Goal: Task Accomplishment & Management: Manage account settings

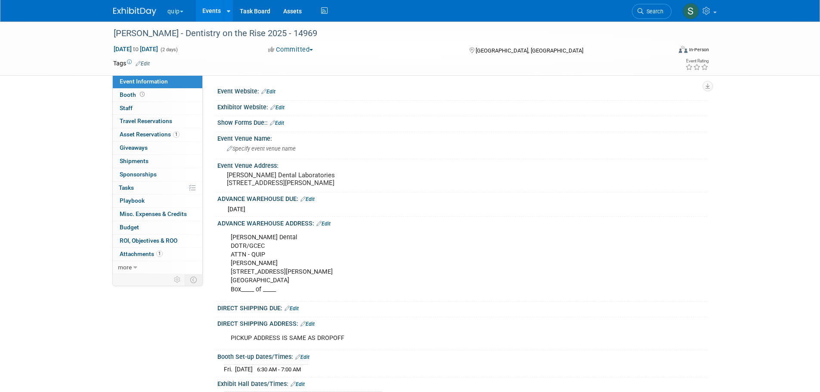
click at [177, 13] on button "quip" at bounding box center [181, 9] width 28 height 19
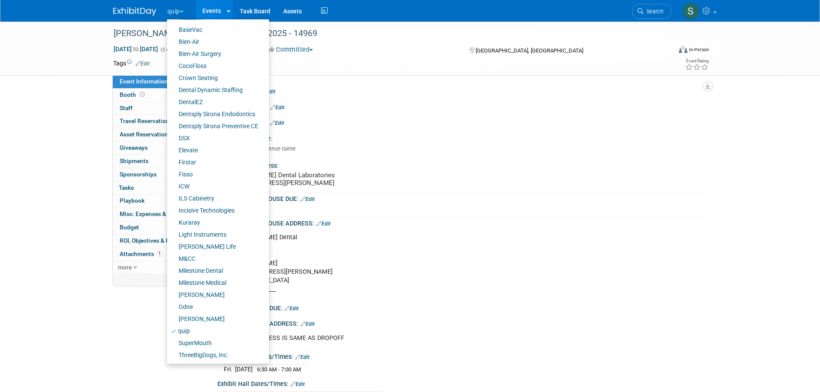
scroll to position [60, 0]
click at [204, 339] on link "SuperMouth" at bounding box center [215, 343] width 96 height 12
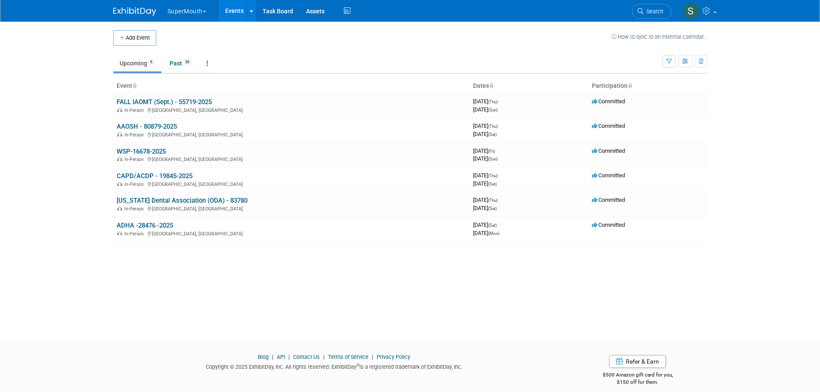
click at [152, 202] on link "Ohio Dental Association (ODA) - 83780" at bounding box center [182, 201] width 131 height 8
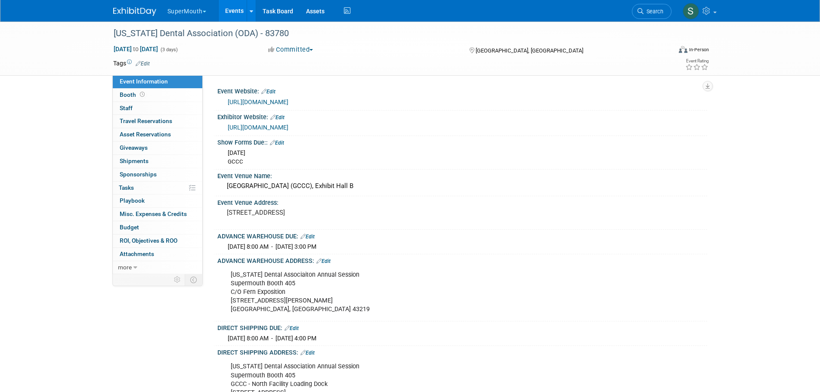
click at [147, 131] on span "Asset Reservations 0" at bounding box center [145, 134] width 51 height 7
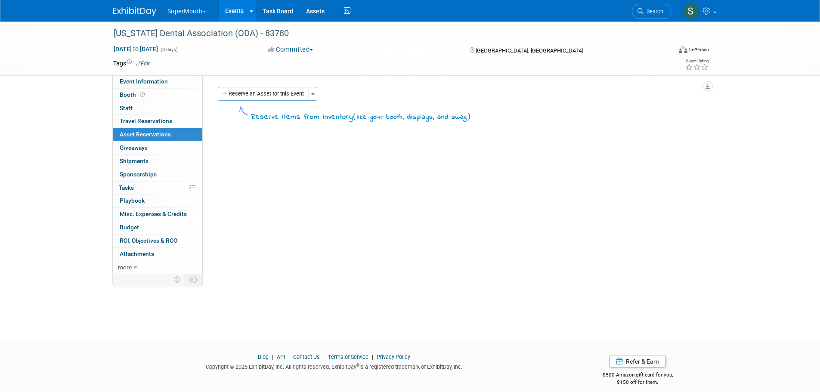
click at [279, 93] on button "Reserve an Asset for this Event" at bounding box center [263, 94] width 91 height 14
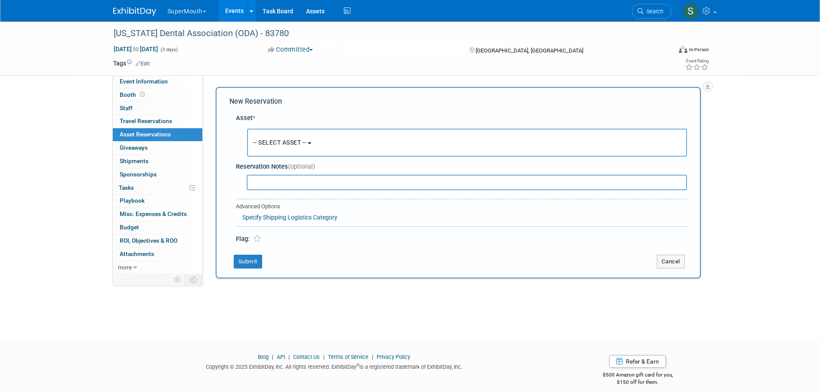
scroll to position [8, 0]
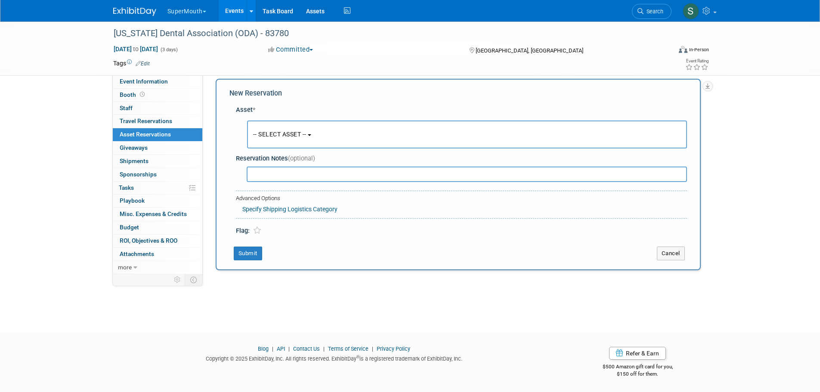
click at [281, 131] on span "-- SELECT ASSET --" at bounding box center [279, 134] width 53 height 7
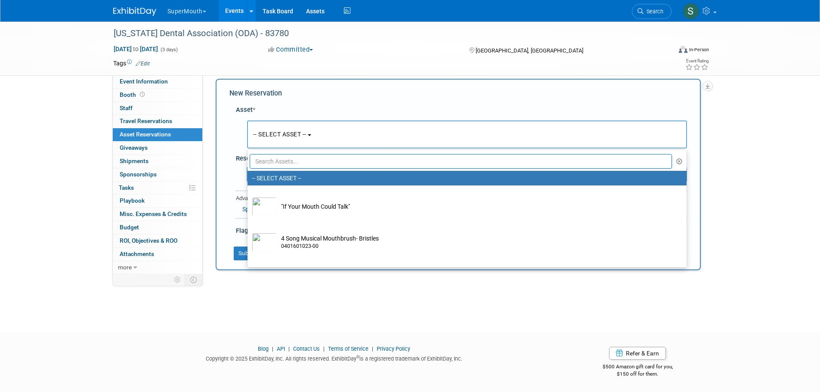
click at [291, 161] on input "text" at bounding box center [461, 161] width 423 height 15
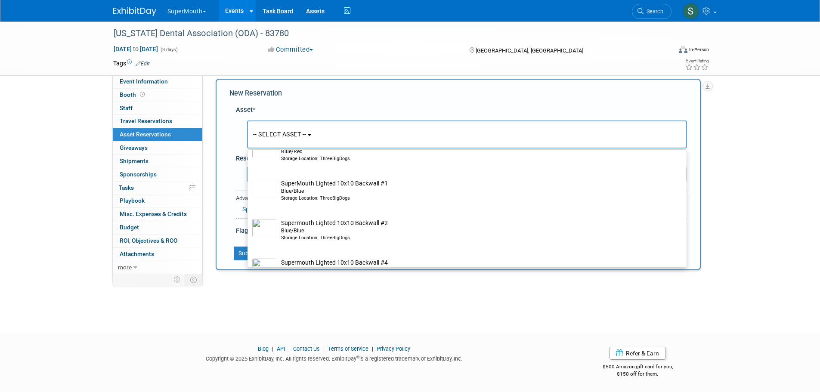
scroll to position [14, 0]
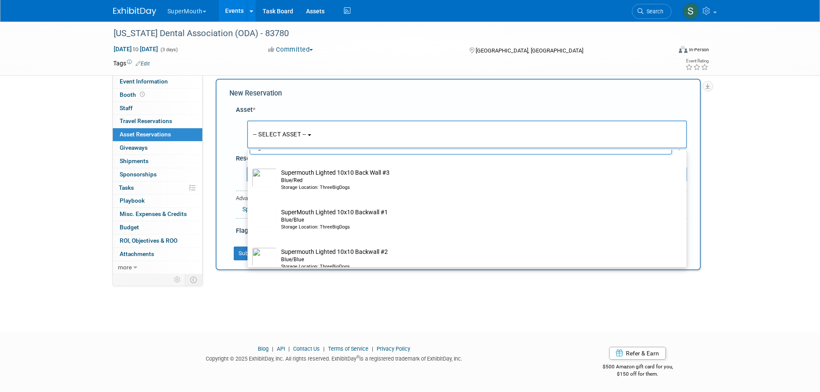
type input "ligh"
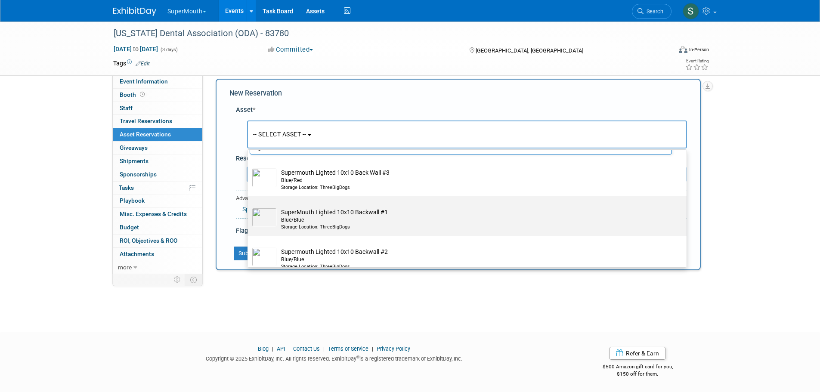
click at [405, 209] on td "SuperMouth Lighted 10x10 Backwall #1 Blue/Blue Storage Location: ThreeBigDogs" at bounding box center [473, 219] width 393 height 23
click at [249, 207] on input "SuperMouth Lighted 10x10 Backwall #1 Blue/Blue Storage Location: ThreeBigDogs" at bounding box center [246, 204] width 6 height 6
select select "10717596"
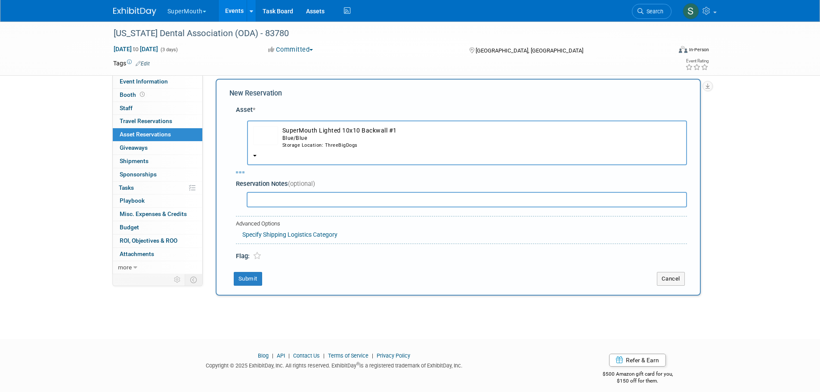
select select "8"
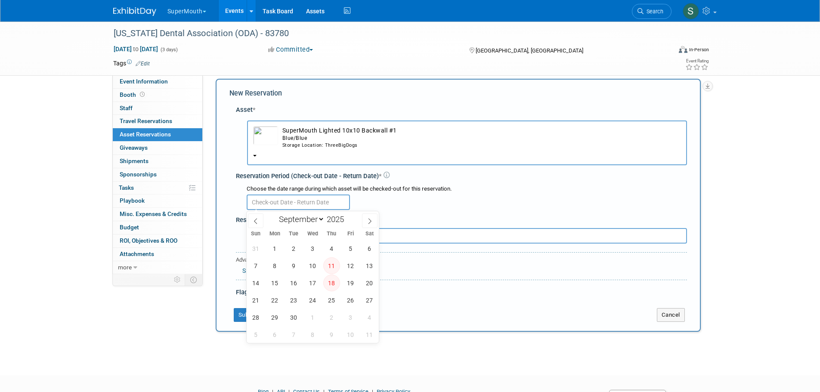
click at [315, 203] on input "text" at bounding box center [298, 203] width 103 height 16
click at [328, 299] on span "25" at bounding box center [331, 300] width 17 height 17
type input "Sep 25, 2025"
click at [328, 299] on span "25" at bounding box center [331, 300] width 17 height 17
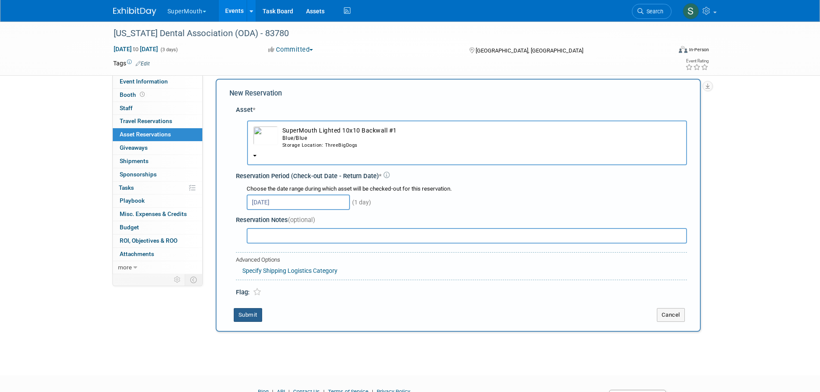
click at [255, 313] on button "Submit" at bounding box center [248, 315] width 28 height 14
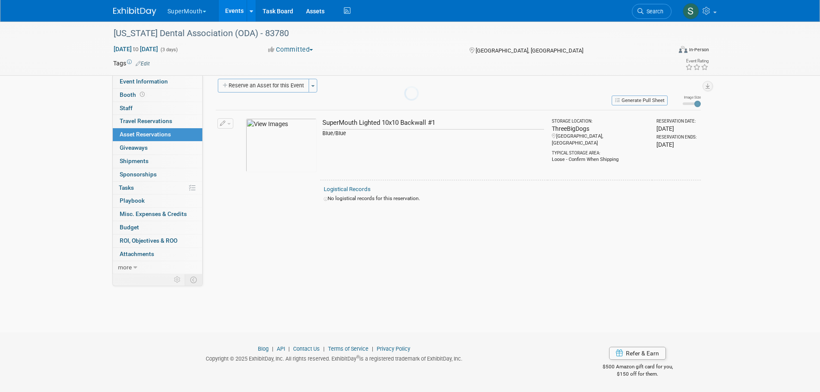
scroll to position [9, 0]
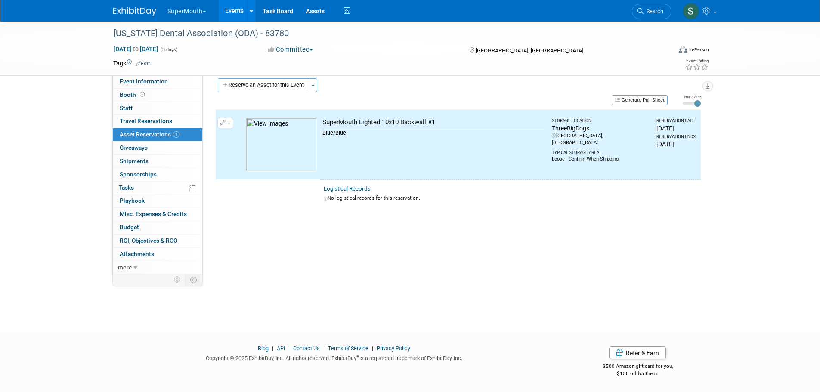
click at [286, 86] on button "Reserve an Asset for this Event" at bounding box center [263, 85] width 91 height 14
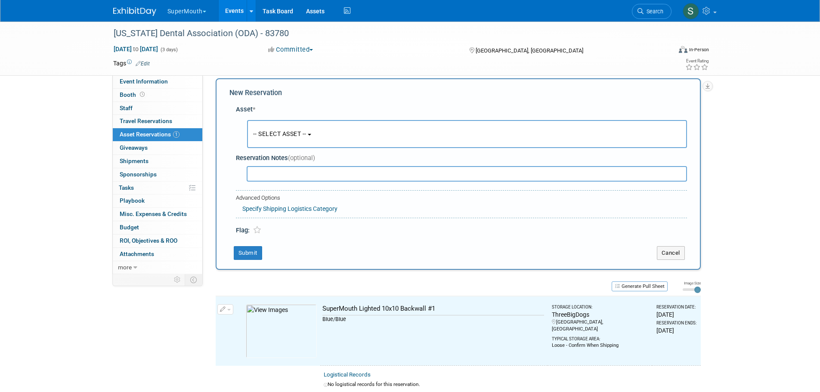
scroll to position [8, 0]
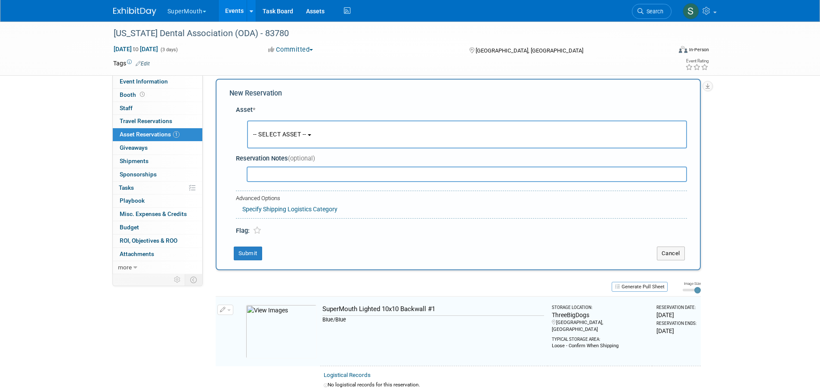
click at [293, 131] on span "-- SELECT ASSET --" at bounding box center [279, 134] width 53 height 7
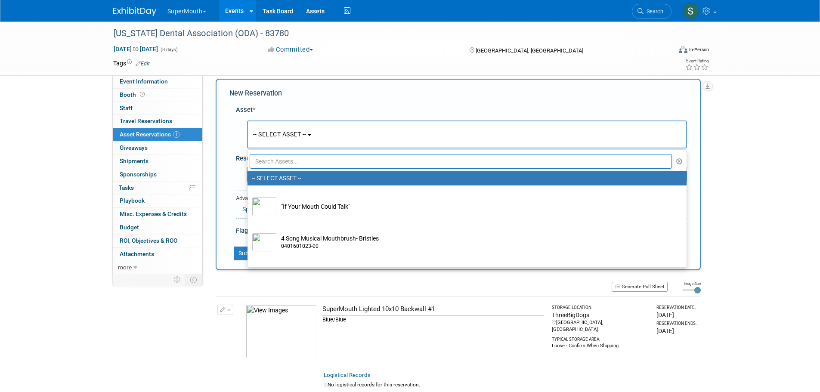
click at [295, 158] on input "text" at bounding box center [461, 161] width 423 height 15
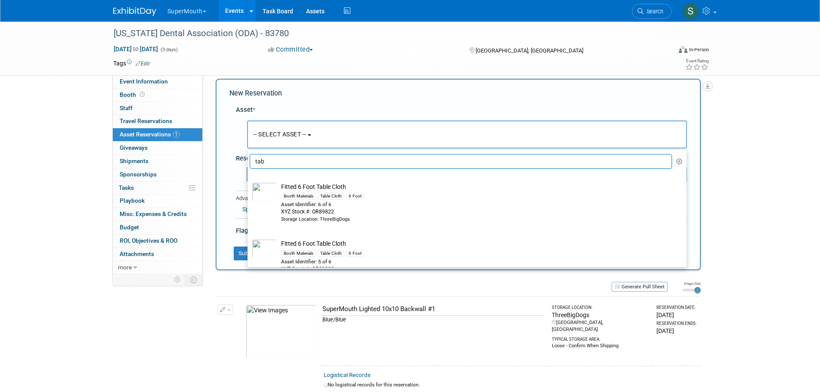
type input "tab"
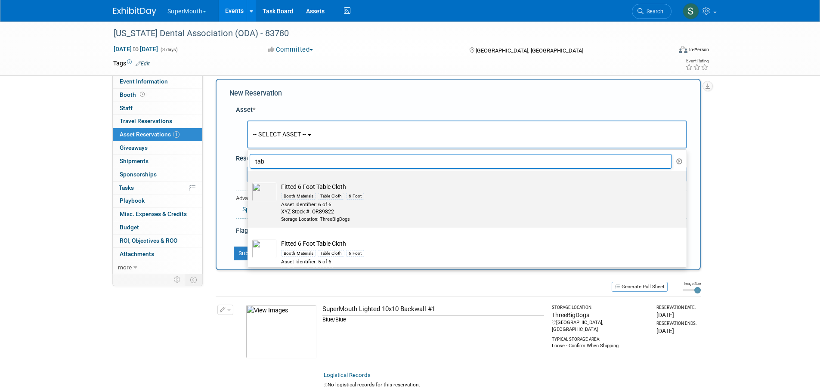
click at [373, 197] on div "Booth Materials Table Cloth 6 Foot" at bounding box center [475, 196] width 388 height 10
click at [249, 181] on input "Fitted 6 Foot Table Cloth Booth Materials Table Cloth 6 Foot Asset Identifier: …" at bounding box center [246, 179] width 6 height 6
select select "10724247"
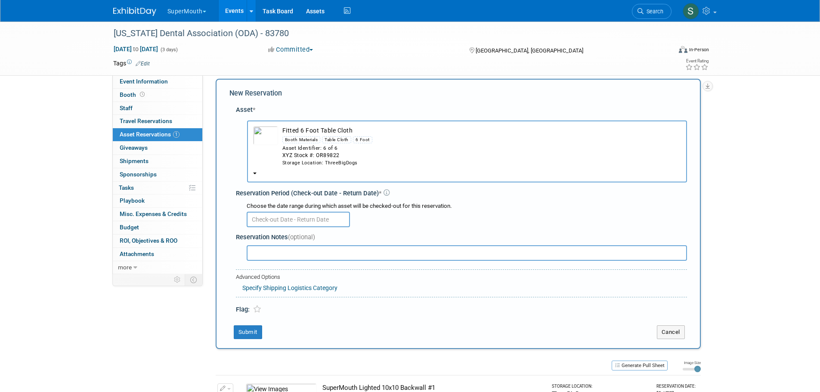
click at [296, 218] on input "text" at bounding box center [298, 220] width 103 height 16
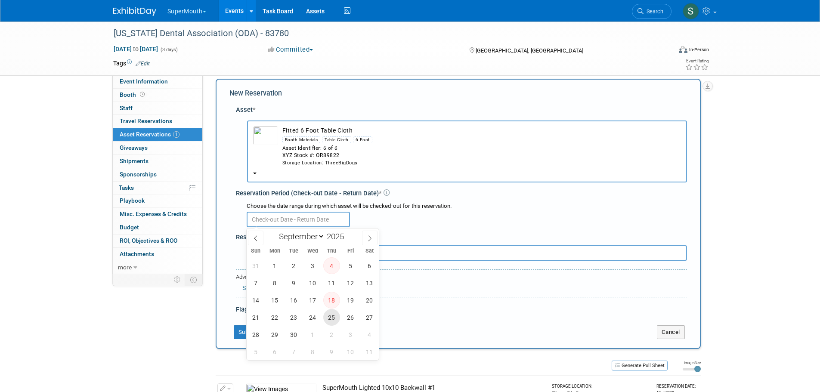
click at [328, 321] on span "25" at bounding box center [331, 317] width 17 height 17
type input "Sep 25, 2025"
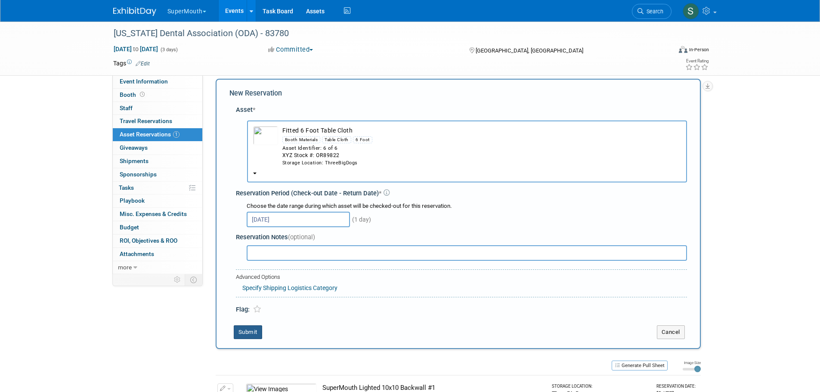
click at [249, 331] on button "Submit" at bounding box center [248, 333] width 28 height 14
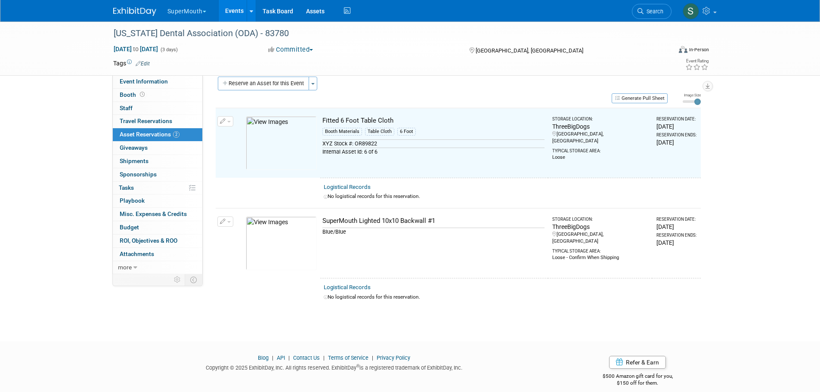
scroll to position [11, 0]
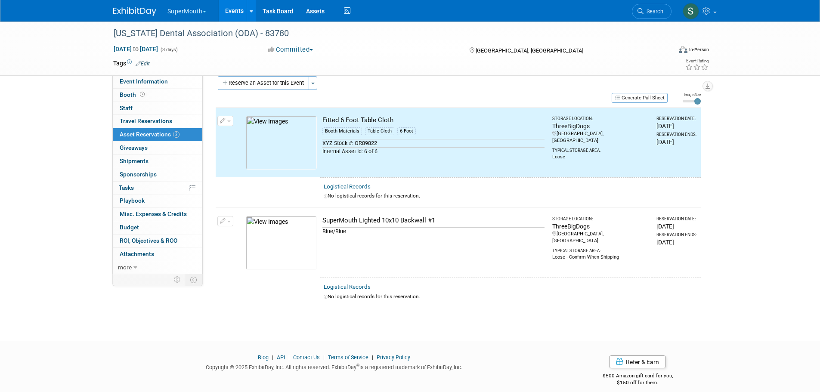
click at [266, 80] on button "Reserve an Asset for this Event" at bounding box center [263, 83] width 91 height 14
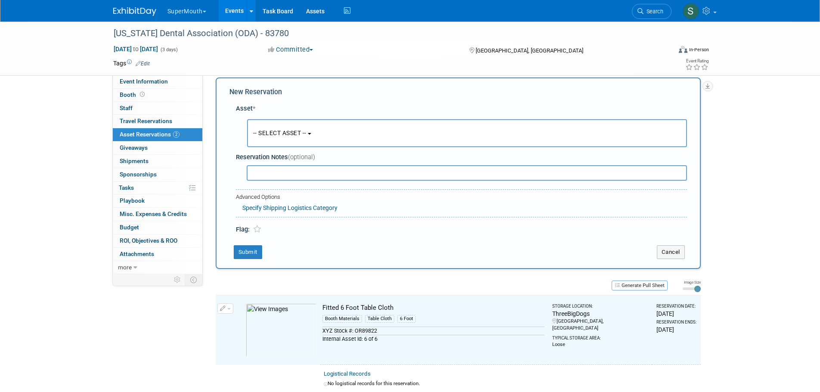
scroll to position [8, 0]
click at [290, 129] on button "-- SELECT ASSET --" at bounding box center [467, 135] width 440 height 28
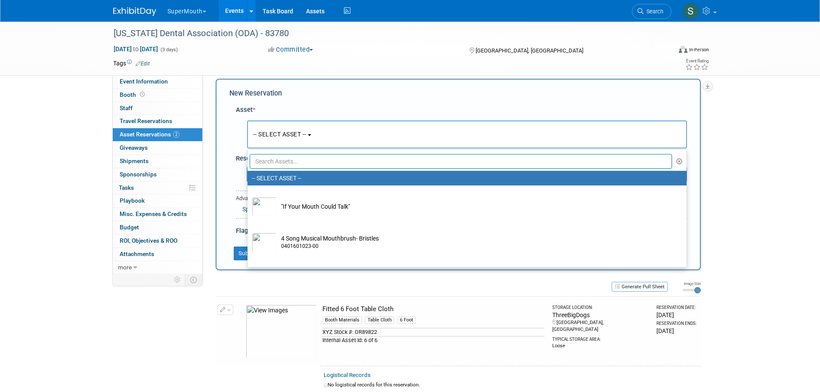
click at [300, 158] on input "text" at bounding box center [461, 161] width 423 height 15
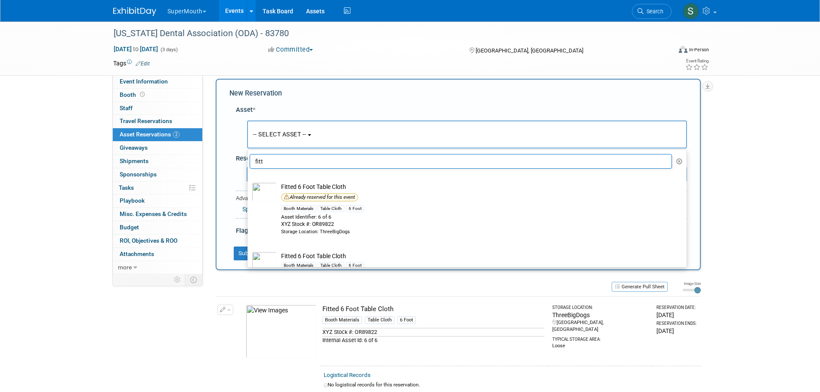
type input "fitt"
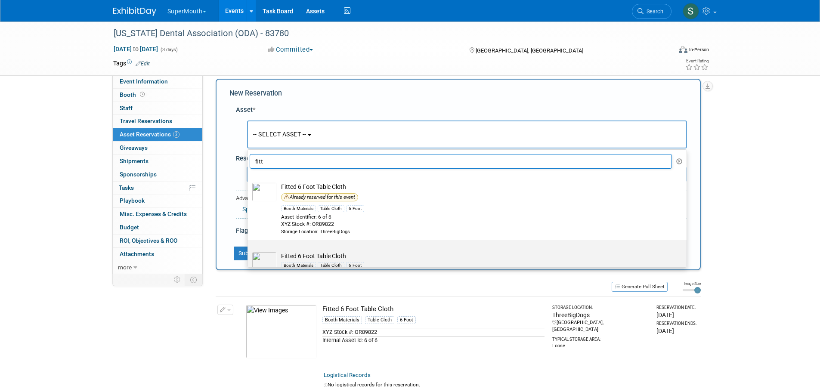
click at [341, 252] on td "Fitted 6 Foot Table Cloth Booth Materials Table Cloth 6 Foot Asset Identifier: …" at bounding box center [473, 272] width 393 height 40
click at [249, 251] on input "Fitted 6 Foot Table Cloth Booth Materials Table Cloth 6 Foot Asset Identifier: …" at bounding box center [246, 248] width 6 height 6
select select "10724246"
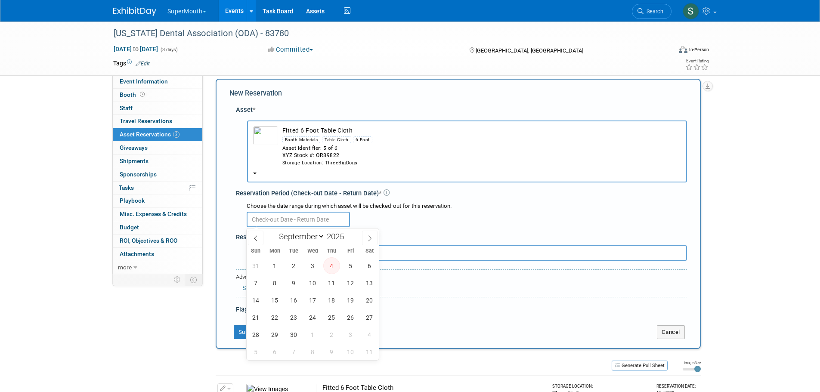
click at [307, 221] on input "text" at bounding box center [298, 220] width 103 height 16
click at [334, 286] on span "11" at bounding box center [331, 283] width 17 height 17
type input "Sep 11, 2025"
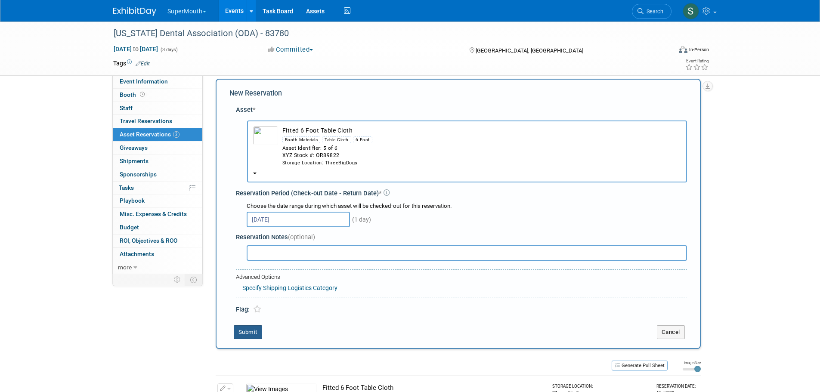
click at [254, 336] on button "Submit" at bounding box center [248, 333] width 28 height 14
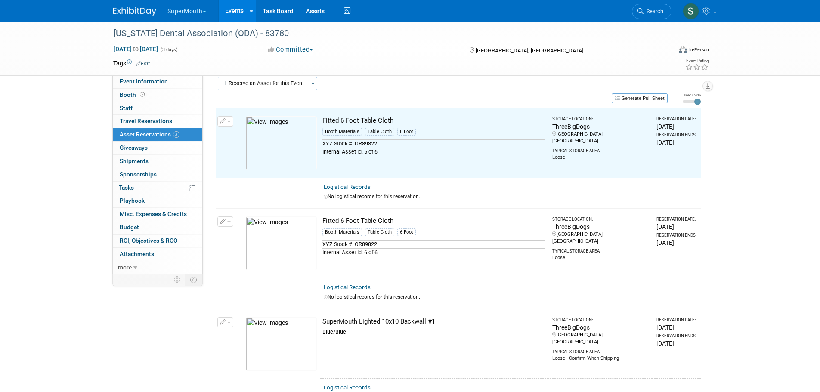
scroll to position [11, 0]
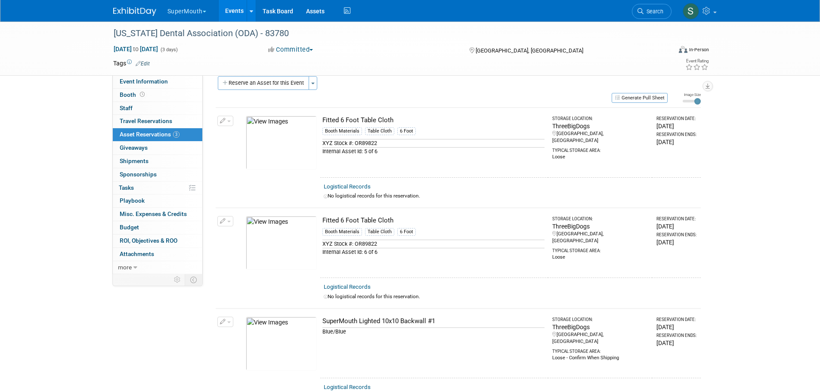
click at [270, 83] on button "Reserve an Asset for this Event" at bounding box center [263, 83] width 91 height 14
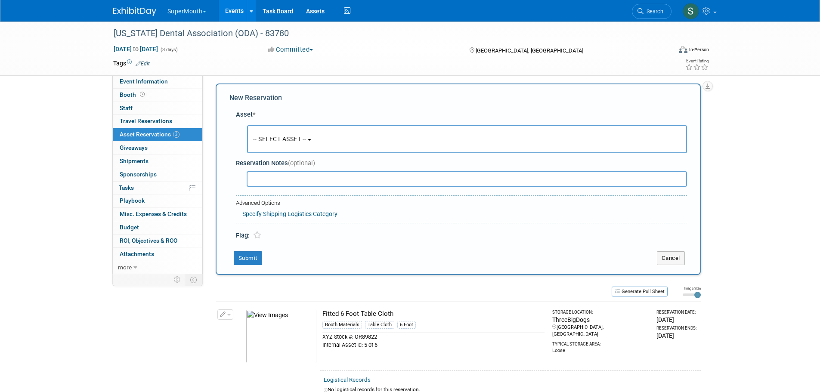
scroll to position [8, 0]
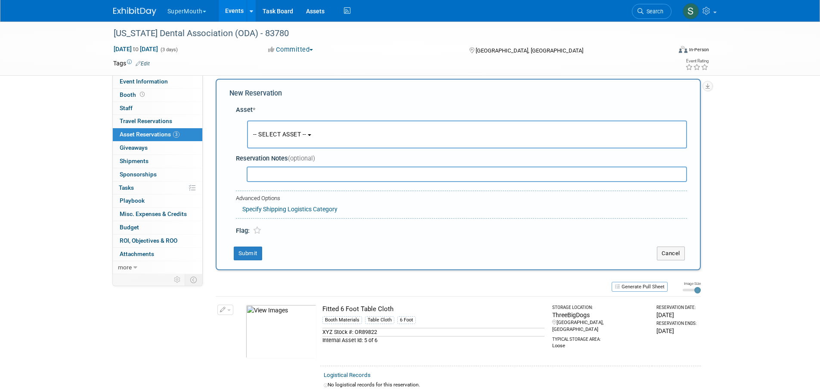
click at [283, 133] on span "-- SELECT ASSET --" at bounding box center [279, 134] width 53 height 7
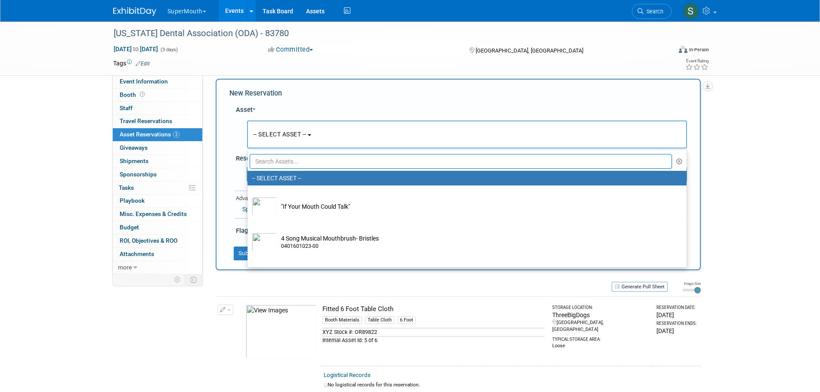
click at [298, 165] on input "text" at bounding box center [461, 161] width 423 height 15
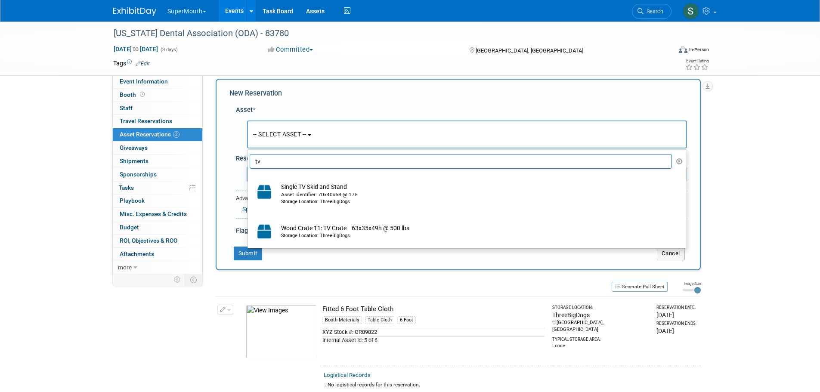
type input "tv"
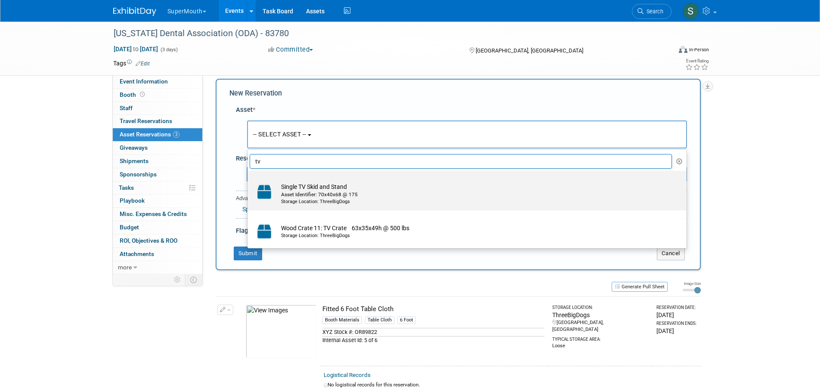
click at [339, 191] on div "Asset Identifier: 70x40x68 @ 175" at bounding box center [475, 194] width 388 height 7
click at [249, 181] on input "Single TV Skid and Stand Asset Identifier: 70x40x68 @ 175 Storage Location: Thr…" at bounding box center [246, 179] width 6 height 6
select select "10720668"
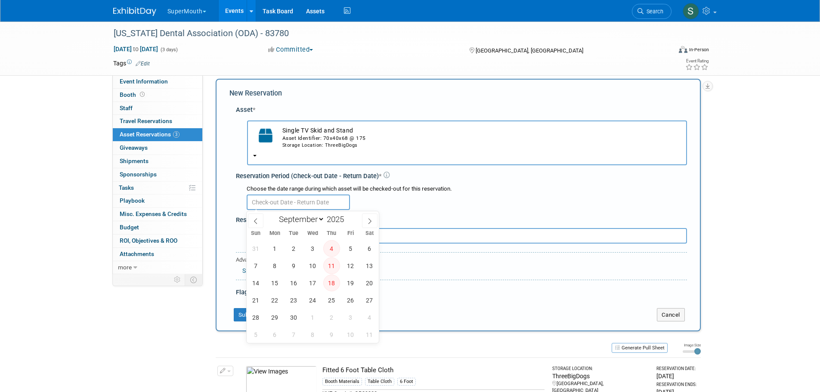
click at [319, 205] on input "text" at bounding box center [298, 203] width 103 height 16
click at [330, 303] on span "25" at bounding box center [331, 300] width 17 height 17
type input "[DATE]"
click at [330, 303] on span "25" at bounding box center [331, 300] width 17 height 17
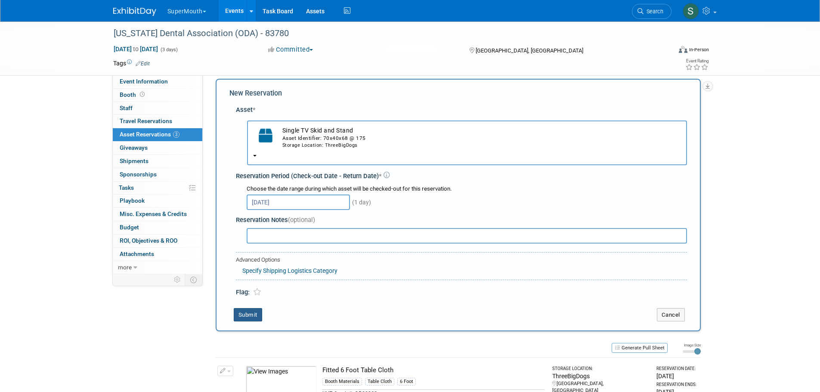
click at [257, 319] on button "Submit" at bounding box center [248, 315] width 28 height 14
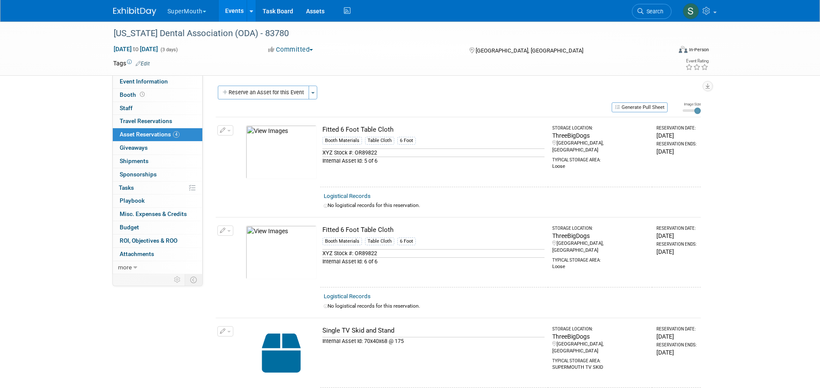
scroll to position [0, 0]
click at [293, 96] on button "Reserve an Asset for this Event" at bounding box center [263, 94] width 91 height 14
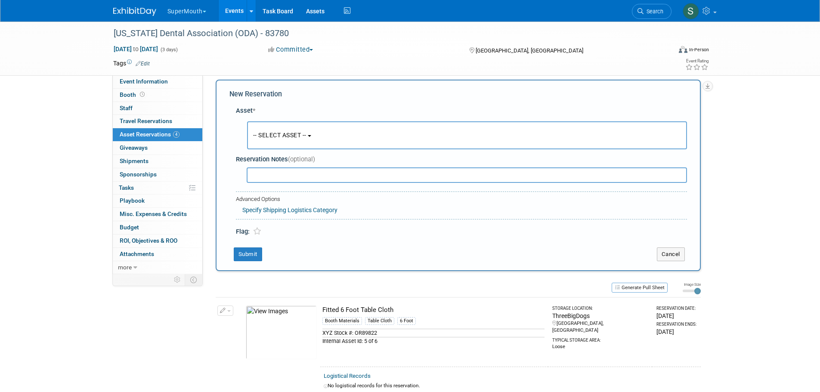
scroll to position [8, 0]
click at [299, 132] on span "-- SELECT ASSET --" at bounding box center [279, 134] width 53 height 7
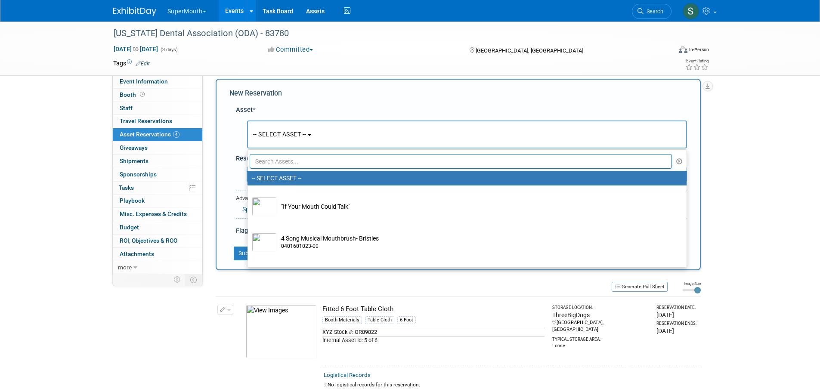
click at [311, 163] on input "text" at bounding box center [461, 161] width 423 height 15
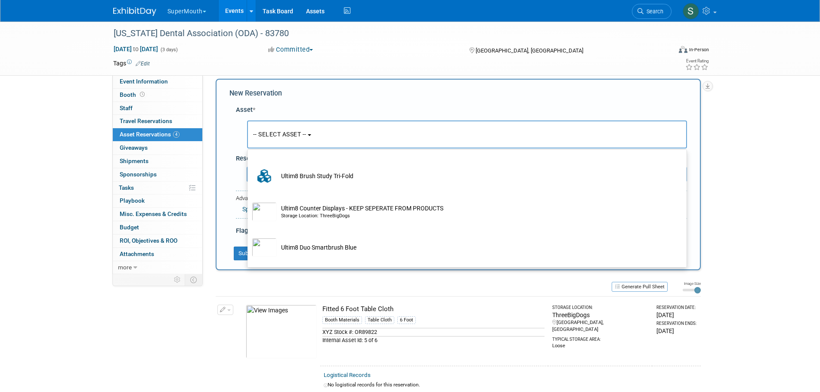
scroll to position [345, 0]
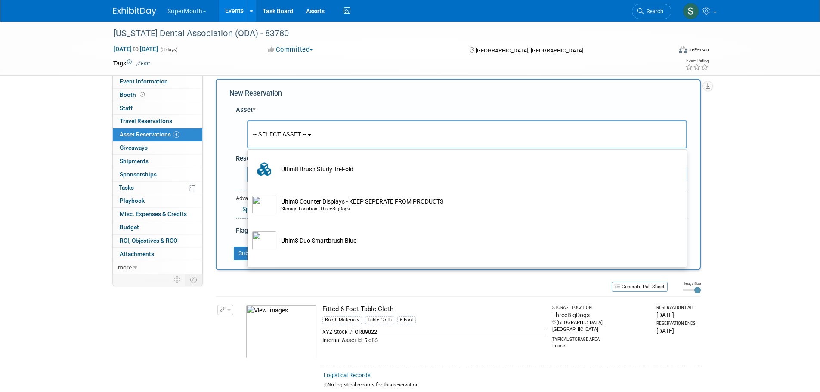
type input "ult"
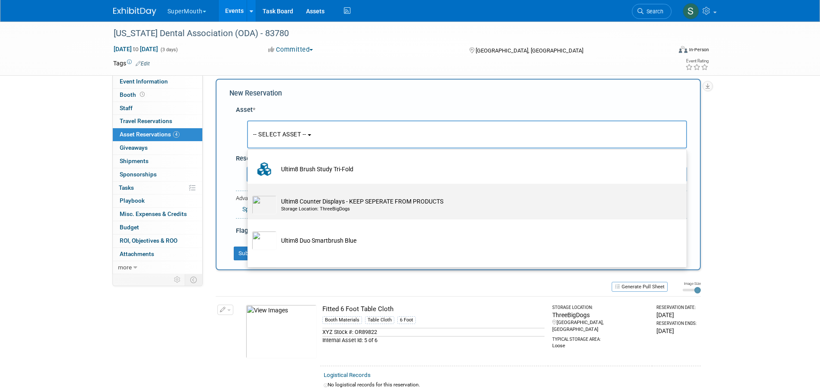
click at [371, 207] on td "Ultim8 Counter Displays - KEEP SEPERATE FROM PRODUCTS Storage Location: ThreeBi…" at bounding box center [473, 205] width 393 height 19
click at [249, 194] on input "Ultim8 Counter Displays - KEEP SEPERATE FROM PRODUCTS Storage Location: ThreeBi…" at bounding box center [246, 192] width 6 height 6
select select "10728544"
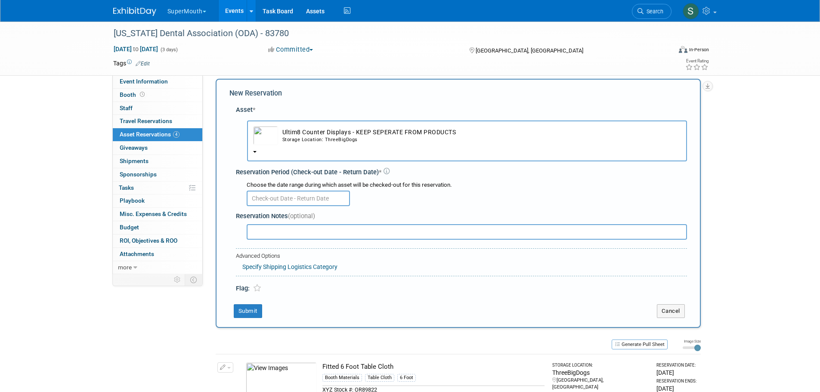
click at [299, 195] on input "text" at bounding box center [298, 199] width 103 height 16
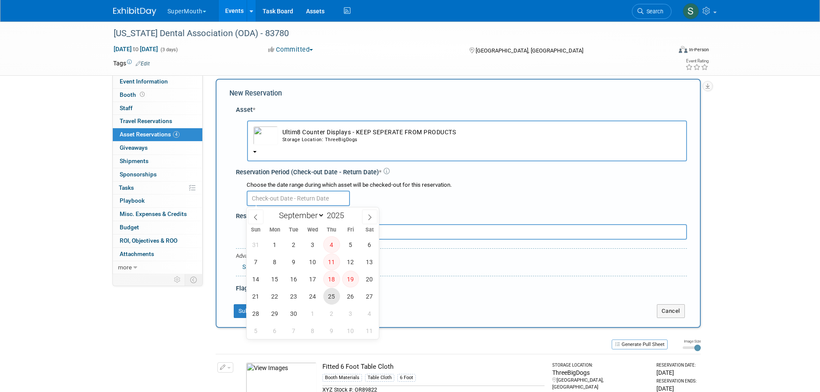
click at [332, 293] on span "25" at bounding box center [331, 296] width 17 height 17
type input "[DATE]"
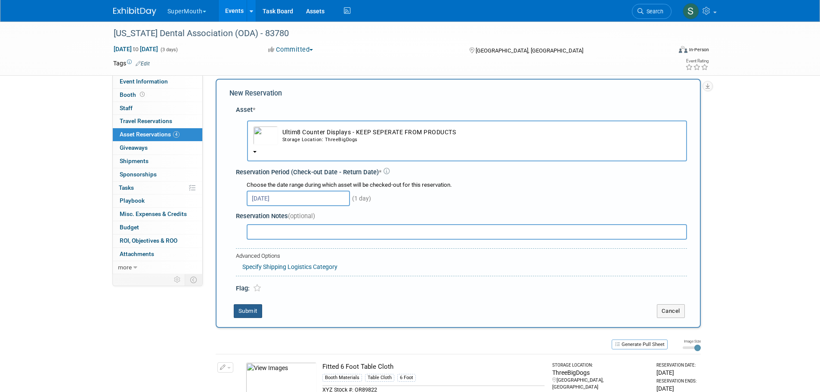
click at [255, 311] on button "Submit" at bounding box center [248, 311] width 28 height 14
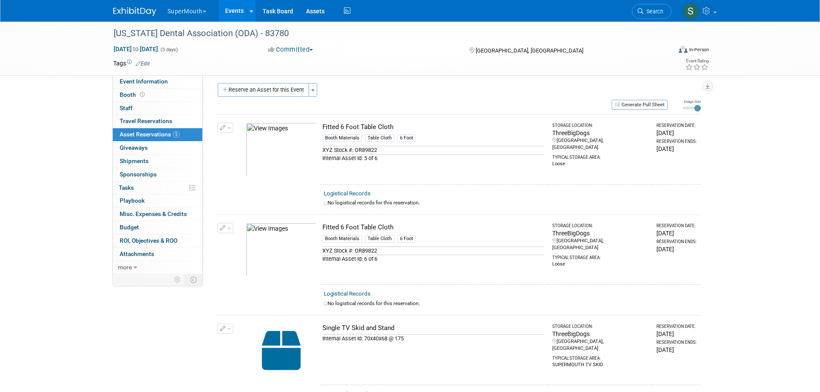
scroll to position [0, 0]
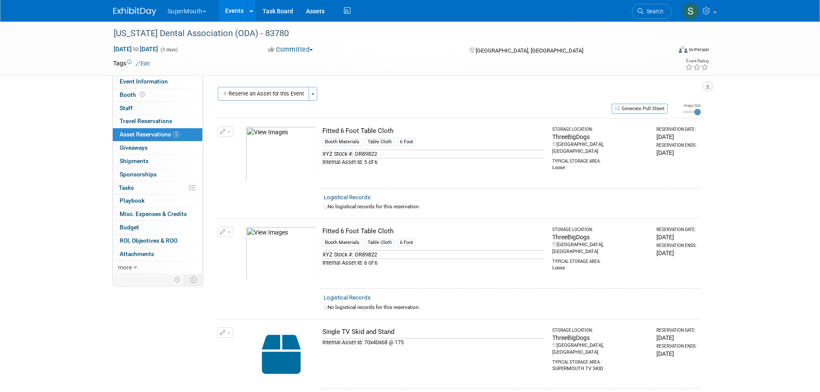
click at [147, 77] on link "Event Information" at bounding box center [158, 81] width 90 height 13
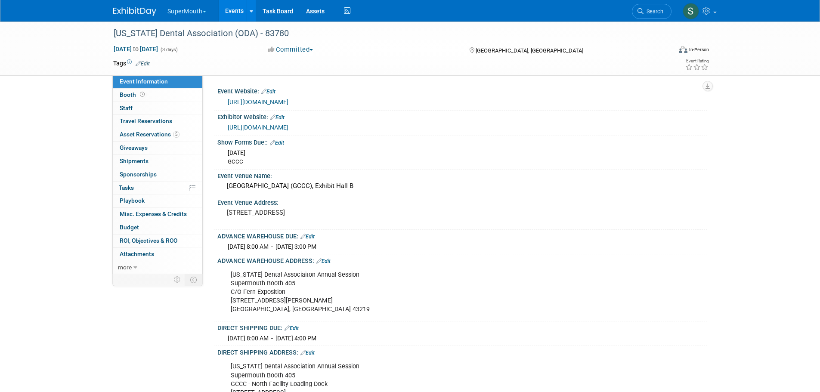
click at [147, 133] on span "Asset Reservations 5" at bounding box center [150, 134] width 60 height 7
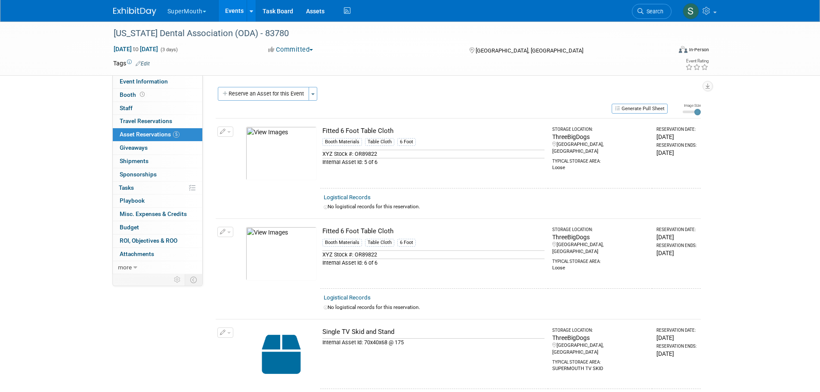
click at [312, 97] on button "Toggle Dropdown" at bounding box center [313, 94] width 9 height 14
click at [286, 95] on button "Reserve an Asset for this Event" at bounding box center [263, 94] width 91 height 14
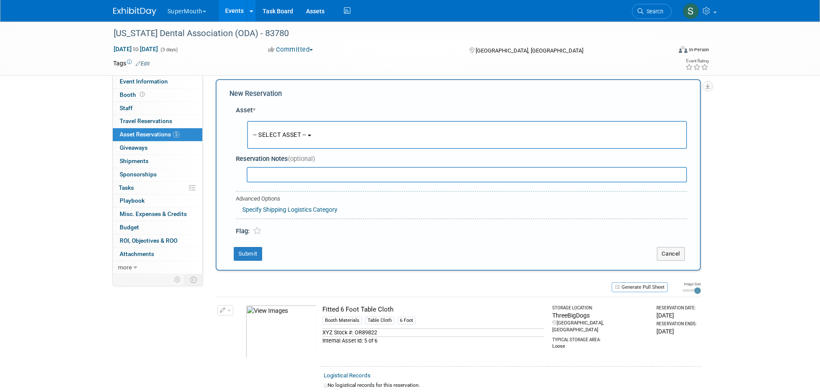
scroll to position [8, 0]
click at [292, 129] on button "-- SELECT ASSET --" at bounding box center [467, 135] width 440 height 28
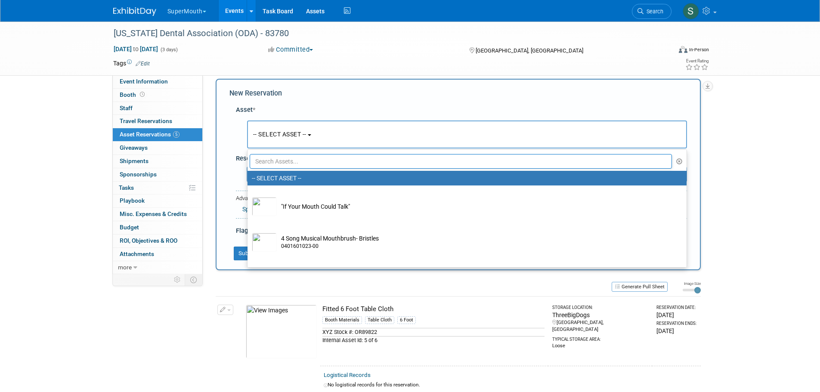
click at [309, 164] on input "text" at bounding box center [461, 161] width 423 height 15
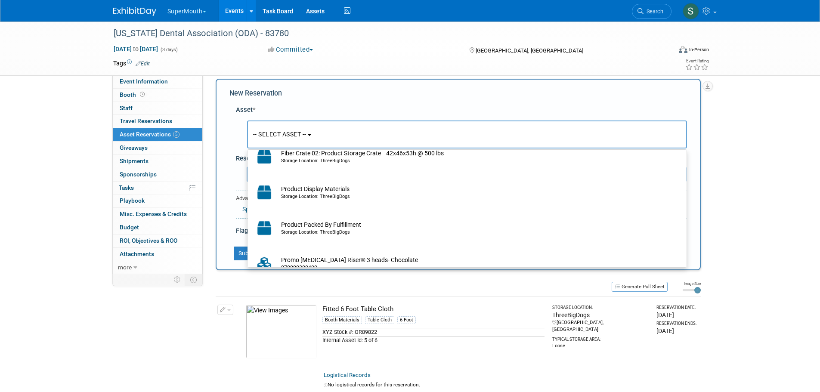
scroll to position [43, 0]
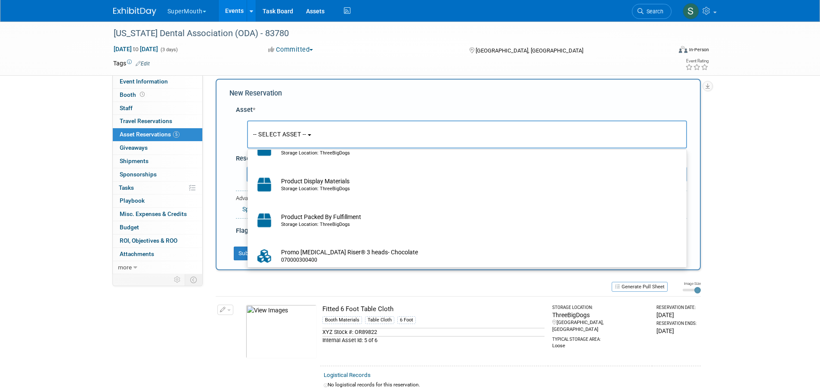
type input "pro"
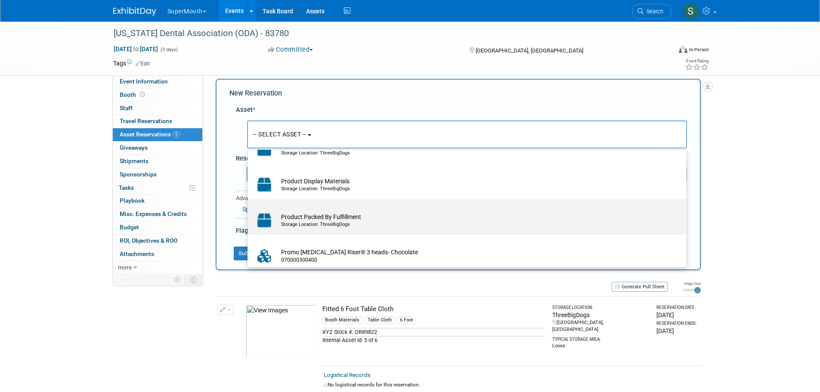
click at [323, 222] on td "Product Packed By Fulfillment Storage Location: ThreeBigDogs" at bounding box center [473, 220] width 393 height 19
click at [249, 210] on input "Product Packed By Fulfillment Storage Location: ThreeBigDogs" at bounding box center [246, 207] width 6 height 6
select select "10720081"
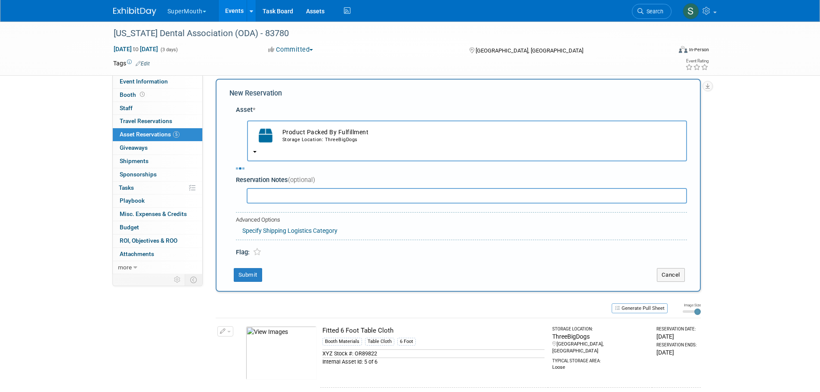
select select "8"
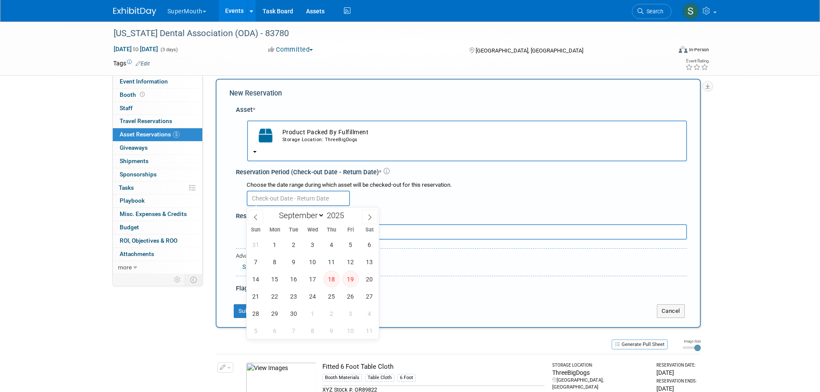
click at [308, 203] on body "SuperMouth Explore: My Workspaces 30 Go to Workspace: Accutron Axiodent BaseVac…" at bounding box center [410, 188] width 820 height 392
click at [329, 294] on span "25" at bounding box center [331, 296] width 17 height 17
type input "[DATE]"
click at [329, 294] on span "25" at bounding box center [331, 296] width 17 height 17
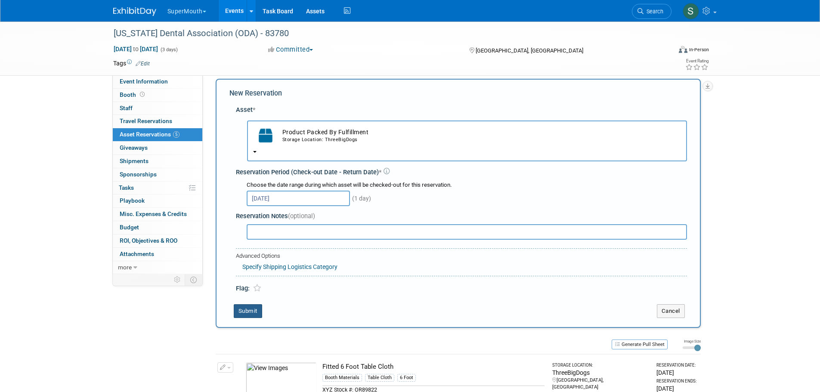
click at [249, 307] on button "Submit" at bounding box center [248, 311] width 28 height 14
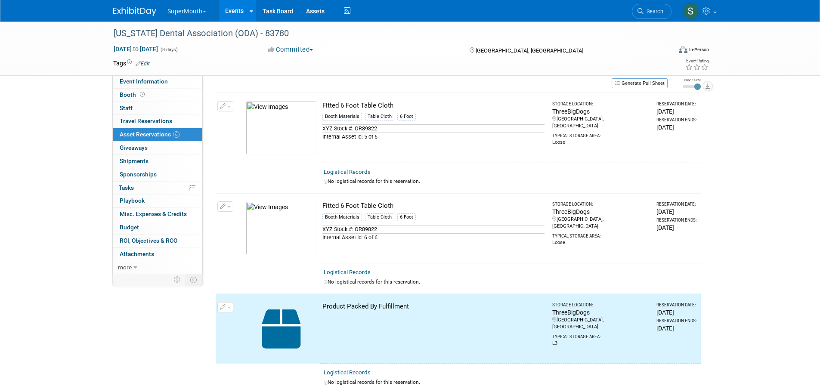
scroll to position [0, 0]
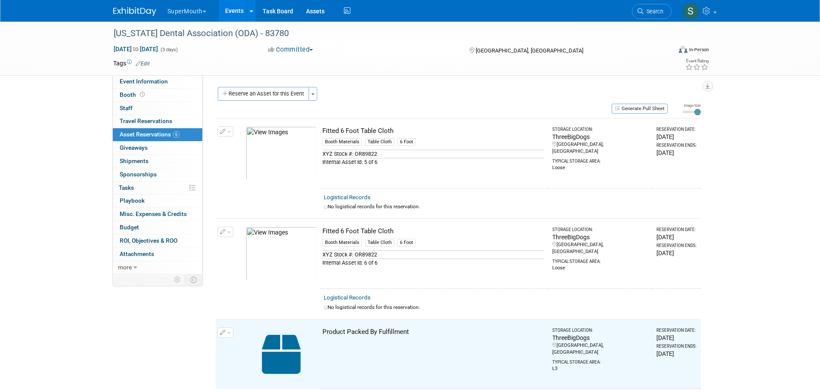
click at [284, 92] on button "Reserve an Asset for this Event" at bounding box center [263, 94] width 91 height 14
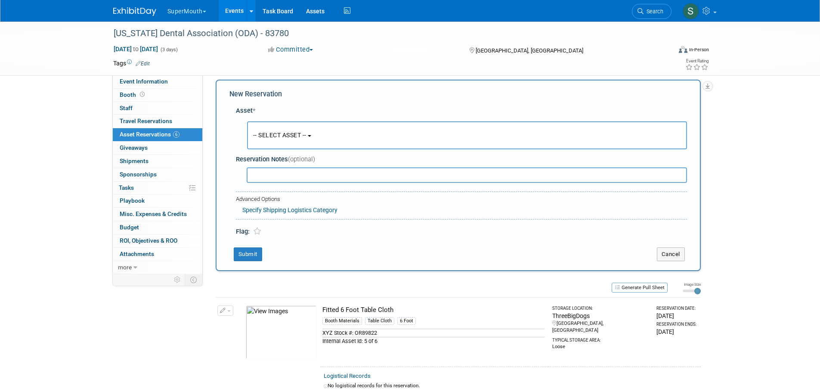
scroll to position [8, 0]
click at [280, 130] on button "-- SELECT ASSET --" at bounding box center [467, 135] width 440 height 28
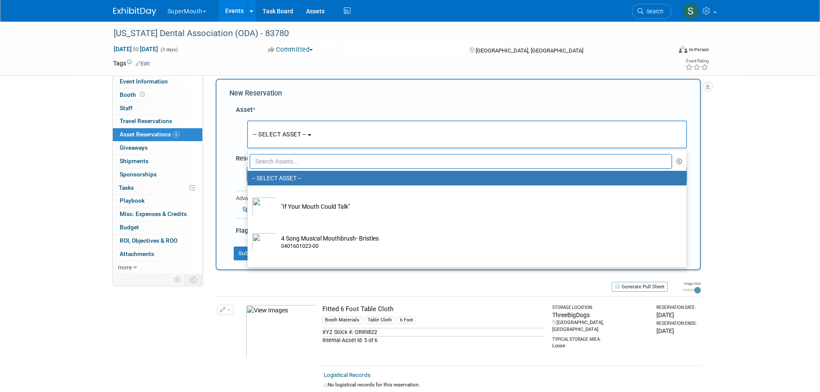
click at [287, 158] on input "text" at bounding box center [461, 161] width 423 height 15
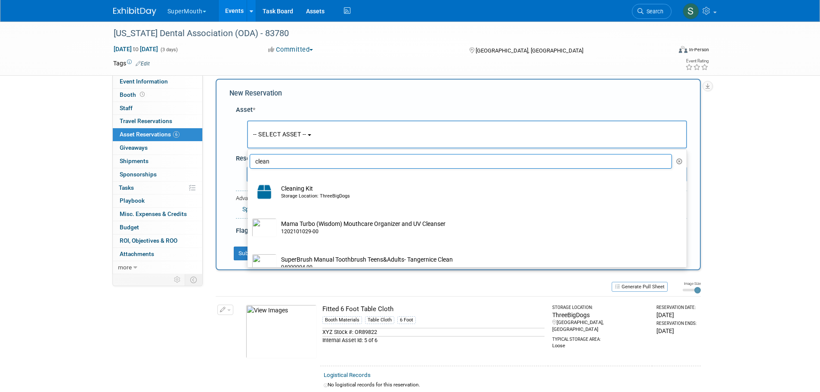
type input "clean"
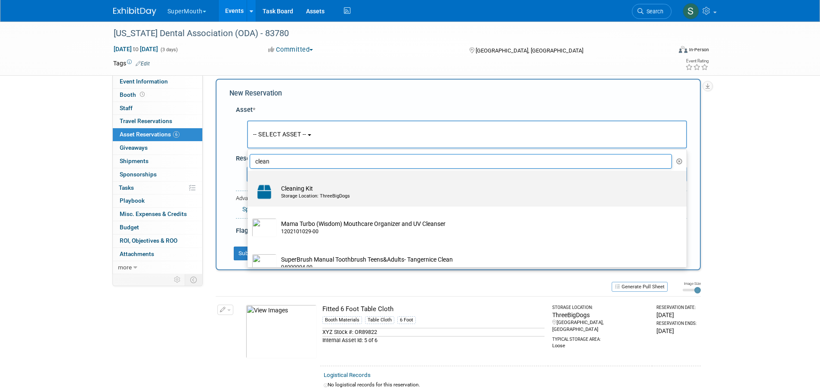
click at [299, 190] on td "Cleaning Kit Storage Location: ThreeBigDogs" at bounding box center [473, 192] width 393 height 19
click at [249, 181] on input "Cleaning Kit Storage Location: ThreeBigDogs" at bounding box center [246, 179] width 6 height 6
select select "10714212"
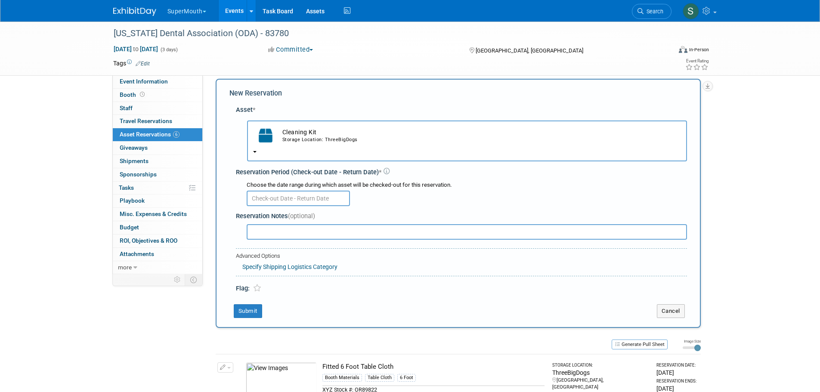
click at [293, 199] on input "text" at bounding box center [298, 199] width 103 height 16
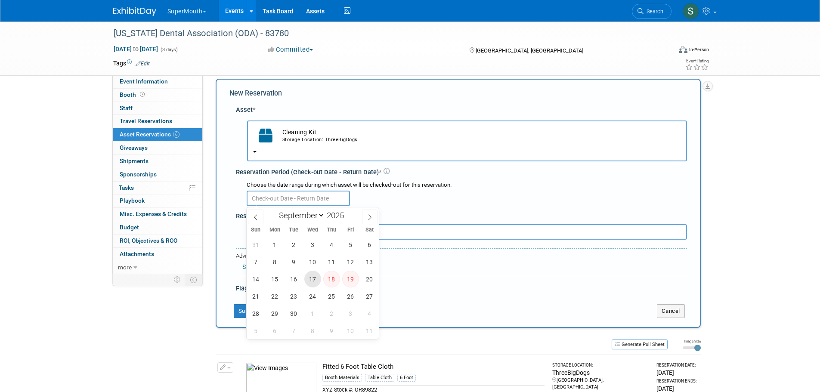
click at [317, 281] on span "17" at bounding box center [312, 279] width 17 height 17
type input "Sep 17, 2025"
click at [317, 281] on span "17" at bounding box center [312, 279] width 17 height 17
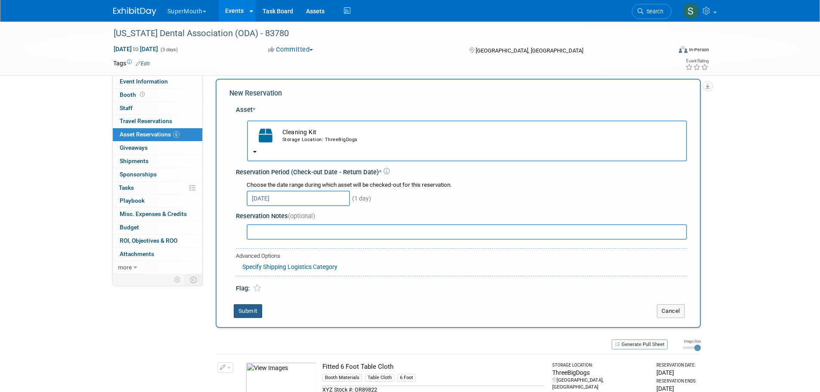
click at [258, 309] on button "Submit" at bounding box center [248, 311] width 28 height 14
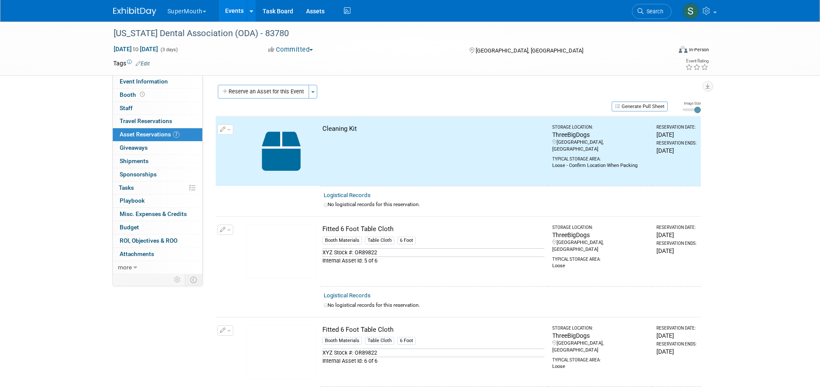
scroll to position [0, 0]
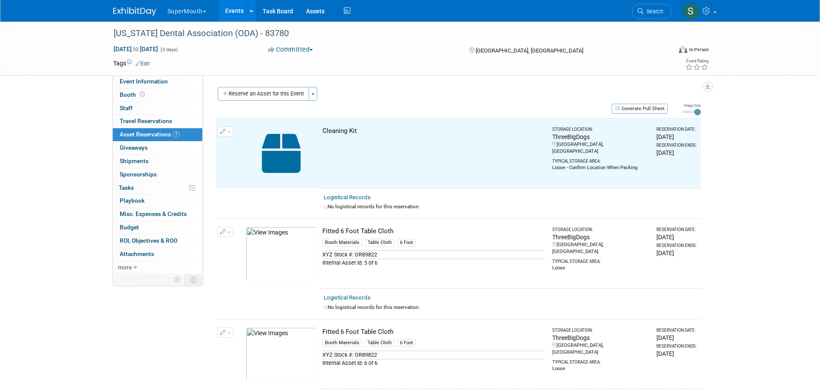
click at [275, 97] on button "Reserve an Asset for this Event" at bounding box center [263, 94] width 91 height 14
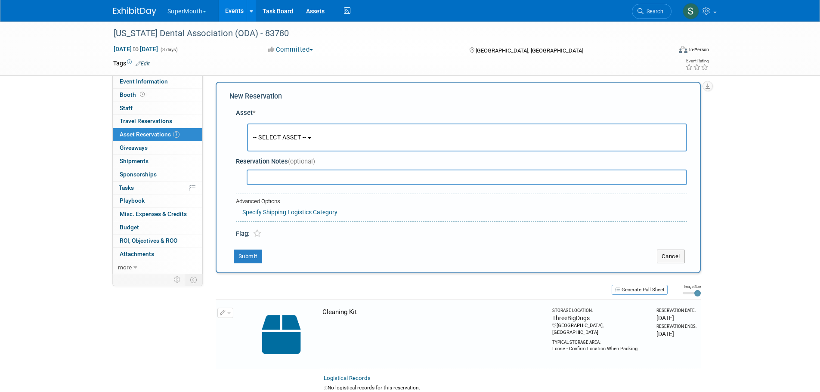
scroll to position [8, 0]
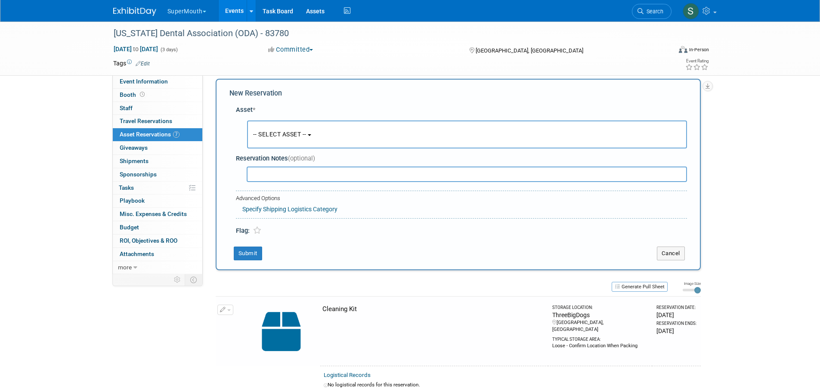
click at [288, 131] on span "-- SELECT ASSET --" at bounding box center [279, 134] width 53 height 7
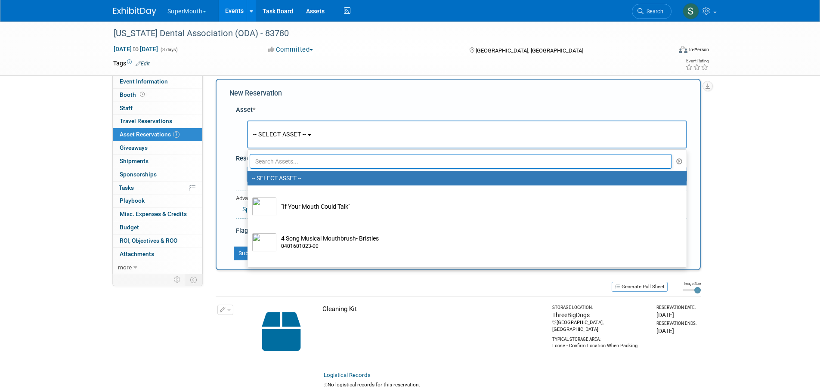
click at [297, 163] on input "text" at bounding box center [461, 161] width 423 height 15
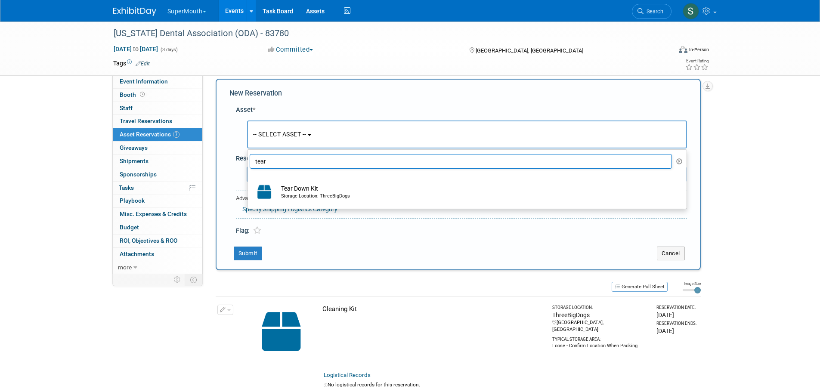
type input "tear"
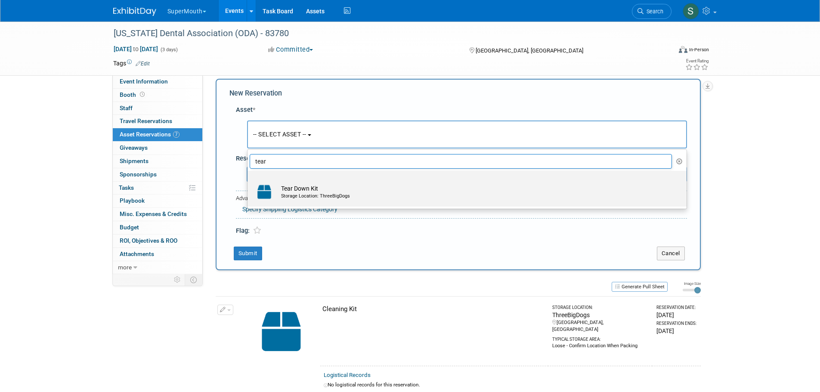
click at [341, 187] on td "Tear Down Kit Storage Location: ThreeBigDogs" at bounding box center [473, 192] width 393 height 19
click at [249, 181] on input "Tear Down Kit Storage Location: ThreeBigDogs" at bounding box center [246, 179] width 6 height 6
select select "10714213"
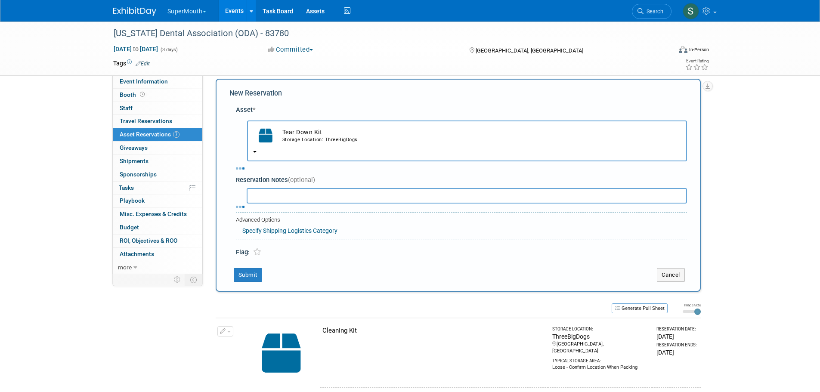
select select "8"
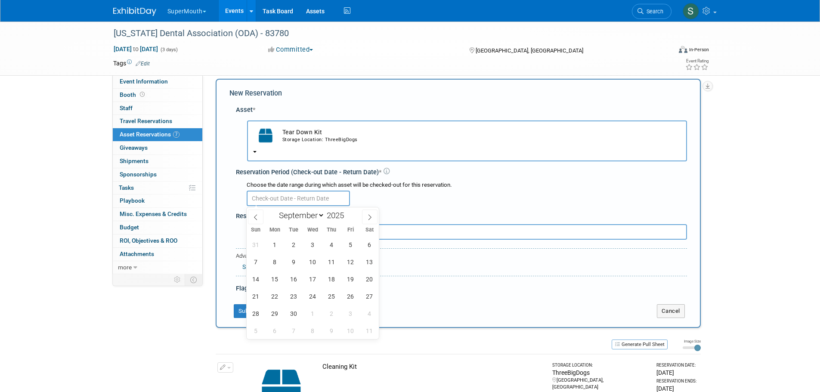
click at [275, 198] on input "text" at bounding box center [298, 199] width 103 height 16
click at [332, 279] on span "18" at bounding box center [331, 279] width 17 height 17
type input "Sep 18, 2025"
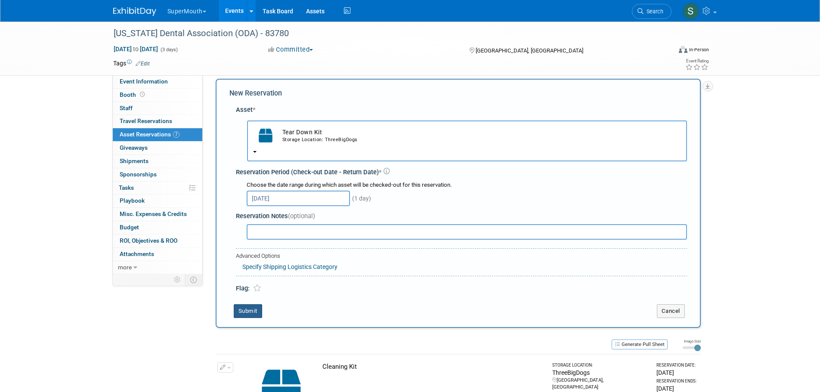
click at [258, 318] on button "Submit" at bounding box center [248, 311] width 28 height 14
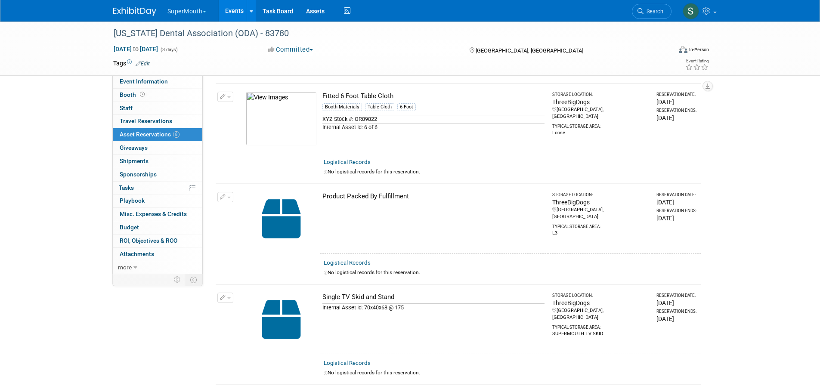
scroll to position [158, 0]
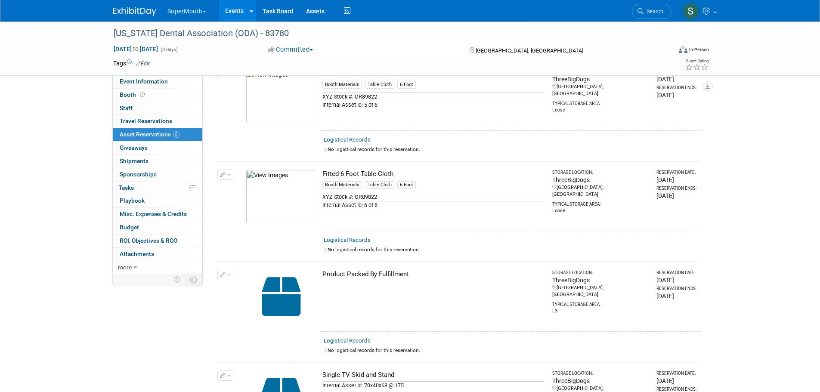
click at [131, 77] on link "Event Information" at bounding box center [158, 81] width 90 height 13
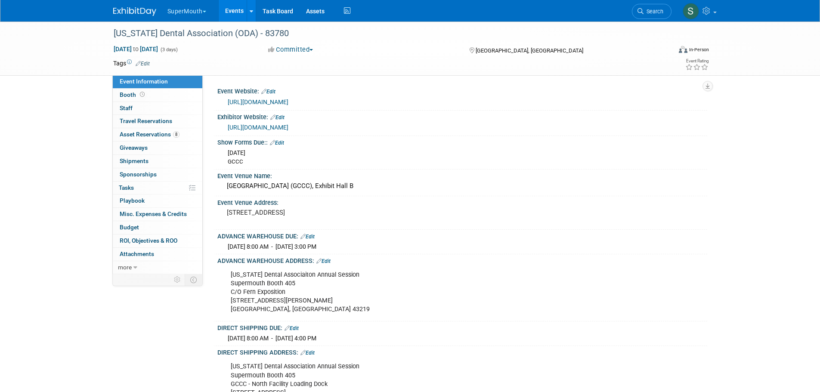
click at [301, 294] on div "Ohio Dental Associaiton Annual Session Supermouth Booth 405 C/O Fern Exposition…" at bounding box center [419, 293] width 388 height 52
click at [246, 284] on div "Ohio Dental Associaiton Annual Session Supermouth Booth 405 C/O Fern Exposition…" at bounding box center [419, 293] width 388 height 52
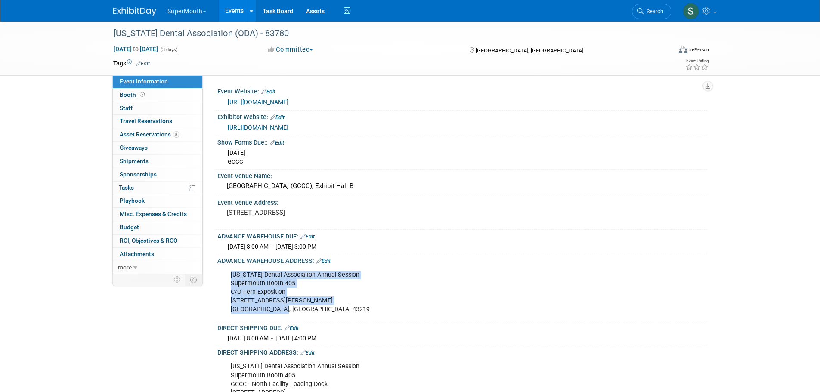
drag, startPoint x: 232, startPoint y: 275, endPoint x: 285, endPoint y: 308, distance: 62.3
click at [285, 308] on div "Ohio Dental Associaiton Annual Session Supermouth Booth 405 C/O Fern Exposition…" at bounding box center [419, 293] width 388 height 52
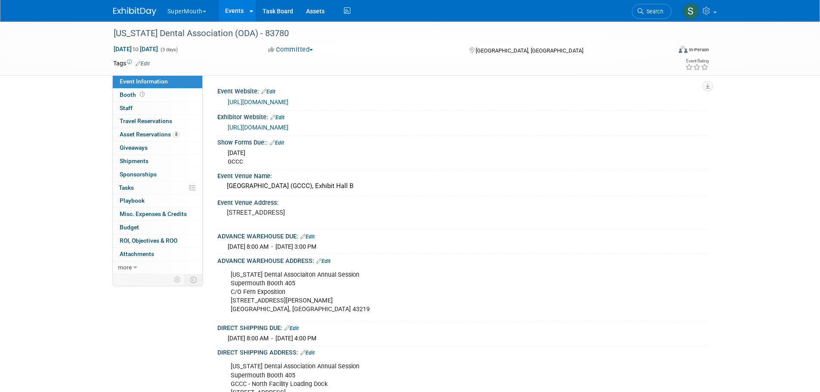
click at [289, 313] on div "Ohio Dental Associaiton Annual Session Supermouth Booth 405 C/O Fern Exposition…" at bounding box center [419, 293] width 388 height 52
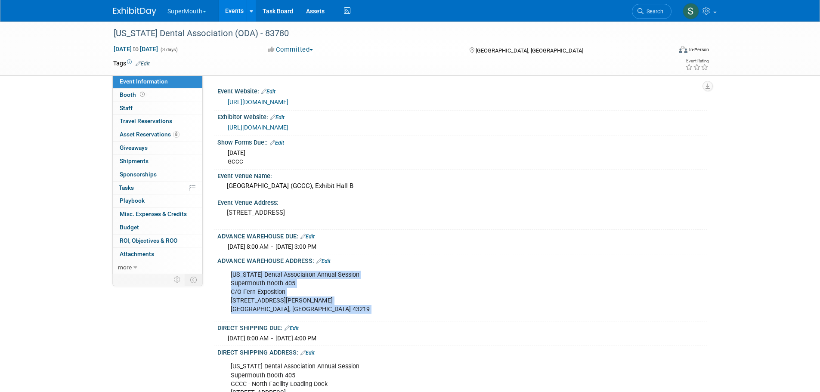
drag, startPoint x: 289, startPoint y: 313, endPoint x: 227, endPoint y: 274, distance: 72.4
click at [227, 274] on div "Ohio Dental Associaiton Annual Session Supermouth Booth 405 C/O Fern Exposition…" at bounding box center [419, 293] width 388 height 52
copy div "Ohio Dental Associaiton Annual Session Supermouth Booth 405 C/O Fern Exposition…"
click at [145, 129] on link "8 Asset Reservations 8" at bounding box center [158, 134] width 90 height 13
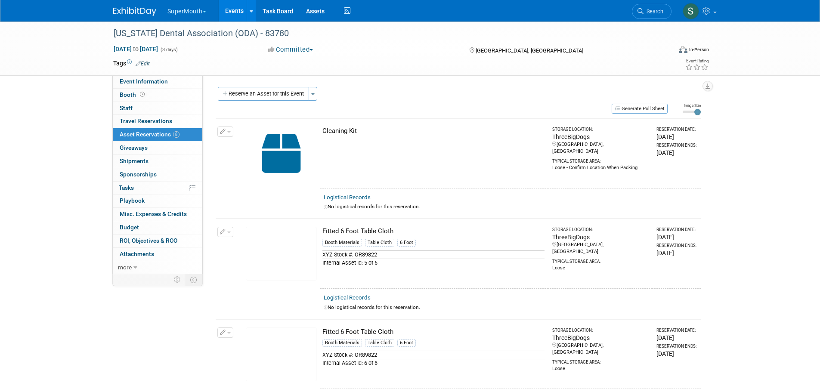
click at [646, 105] on button "Generate Pull Sheet" at bounding box center [640, 109] width 56 height 10
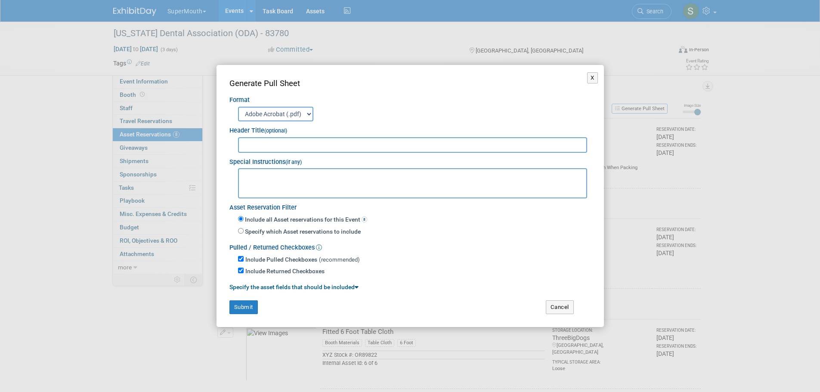
click at [303, 144] on input "text" at bounding box center [413, 145] width 350 height 16
type input "Supermouth - ODA 83780"
paste textarea "Ohio Dental Associaiton Annual Session Supermouth Booth 405 C/O Fern Exposition…"
type textarea "Ohio Dental Associaiton Annual Session Supermouth Booth 405 C/O Fern Exposition…"
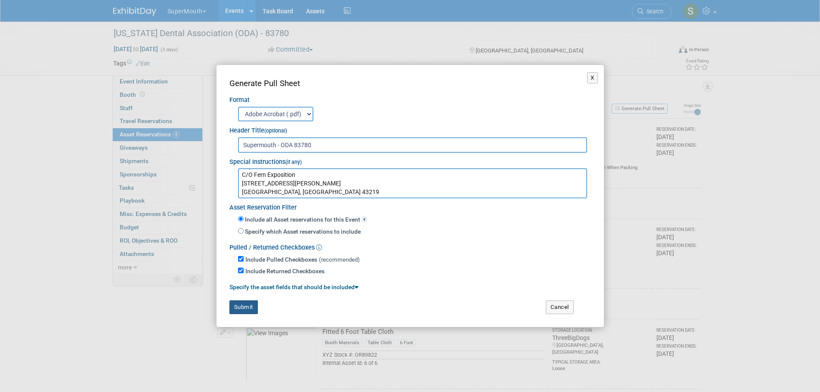
click at [248, 307] on button "Submit" at bounding box center [244, 308] width 28 height 14
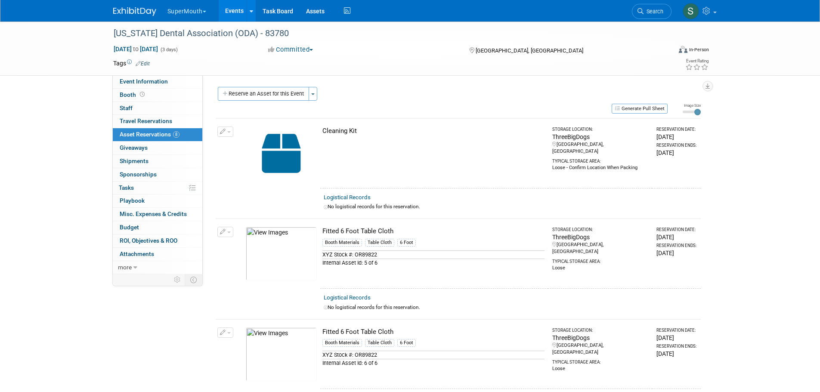
click at [295, 95] on button "Reserve an Asset for this Event" at bounding box center [263, 94] width 91 height 14
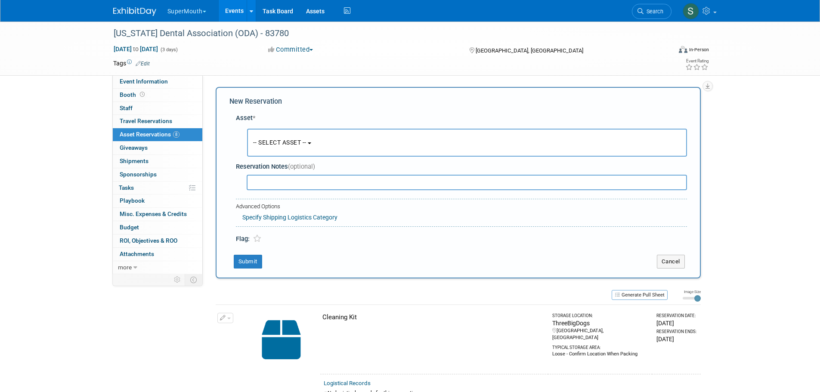
scroll to position [8, 0]
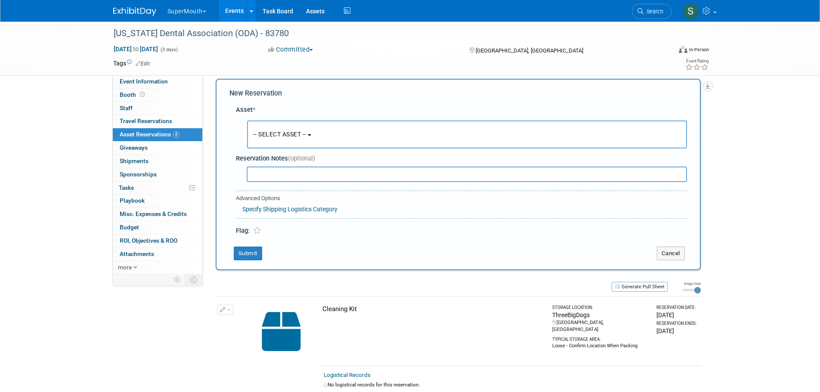
click at [285, 130] on button "-- SELECT ASSET --" at bounding box center [467, 135] width 440 height 28
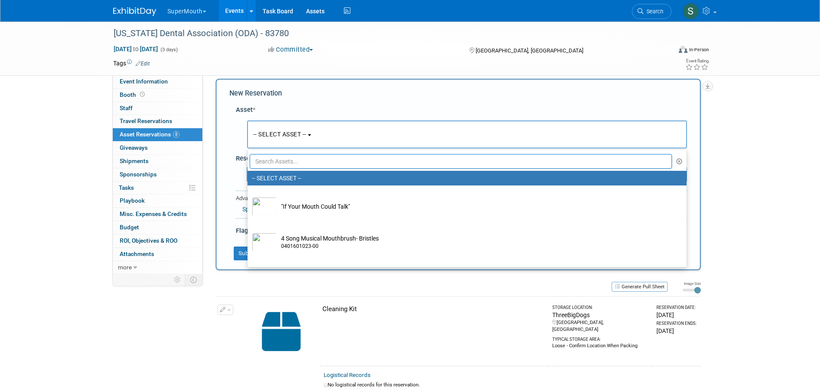
click at [302, 158] on input "text" at bounding box center [461, 161] width 423 height 15
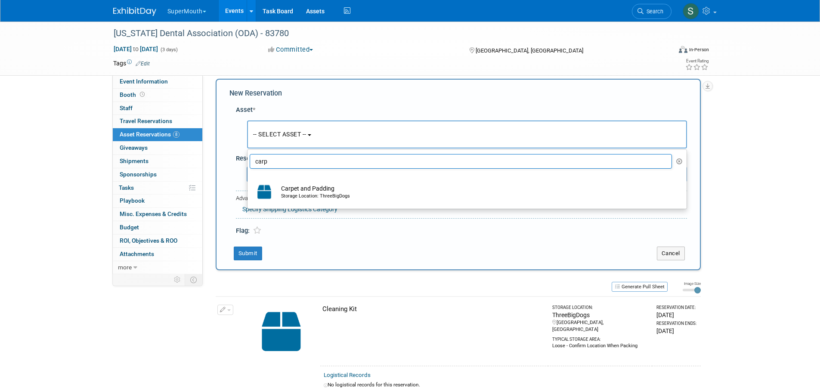
type input "carp"
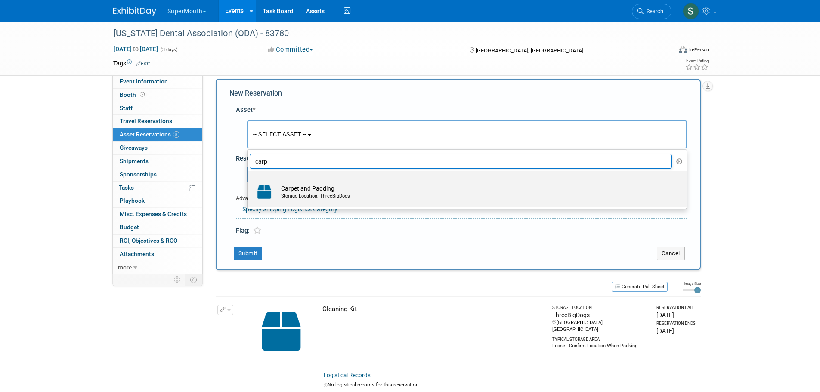
click at [300, 183] on td "Carpet and Padding Storage Location: ThreeBigDogs" at bounding box center [473, 192] width 393 height 19
click at [249, 181] on input "Carpet and Padding Storage Location: ThreeBigDogs" at bounding box center [246, 179] width 6 height 6
select select "10724254"
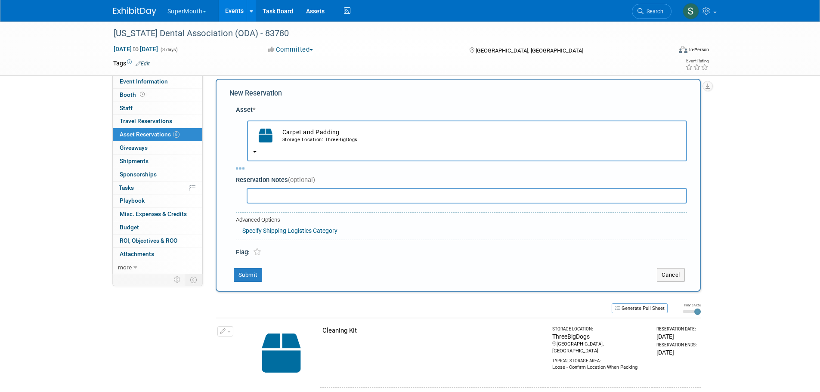
select select "8"
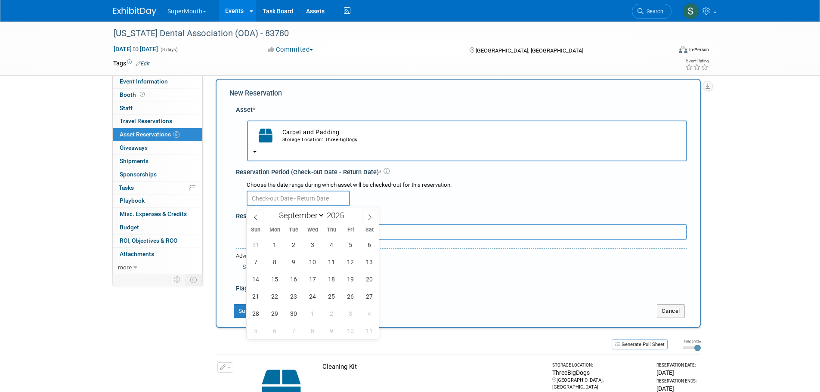
click at [299, 201] on input "text" at bounding box center [298, 199] width 103 height 16
click at [336, 297] on span "25" at bounding box center [331, 296] width 17 height 17
type input "[DATE]"
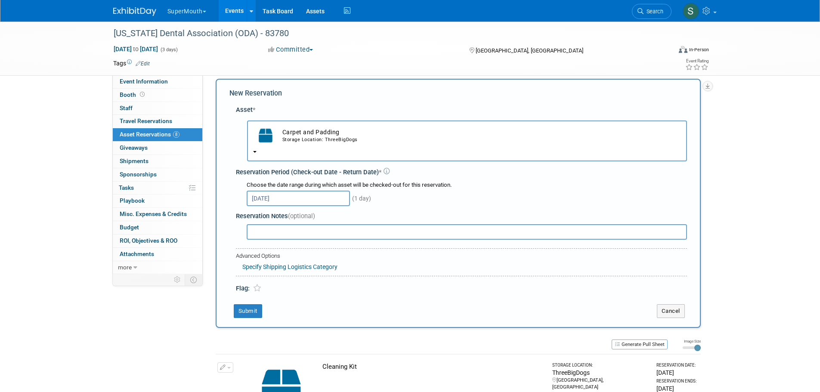
click at [321, 234] on input "text" at bounding box center [467, 232] width 441 height 16
type input "10x10"
click at [254, 308] on button "Submit" at bounding box center [248, 311] width 28 height 14
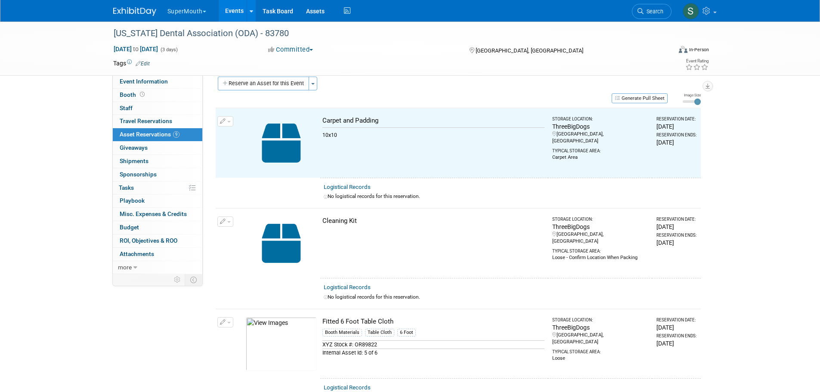
scroll to position [11, 0]
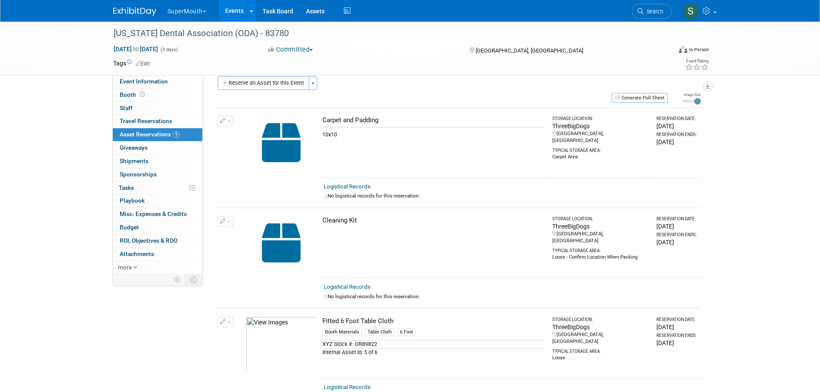
click at [160, 82] on span "Event Information" at bounding box center [144, 81] width 48 height 7
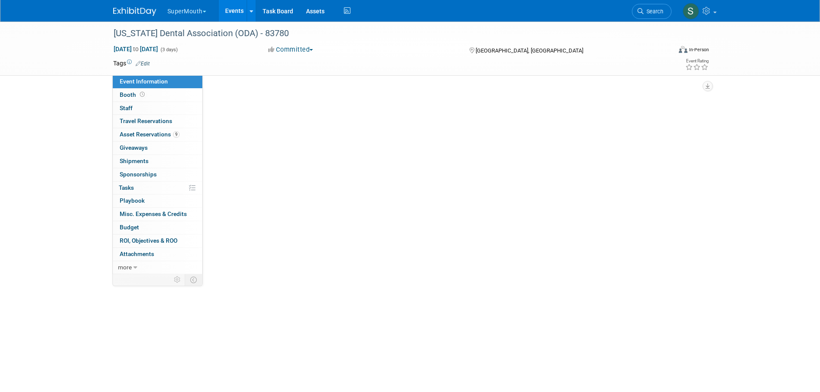
scroll to position [0, 0]
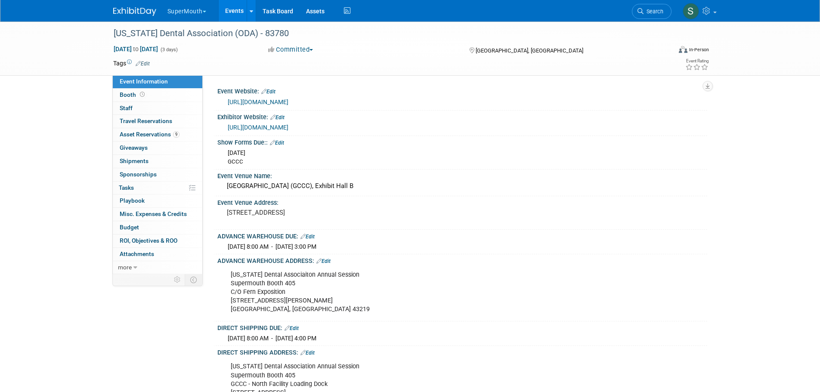
click at [288, 289] on div "Ohio Dental Associaiton Annual Session Supermouth Booth 405 C/O Fern Exposition…" at bounding box center [419, 293] width 388 height 52
click at [232, 275] on div "Ohio Dental Associaiton Annual Session Supermouth Booth 405 C/O Fern Exposition…" at bounding box center [419, 293] width 388 height 52
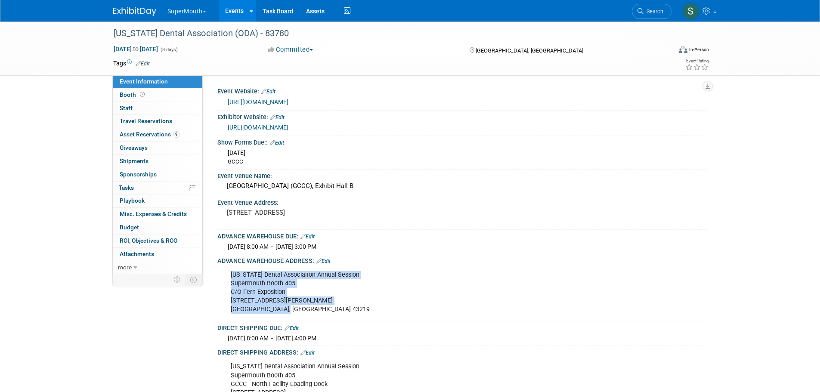
drag, startPoint x: 232, startPoint y: 275, endPoint x: 293, endPoint y: 313, distance: 72.3
click at [293, 313] on div "Ohio Dental Associaiton Annual Session Supermouth Booth 405 C/O Fern Exposition…" at bounding box center [419, 293] width 388 height 52
copy div "Ohio Dental Associaiton Annual Session Supermouth Booth 405 C/O Fern Exposition…"
click at [129, 133] on span "Asset Reservations 9" at bounding box center [150, 134] width 60 height 7
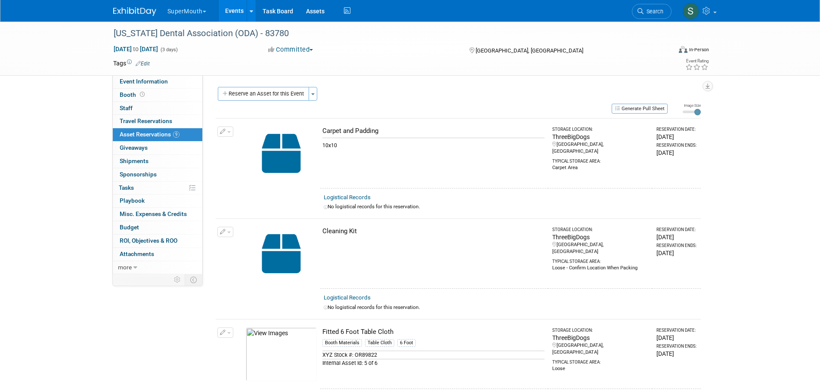
click at [653, 110] on button "Generate Pull Sheet" at bounding box center [640, 109] width 56 height 10
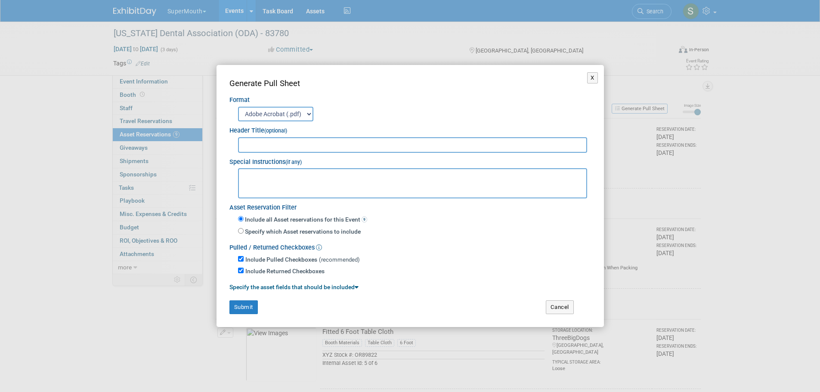
click at [283, 144] on input "text" at bounding box center [413, 145] width 350 height 16
type input "Supermouth - ODA 83780"
paste textarea "Ohio Dental Associaiton Annual Session Supermouth Booth 405 C/O Fern Exposition…"
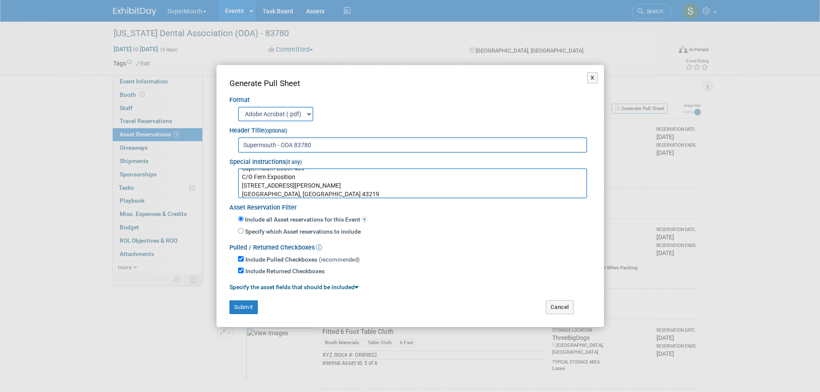
type textarea "Ohio Dental Associaiton Annual Session Supermouth Booth 405 C/O Fern Exposition…"
click at [244, 306] on button "Submit" at bounding box center [244, 308] width 28 height 14
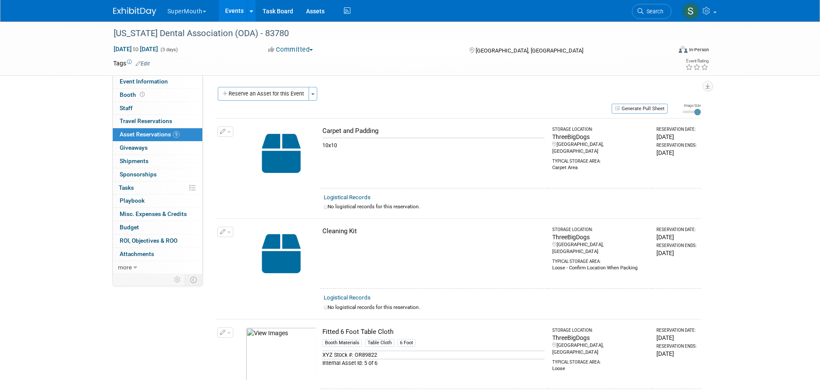
click at [153, 76] on div "Ohio Dental Association (ODA) - 83780 Sep 25, 2025 to Sep 27, 2025 (3 days) Sep…" at bounding box center [410, 49] width 820 height 54
click at [153, 79] on span "Event Information" at bounding box center [144, 81] width 48 height 7
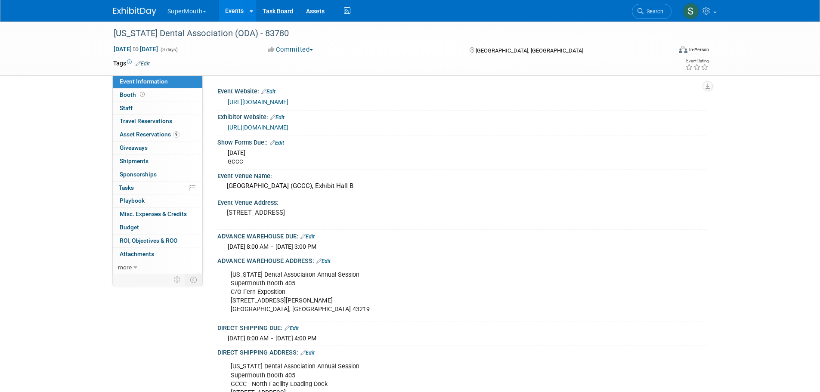
click at [183, 9] on button "SuperMouth" at bounding box center [192, 9] width 50 height 19
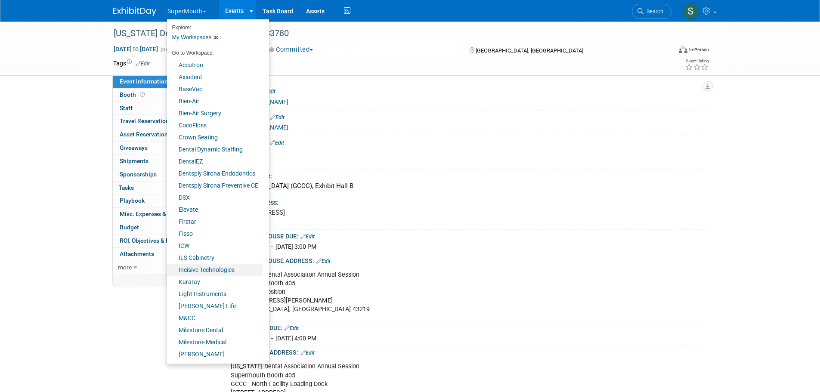
click at [208, 269] on link "Incisive Technologies" at bounding box center [215, 270] width 96 height 12
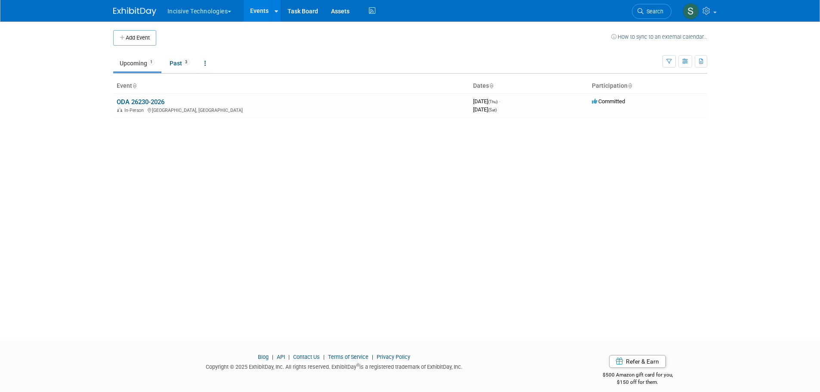
click at [144, 101] on link "ODA 26230-2026" at bounding box center [141, 102] width 48 height 8
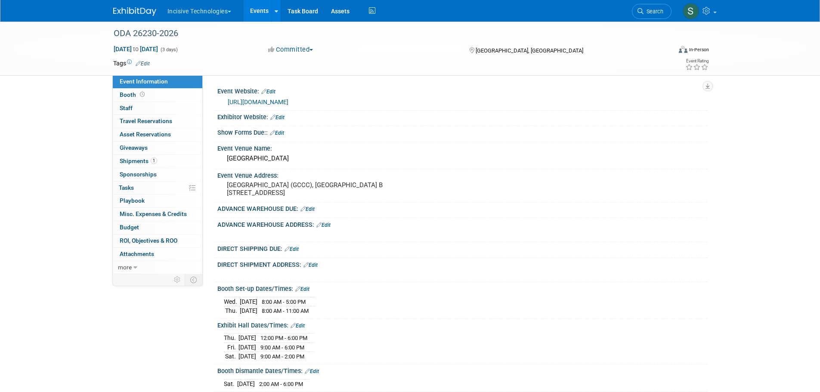
click at [133, 160] on span "Shipments 1" at bounding box center [138, 161] width 37 height 7
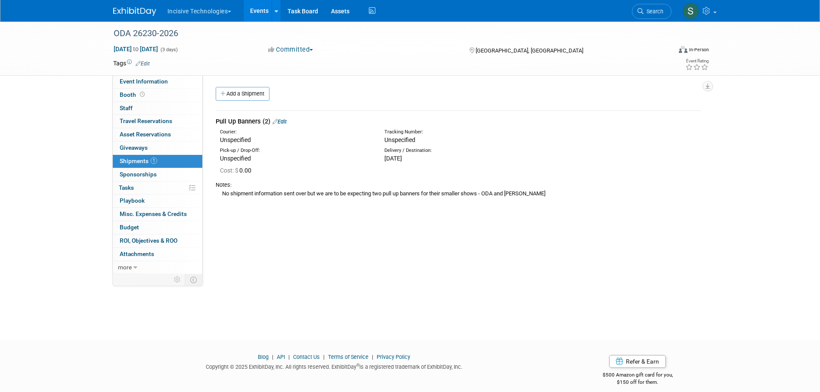
click at [325, 165] on div "Cost: $ 0.00" at bounding box center [458, 170] width 498 height 14
click at [286, 119] on link "Edit" at bounding box center [280, 121] width 14 height 6
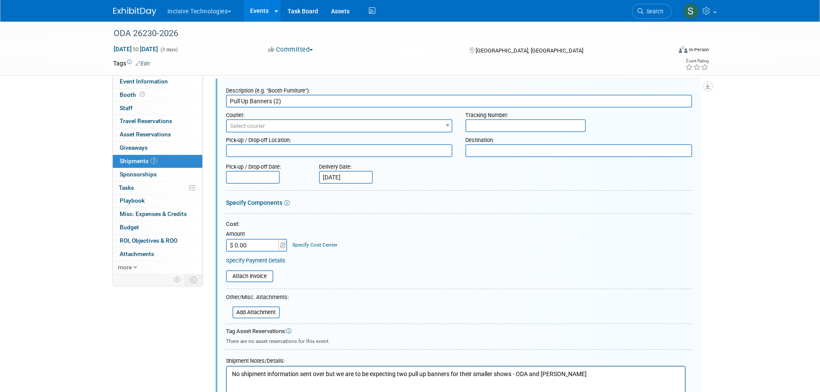
scroll to position [142, 0]
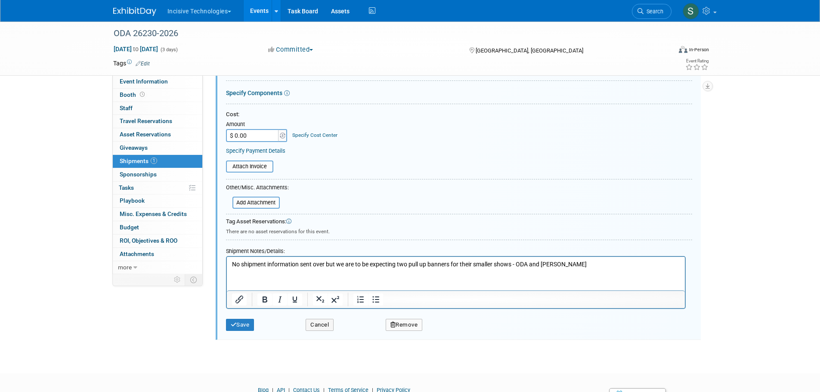
click at [404, 326] on button "Remove" at bounding box center [404, 325] width 37 height 12
click at [458, 331] on link "Yes" at bounding box center [451, 333] width 25 height 14
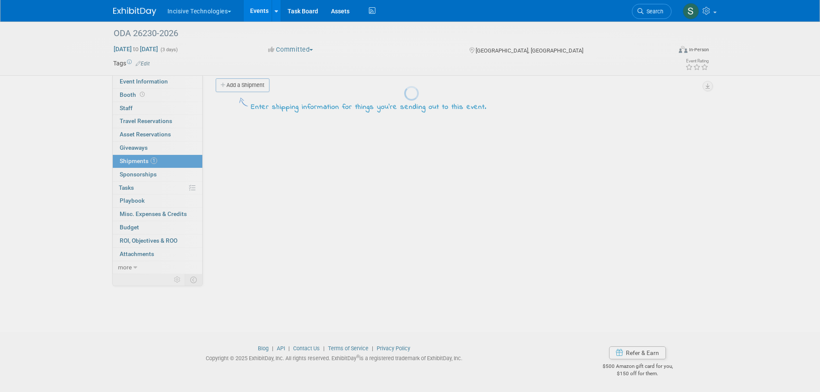
scroll to position [9, 0]
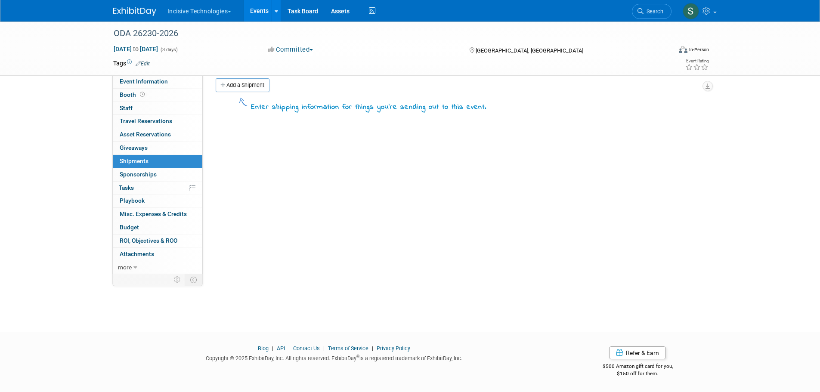
click at [156, 130] on link "0 Asset Reservations 0" at bounding box center [158, 134] width 90 height 13
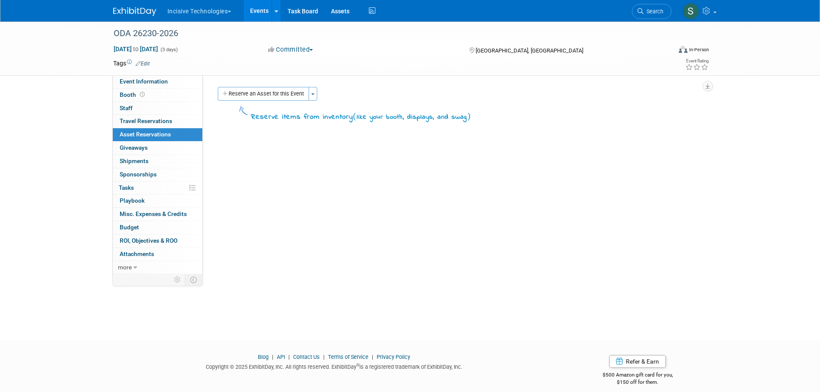
click at [289, 97] on button "Reserve an Asset for this Event" at bounding box center [263, 94] width 91 height 14
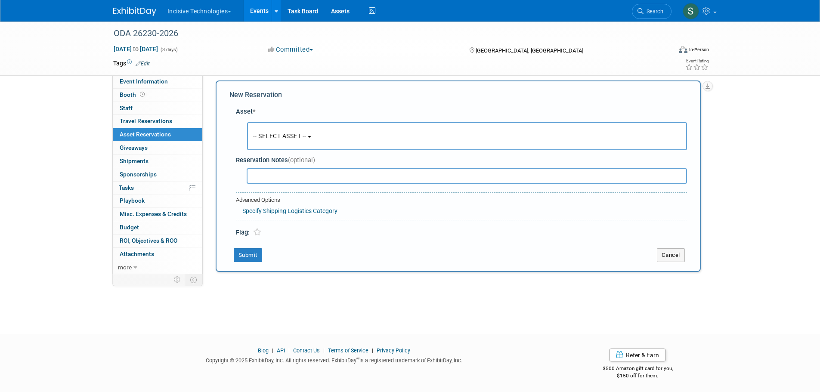
scroll to position [8, 0]
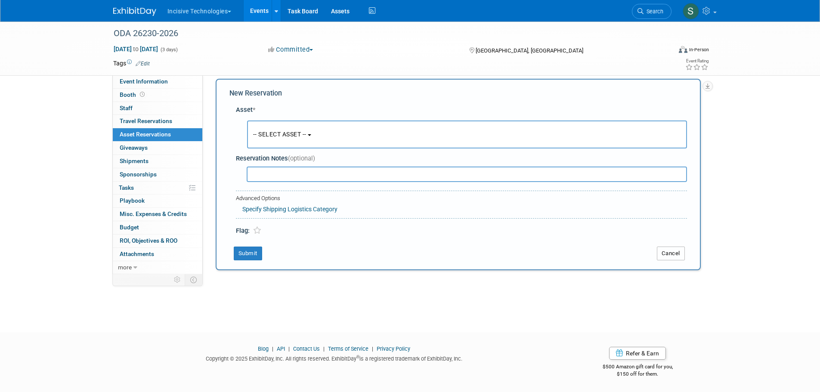
click at [677, 250] on button "Cancel" at bounding box center [671, 254] width 28 height 14
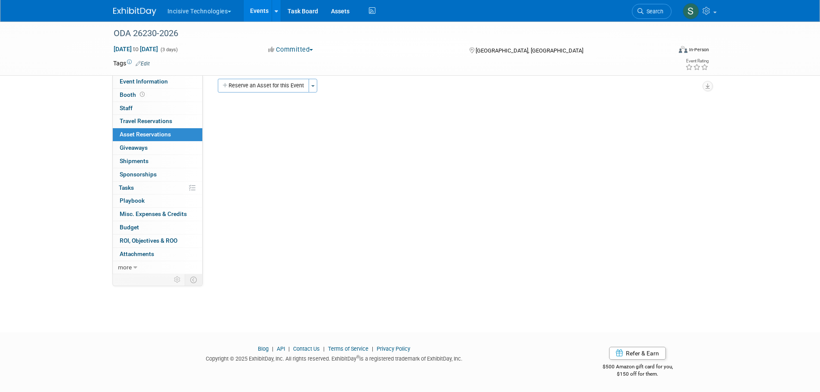
scroll to position [0, 0]
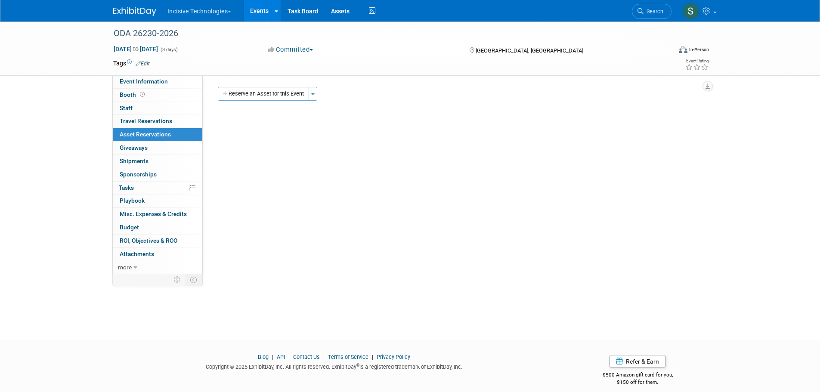
click at [312, 93] on span "button" at bounding box center [312, 94] width 3 height 2
click at [347, 124] on link "Copy asset reservations from another event" at bounding box center [380, 125] width 142 height 15
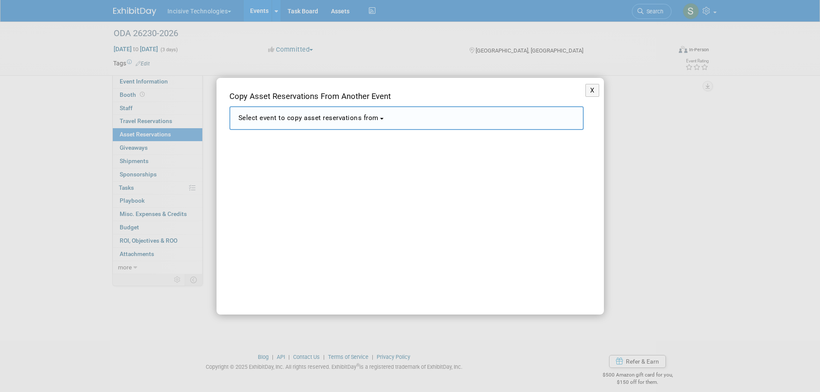
click at [347, 124] on button "Select event to copy asset reservations from" at bounding box center [407, 118] width 354 height 24
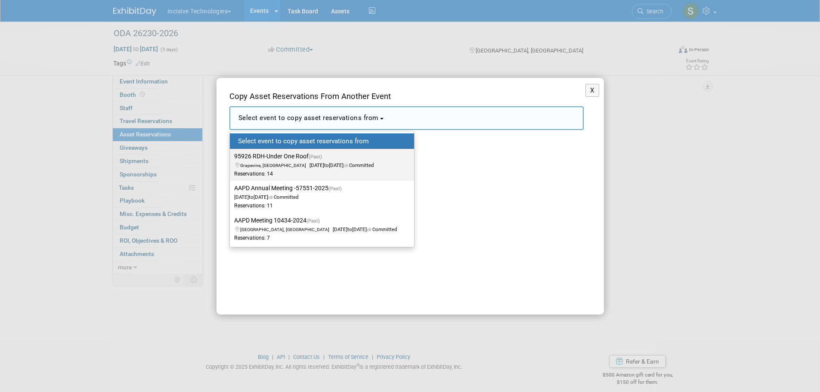
click at [304, 157] on label "95926 RDH-Under One Roof (Past) Grapevine, TX Jul 18, 2025 to Jul 20, 2025 Comm…" at bounding box center [319, 165] width 171 height 28
click at [231, 157] on input "95926 RDH-Under One Roof (Past) Grapevine, TX Jul 18, 2025 to Jul 20, 2025 Comm…" at bounding box center [229, 157] width 6 height 6
select select "11143953"
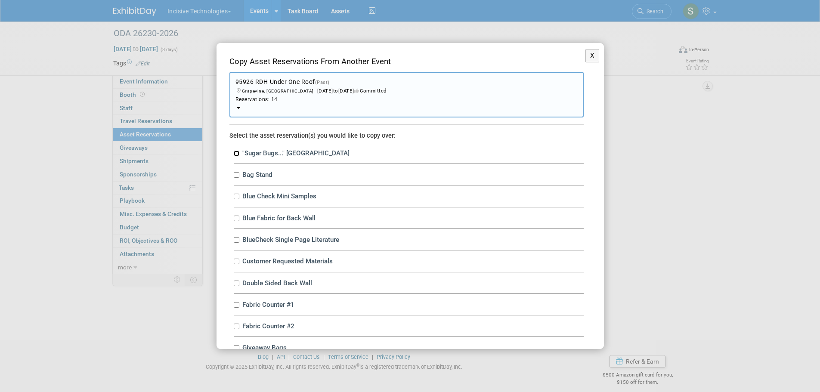
click at [235, 153] on input ""Sugar Bugs..." Trifold" at bounding box center [237, 154] width 6 height 6
checkbox input "true"
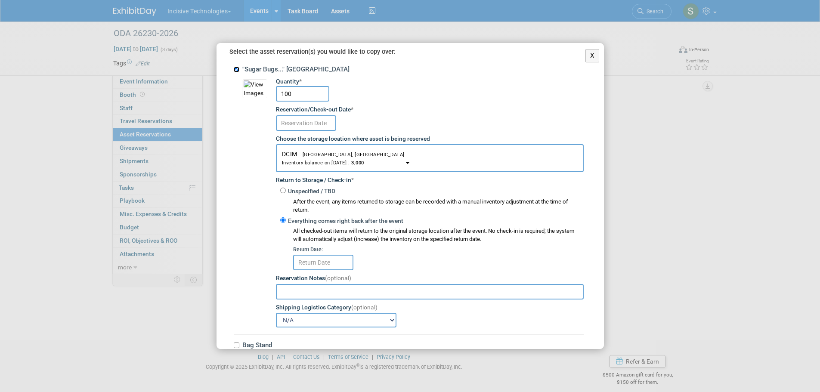
scroll to position [100, 0]
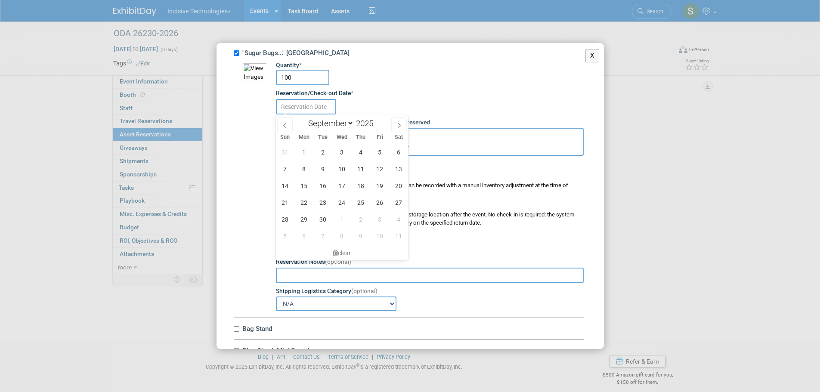
click at [295, 107] on input "text" at bounding box center [306, 107] width 60 height 16
click at [344, 186] on span "17" at bounding box center [342, 185] width 17 height 17
type input "[DATE]"
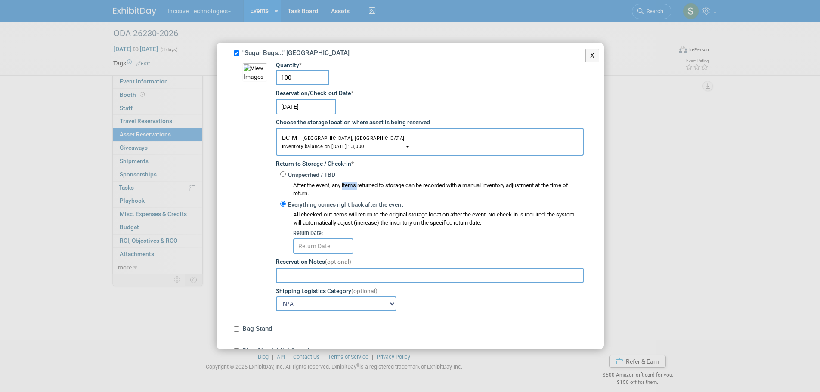
click at [344, 186] on div "After the event, any items returned to storage can be recorded with a manual in…" at bounding box center [432, 189] width 304 height 19
click at [350, 177] on div "Unspecified / TBD After the event, any items returned to storage can be recorde…" at bounding box center [430, 182] width 308 height 29
click at [285, 175] on input "Unspecified / TBD" at bounding box center [283, 174] width 6 height 6
radio input "true"
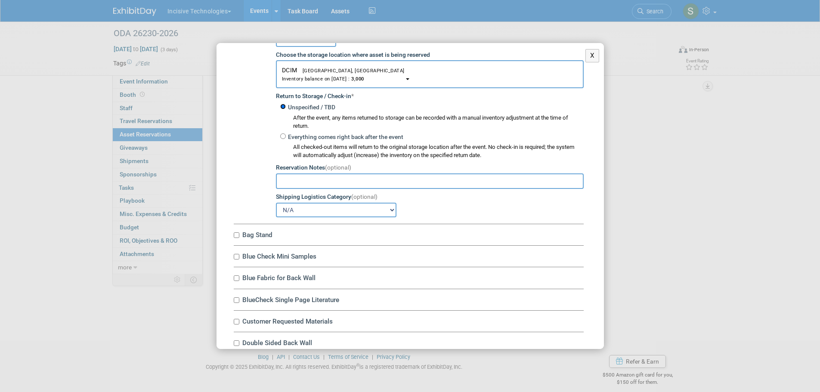
scroll to position [201, 0]
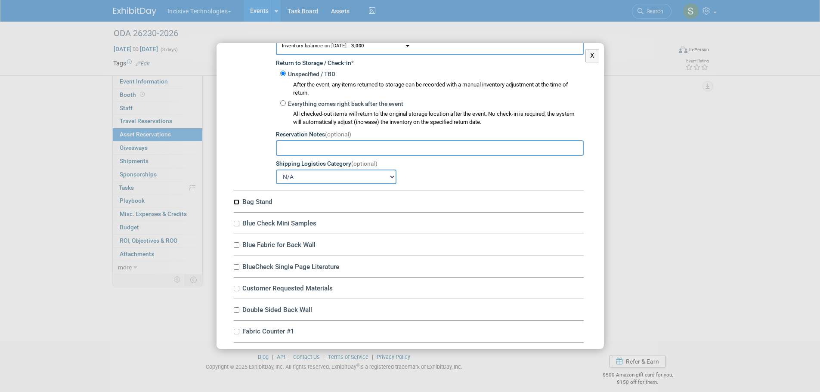
click at [237, 202] on input "Bag Stand" at bounding box center [237, 202] width 6 height 6
checkbox input "true"
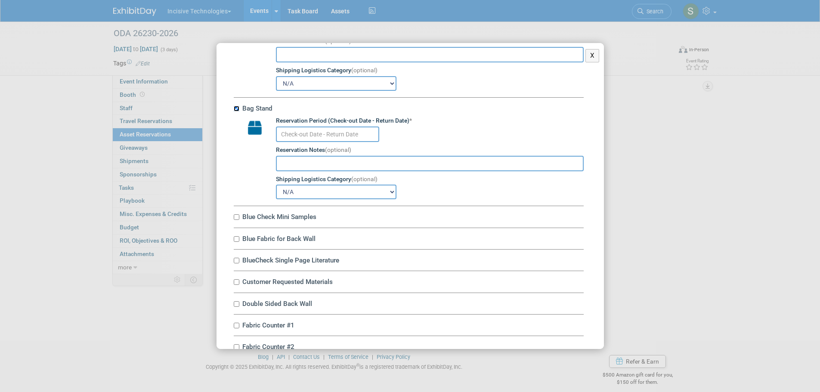
scroll to position [301, 0]
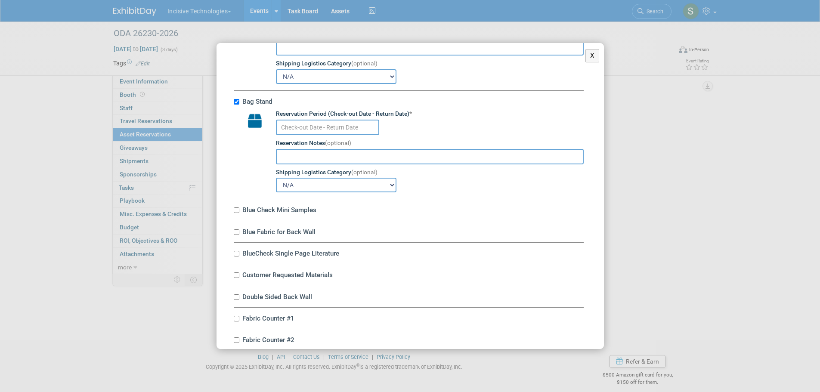
click at [324, 126] on input "text" at bounding box center [327, 128] width 103 height 16
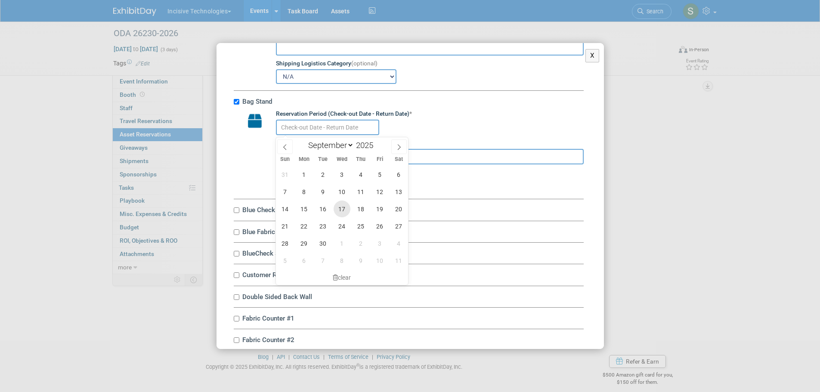
click at [341, 206] on span "17" at bounding box center [342, 209] width 17 height 17
type input "Sep 17, 2025"
click at [341, 206] on span "17" at bounding box center [342, 209] width 17 height 17
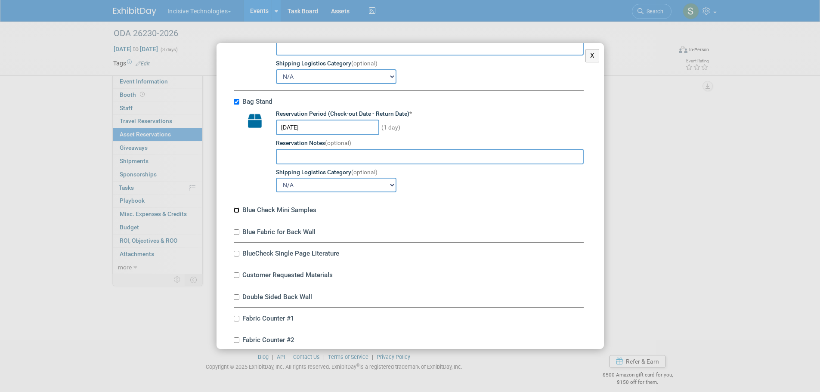
click at [238, 212] on input "Blue Check Mini Samples" at bounding box center [237, 211] width 6 height 6
checkbox input "true"
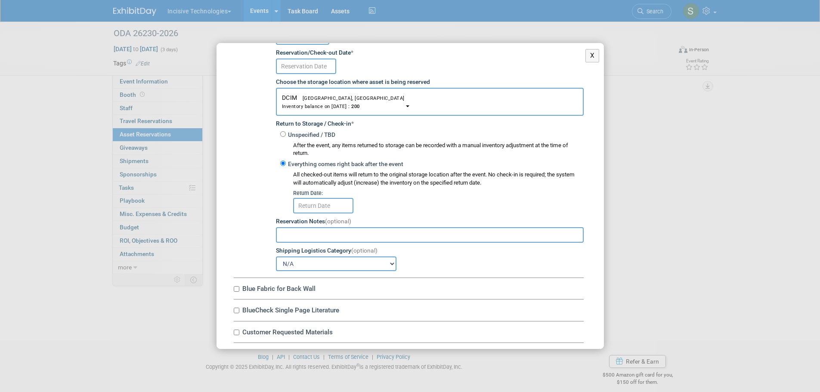
scroll to position [503, 0]
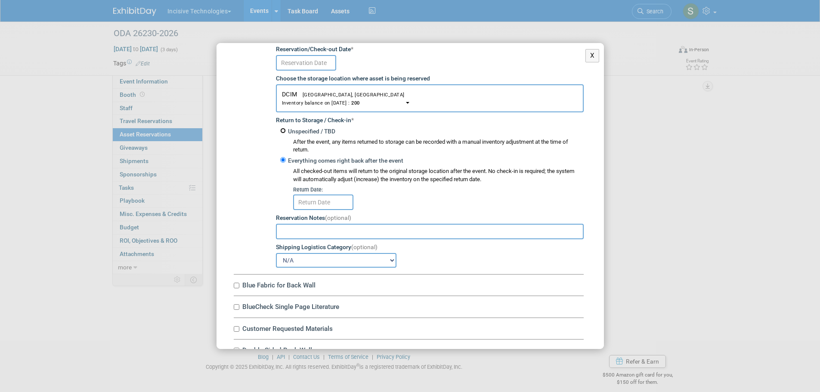
click at [283, 134] on input "Unspecified / TBD" at bounding box center [283, 131] width 6 height 6
radio input "true"
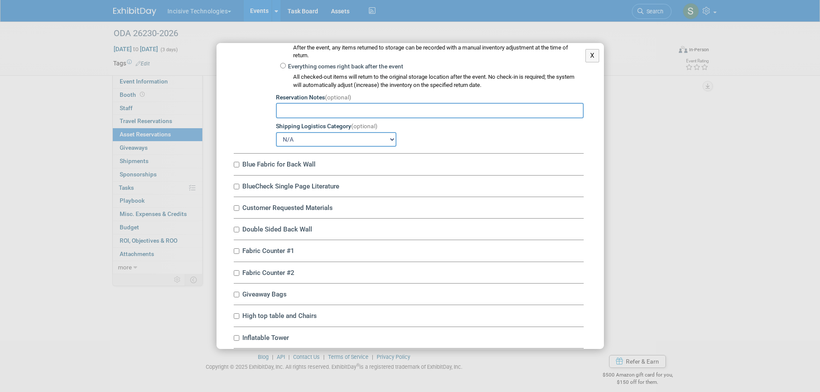
scroll to position [603, 0]
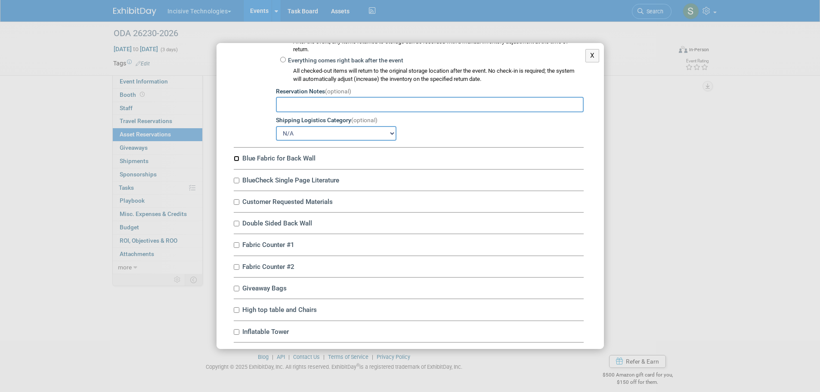
click at [237, 162] on input "Blue Fabric for Back Wall" at bounding box center [237, 159] width 6 height 6
checkbox input "true"
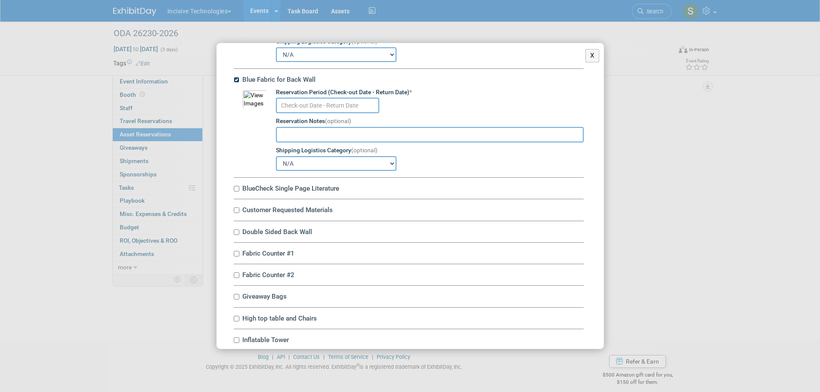
scroll to position [689, 0]
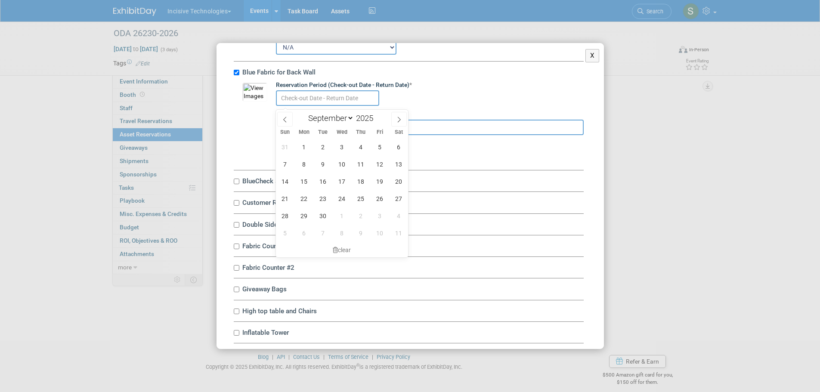
click at [314, 102] on input "text" at bounding box center [327, 98] width 103 height 16
click at [342, 179] on span "17" at bounding box center [342, 181] width 17 height 17
type input "Sep 17, 2025"
click at [342, 179] on span "17" at bounding box center [342, 181] width 17 height 17
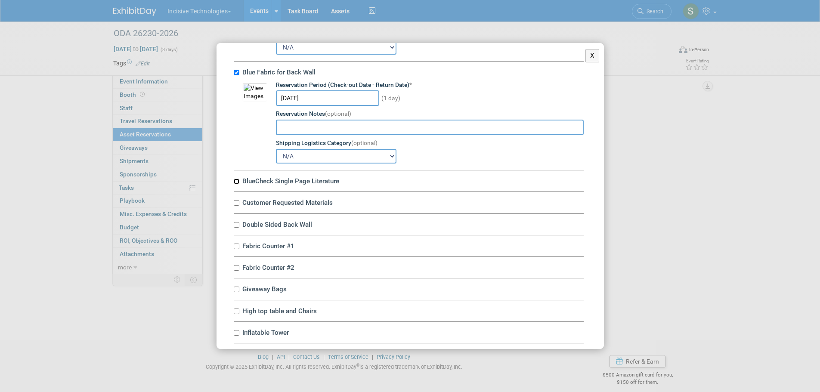
click at [237, 184] on input "BlueCheck Single Page Literature" at bounding box center [237, 182] width 6 height 6
checkbox input "true"
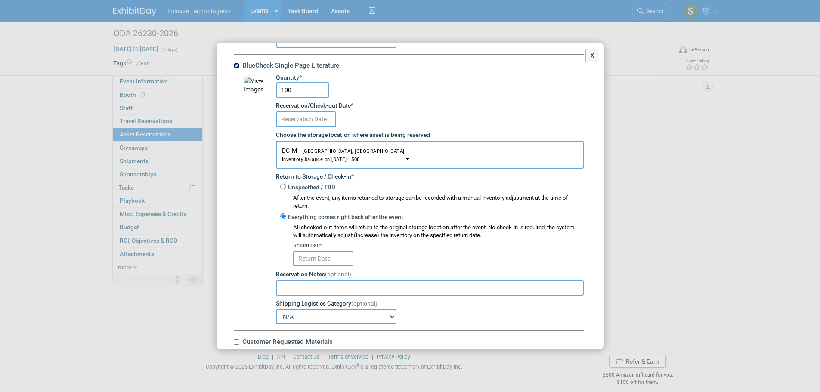
scroll to position [876, 0]
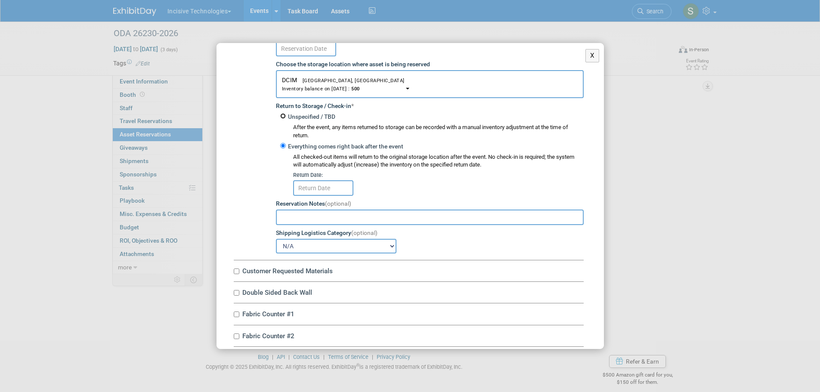
click at [282, 119] on input "Unspecified / TBD" at bounding box center [283, 116] width 6 height 6
radio input "true"
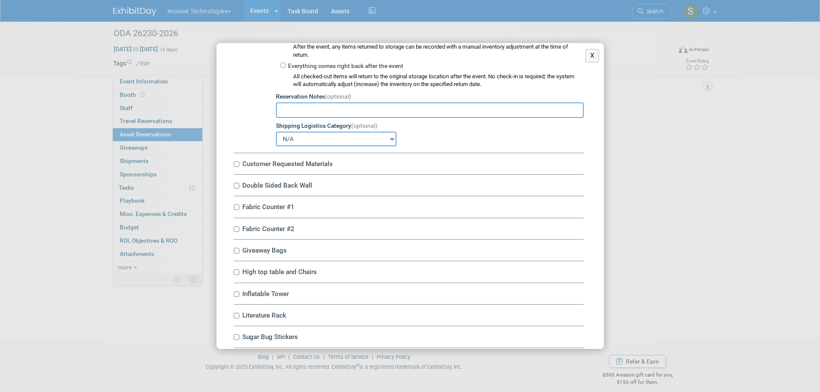
scroll to position [991, 0]
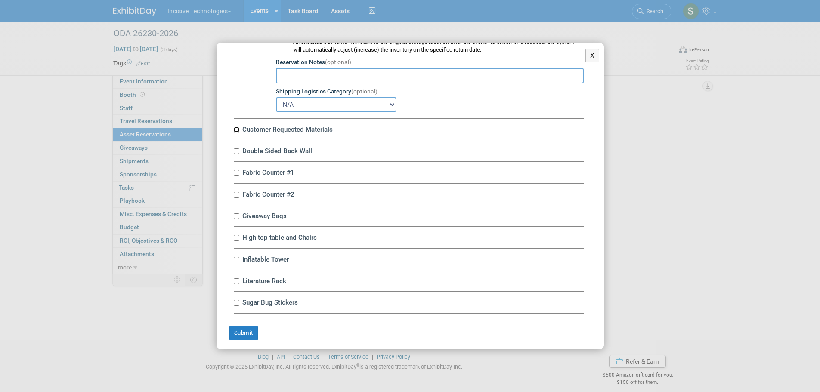
click at [236, 133] on input "Customer Requested Materials" at bounding box center [237, 130] width 6 height 6
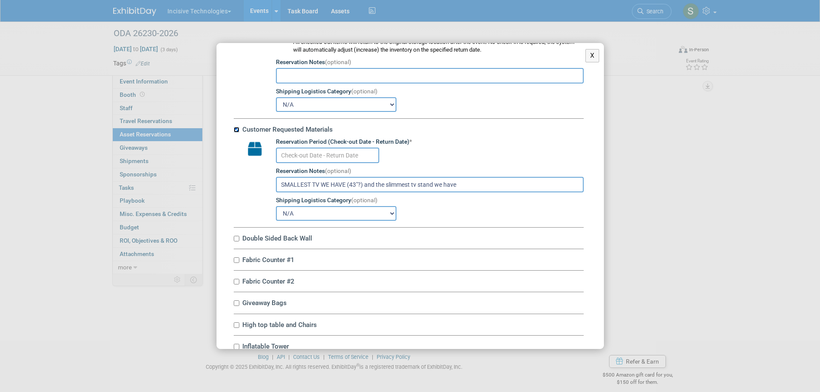
click at [236, 133] on input "Customer Requested Materials" at bounding box center [237, 130] width 6 height 6
checkbox input "false"
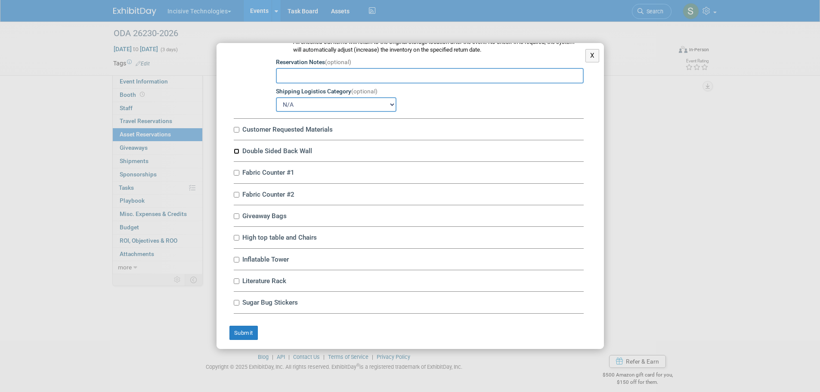
click at [237, 154] on input "Double Sided Back Wall" at bounding box center [237, 152] width 6 height 6
checkbox input "true"
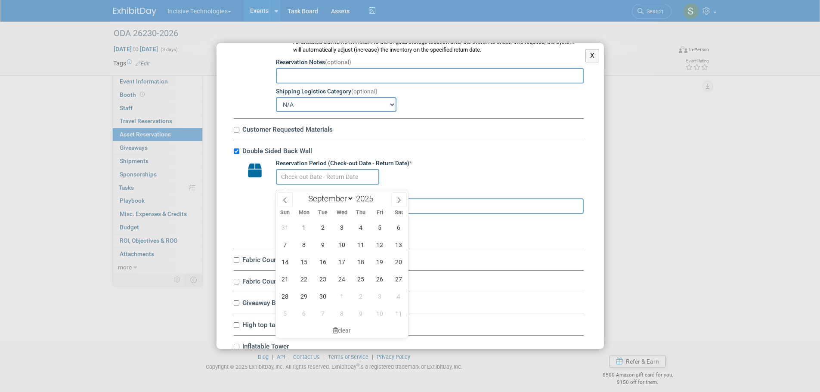
click at [308, 180] on input "text" at bounding box center [327, 177] width 103 height 16
click at [343, 264] on span "17" at bounding box center [342, 262] width 17 height 17
type input "Sep 17, 2025"
click at [343, 264] on span "17" at bounding box center [342, 262] width 17 height 17
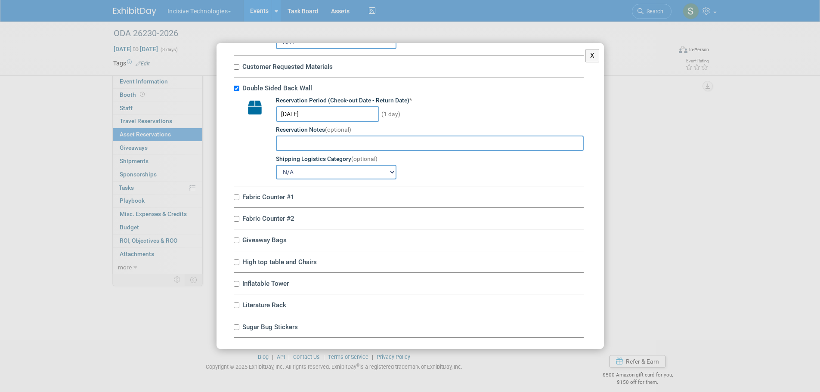
scroll to position [1077, 0]
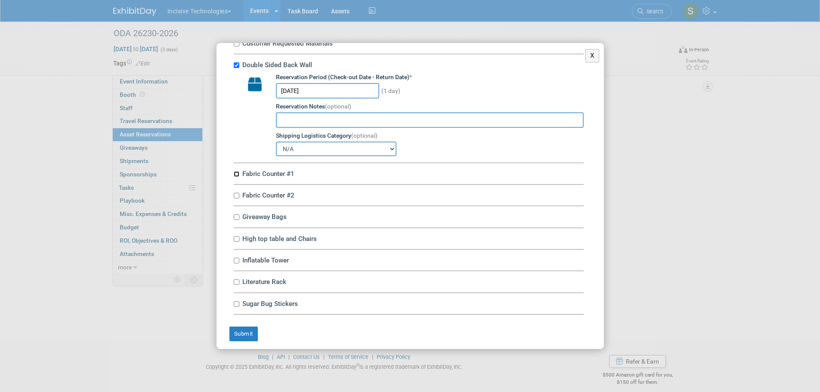
click at [238, 177] on input "Fabric Counter #1" at bounding box center [237, 174] width 6 height 6
checkbox input "true"
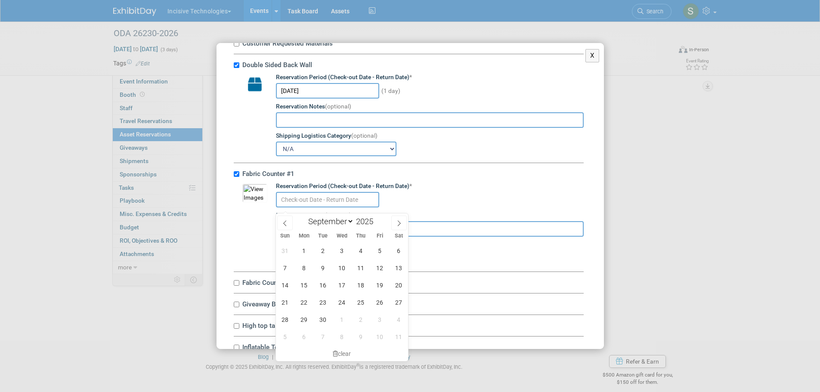
click at [335, 204] on input "text" at bounding box center [327, 200] width 103 height 16
click at [345, 279] on span "17" at bounding box center [342, 285] width 17 height 17
type input "Sep 17, 2025"
click at [345, 279] on span "17" at bounding box center [342, 285] width 17 height 17
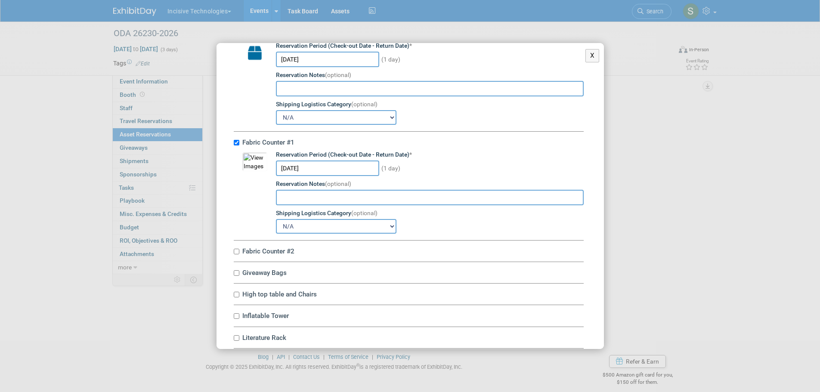
scroll to position [1174, 0]
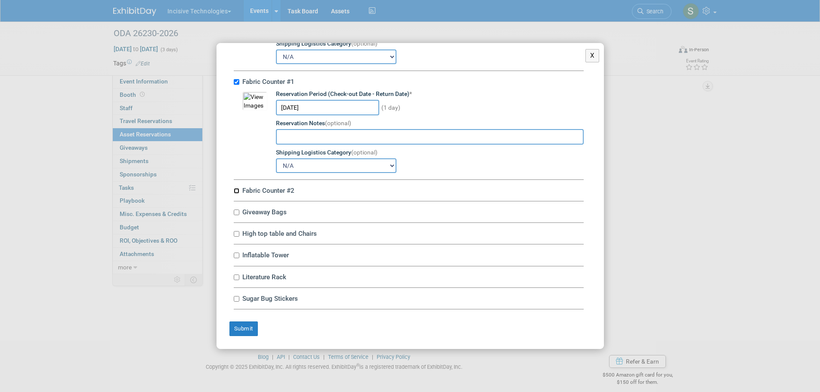
click at [236, 193] on input "Fabric Counter #2" at bounding box center [237, 191] width 6 height 6
checkbox input "true"
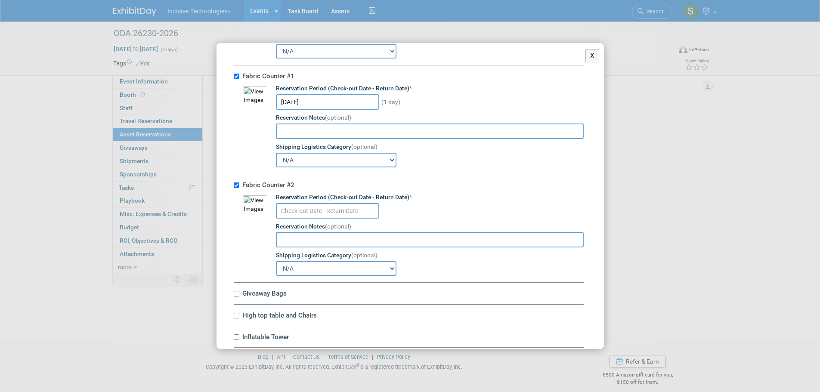
click at [313, 224] on td "Reservation Period (Check-out Date - Return Date) * Reservation Notes (optional…" at bounding box center [425, 234] width 317 height 83
click at [315, 213] on input "text" at bounding box center [327, 211] width 103 height 16
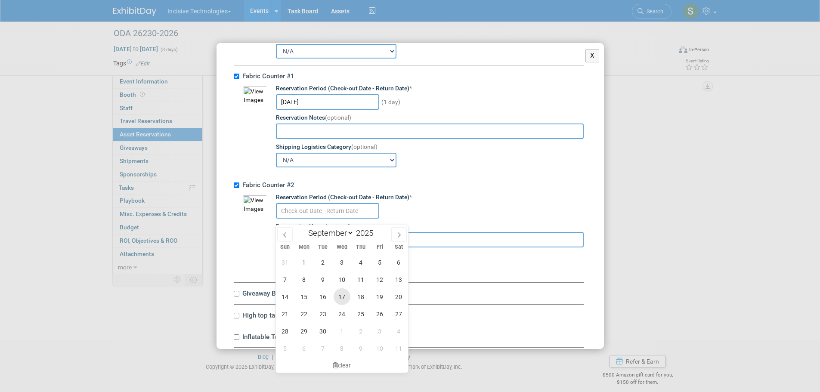
click at [341, 292] on span "17" at bounding box center [342, 297] width 17 height 17
type input "Sep 17, 2025"
click at [341, 292] on span "17" at bounding box center [342, 297] width 17 height 17
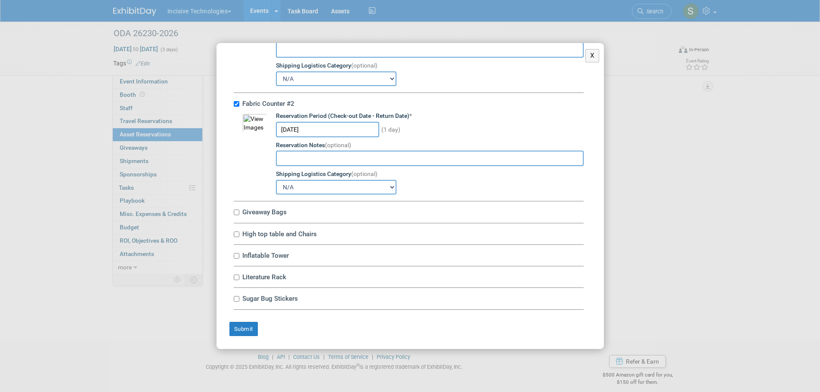
scroll to position [1262, 0]
click at [237, 211] on input "Giveaway Bags" at bounding box center [237, 213] width 6 height 6
checkbox input "true"
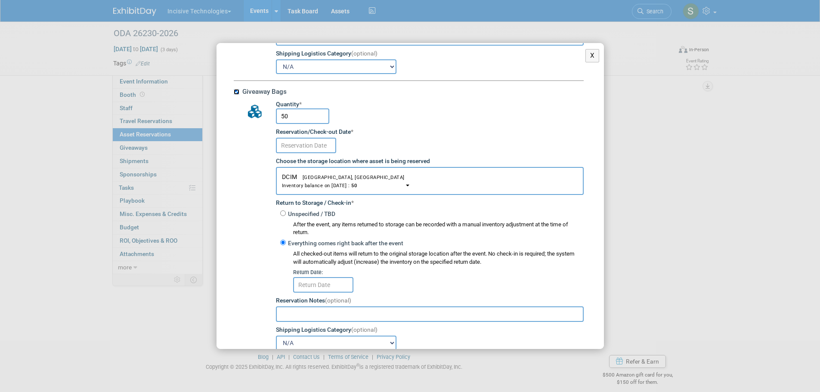
scroll to position [1377, 0]
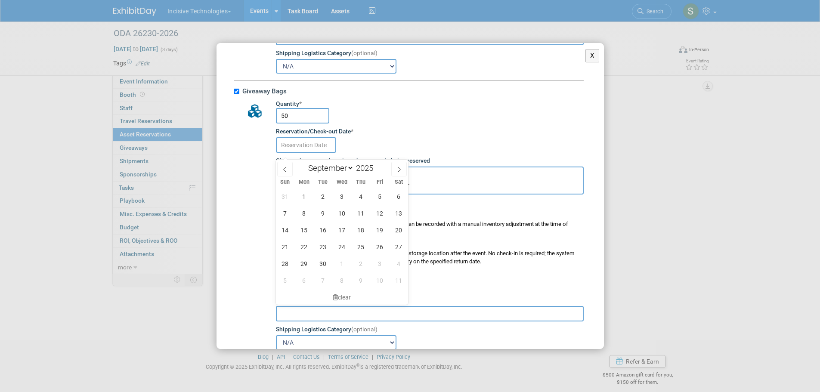
click at [302, 153] on input "text" at bounding box center [306, 145] width 60 height 16
click at [341, 225] on span "17" at bounding box center [342, 230] width 17 height 17
type input "Sep 17, 2025"
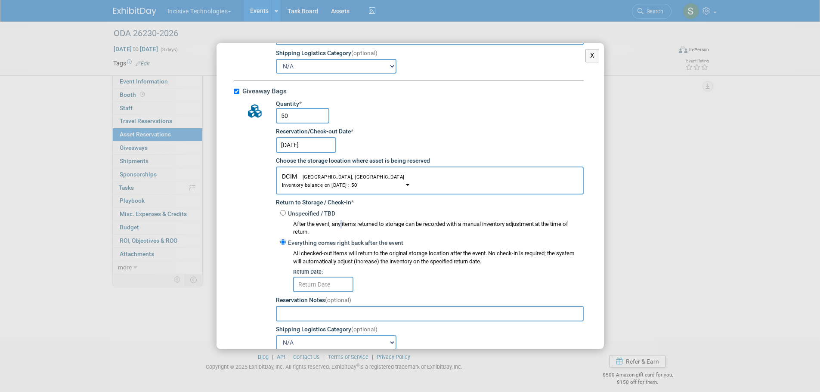
click at [341, 225] on div "After the event, any items returned to storage can be recorded with a manual in…" at bounding box center [432, 227] width 304 height 19
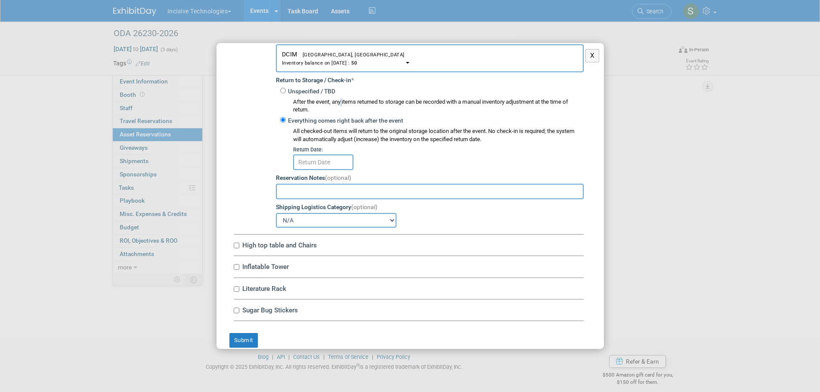
scroll to position [1506, 0]
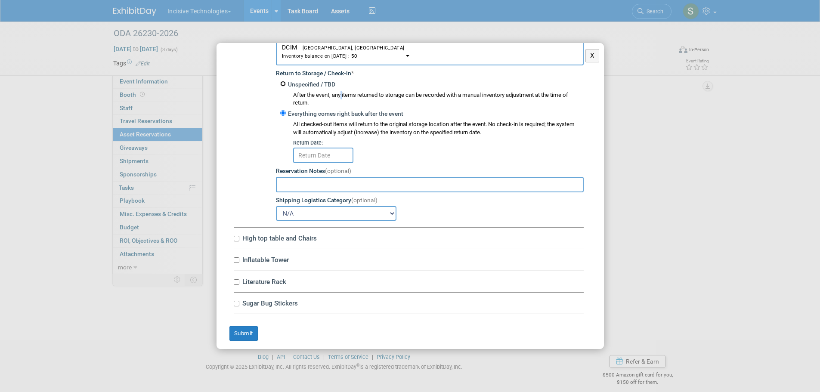
click at [283, 87] on input "Unspecified / TBD" at bounding box center [283, 84] width 6 height 6
radio input "true"
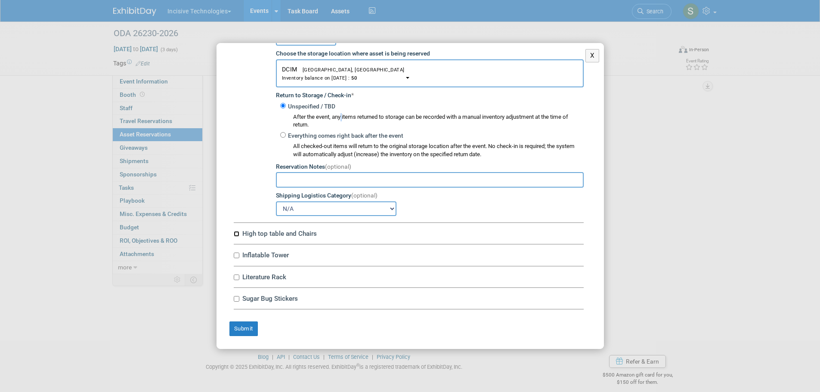
click at [236, 233] on input "High top table and Chairs" at bounding box center [237, 234] width 6 height 6
checkbox input "true"
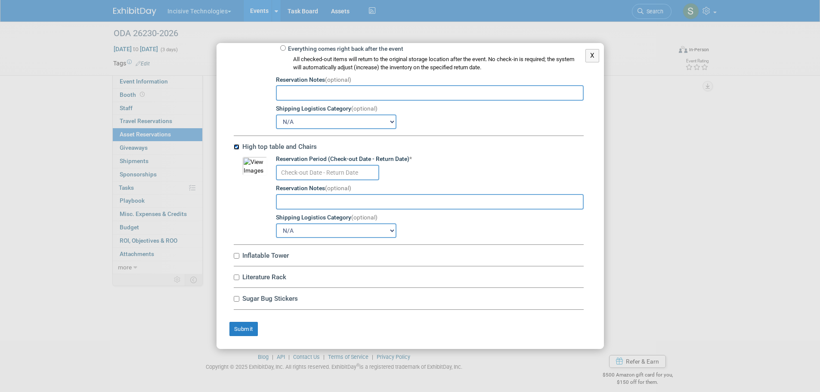
scroll to position [1579, 0]
click at [318, 172] on input "text" at bounding box center [327, 173] width 103 height 16
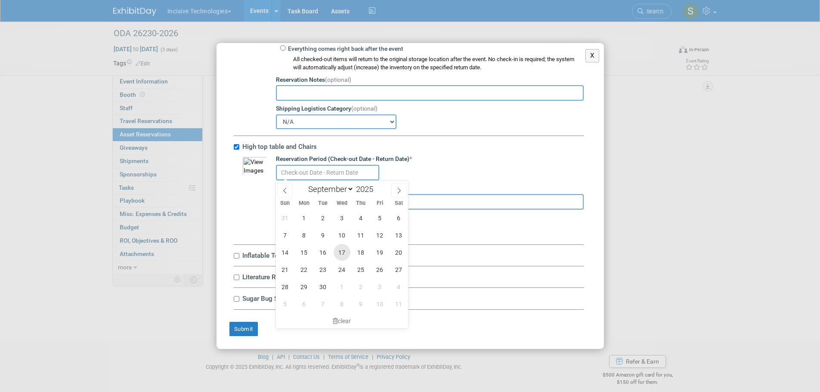
click at [338, 251] on span "17" at bounding box center [342, 252] width 17 height 17
type input "Sep 17, 2025"
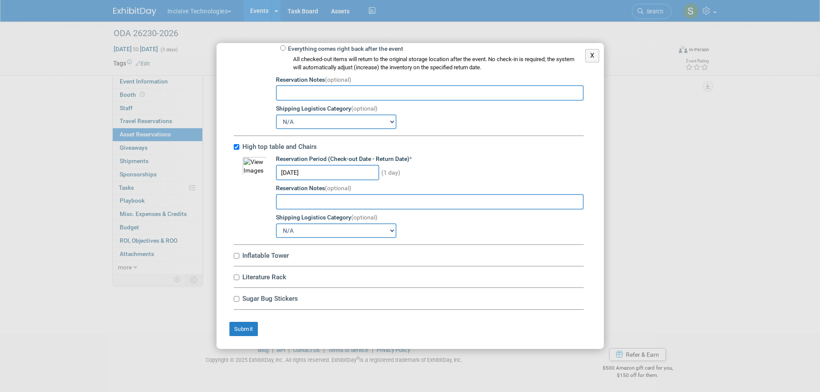
scroll to position [9, 0]
click at [237, 255] on input "Inflatable Tower" at bounding box center [237, 256] width 6 height 6
checkbox input "true"
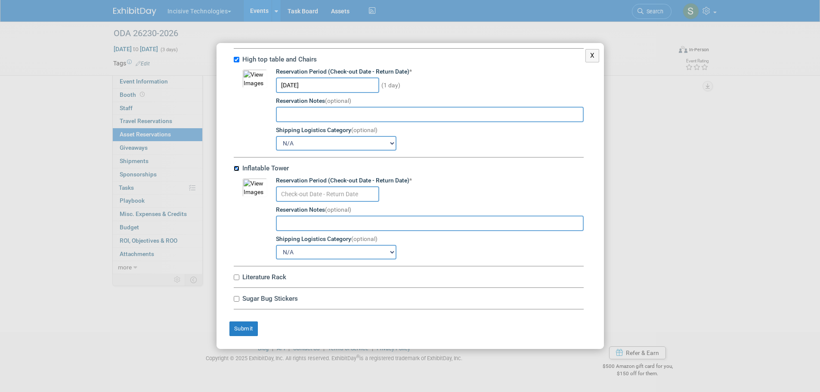
scroll to position [1667, 0]
click at [313, 190] on input "text" at bounding box center [327, 194] width 103 height 16
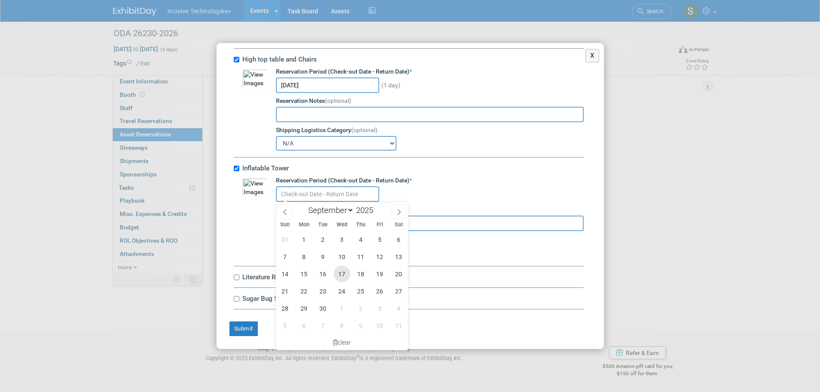
click at [337, 269] on span "17" at bounding box center [342, 274] width 17 height 17
type input "Sep 17, 2025"
click at [337, 269] on span "17" at bounding box center [342, 274] width 17 height 17
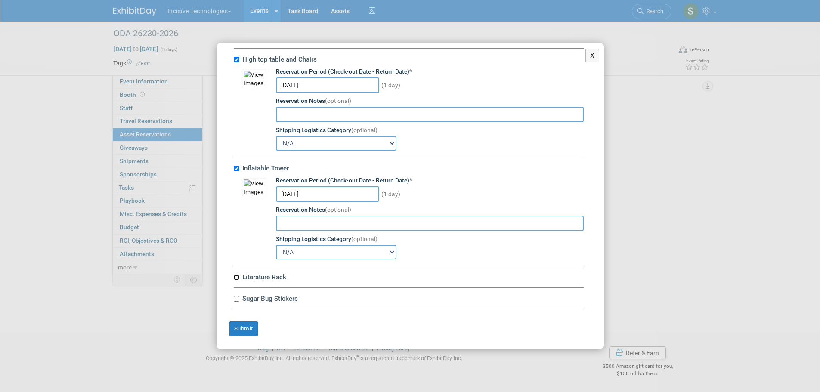
click at [236, 277] on input "Literature Rack" at bounding box center [237, 278] width 6 height 6
checkbox input "true"
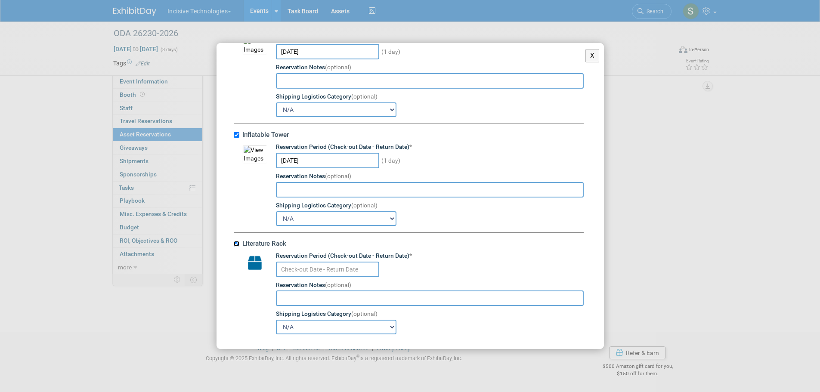
scroll to position [1754, 0]
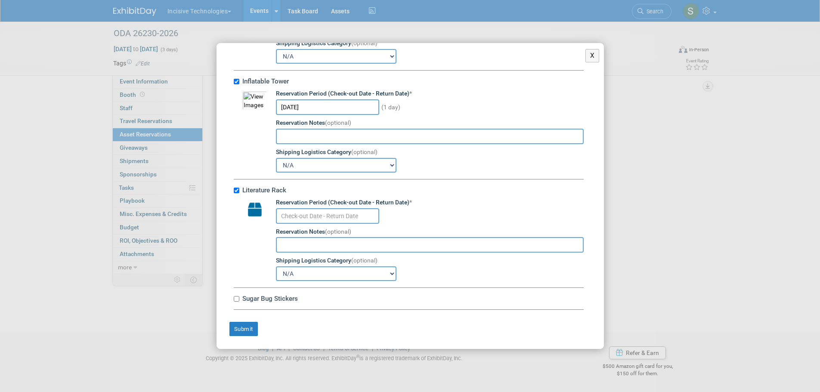
click at [309, 217] on input "text" at bounding box center [327, 216] width 103 height 16
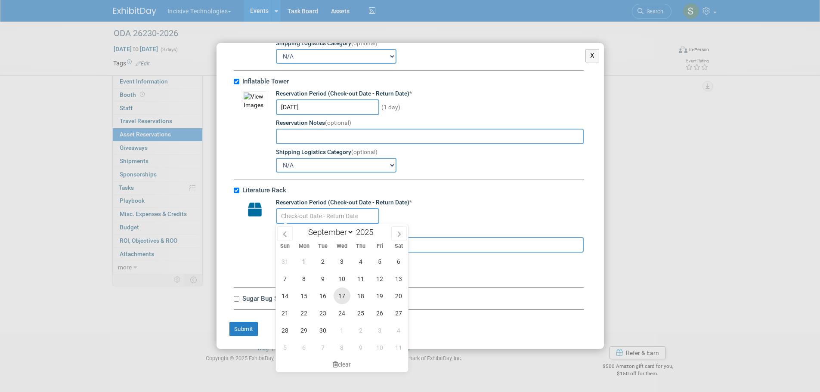
click at [336, 294] on span "17" at bounding box center [342, 296] width 17 height 17
type input "Sep 17, 2025"
click at [336, 294] on span "17" at bounding box center [342, 296] width 17 height 17
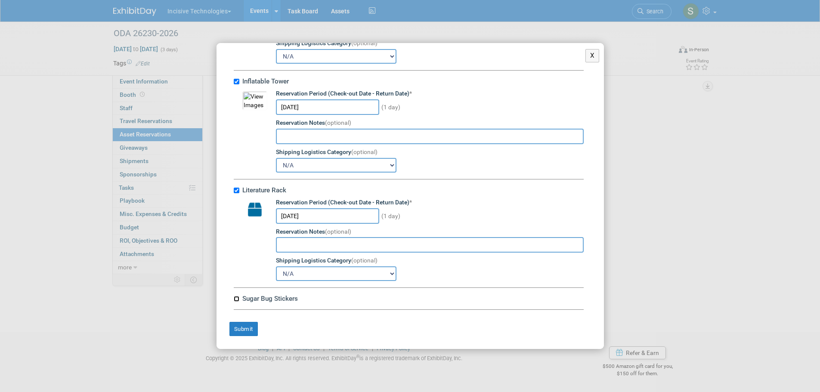
click at [237, 300] on input "Sugar Bug Stickers" at bounding box center [237, 299] width 6 height 6
checkbox input "true"
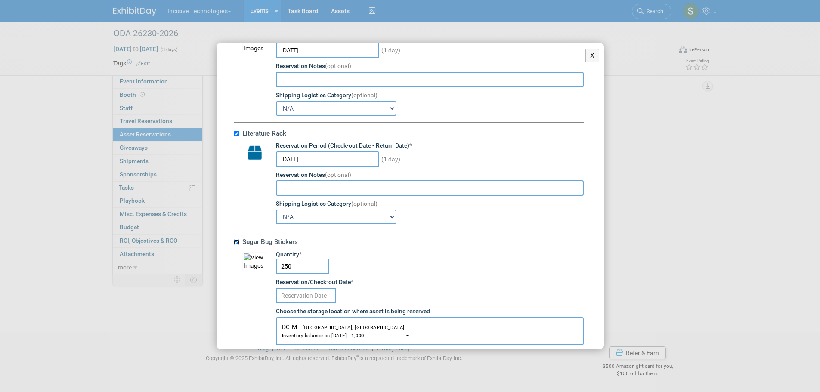
scroll to position [1883, 0]
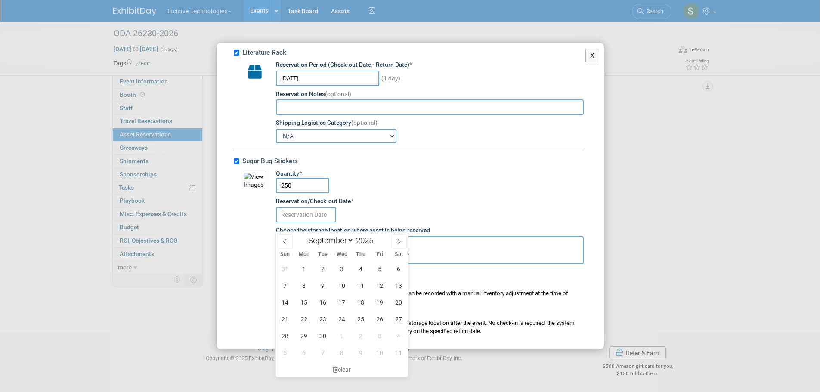
click at [304, 223] on input "text" at bounding box center [306, 215] width 60 height 16
click at [342, 295] on span "17" at bounding box center [342, 302] width 17 height 17
type input "Sep 17, 2025"
click at [342, 295] on div "Unspecified / TBD After the event, any items returned to storage can be recorde…" at bounding box center [430, 291] width 308 height 29
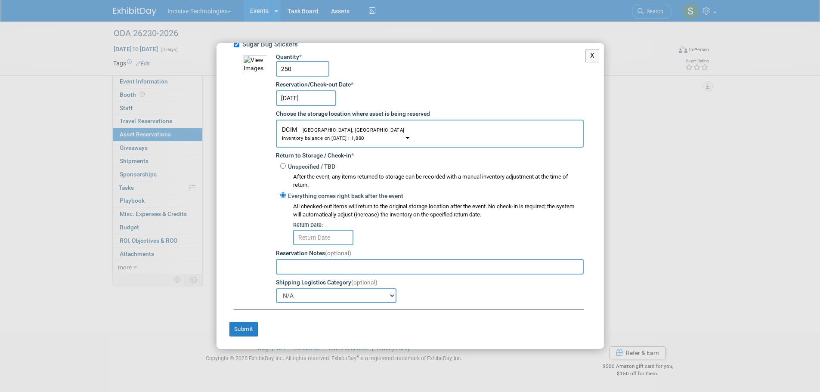
scroll to position [2010, 0]
click at [283, 167] on input "Unspecified / TBD" at bounding box center [283, 166] width 6 height 6
radio input "true"
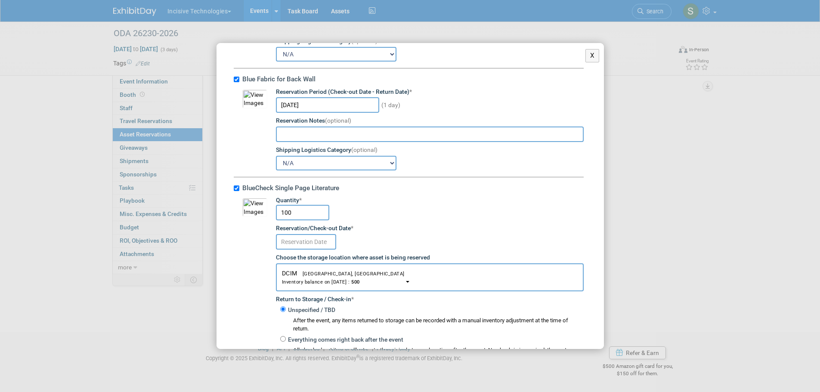
scroll to position [677, 0]
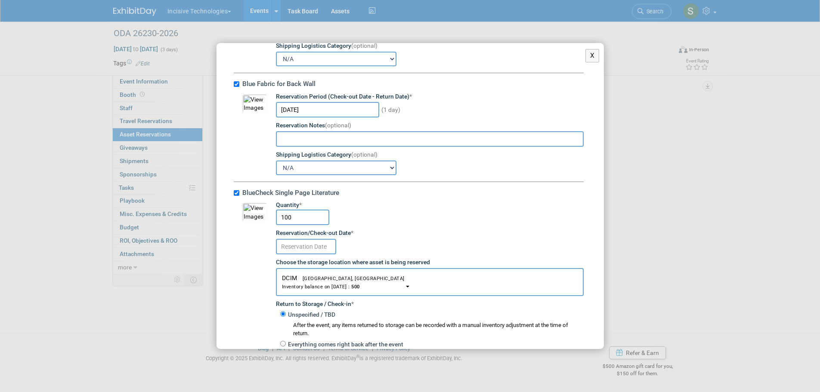
click at [309, 248] on input "text" at bounding box center [306, 247] width 60 height 16
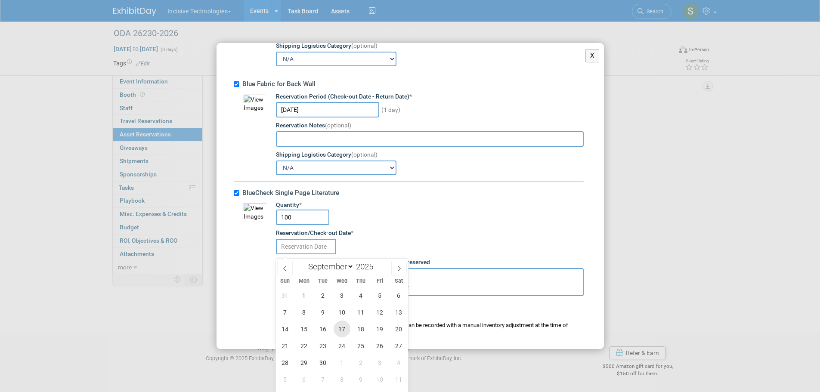
click at [339, 326] on span "17" at bounding box center [342, 329] width 17 height 17
type input "Sep 17, 2025"
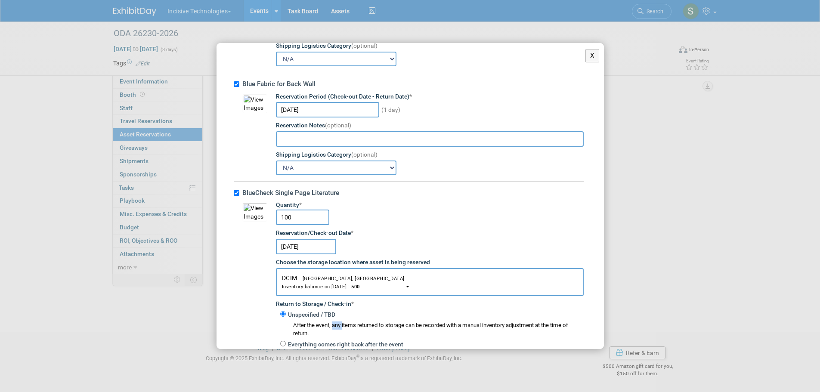
click at [339, 326] on div "After the event, any items returned to storage can be recorded with a manual in…" at bounding box center [432, 329] width 304 height 19
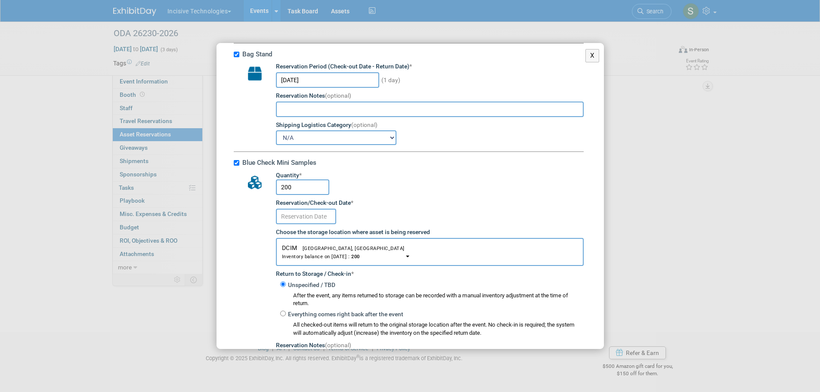
scroll to position [347, 0]
click at [316, 218] on input "text" at bounding box center [306, 219] width 60 height 16
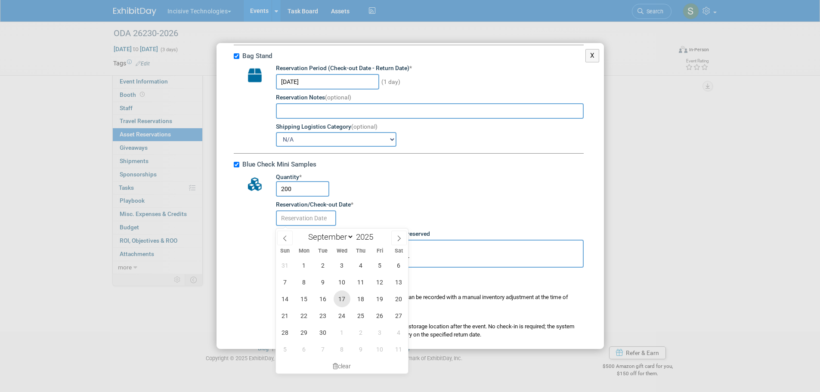
click at [337, 295] on span "17" at bounding box center [342, 299] width 17 height 17
type input "Sep 17, 2025"
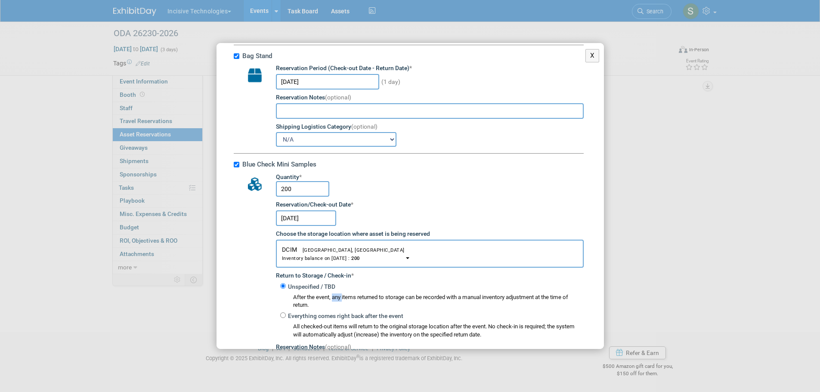
click at [337, 295] on div "After the event, any items returned to storage can be recorded with a manual in…" at bounding box center [432, 301] width 304 height 19
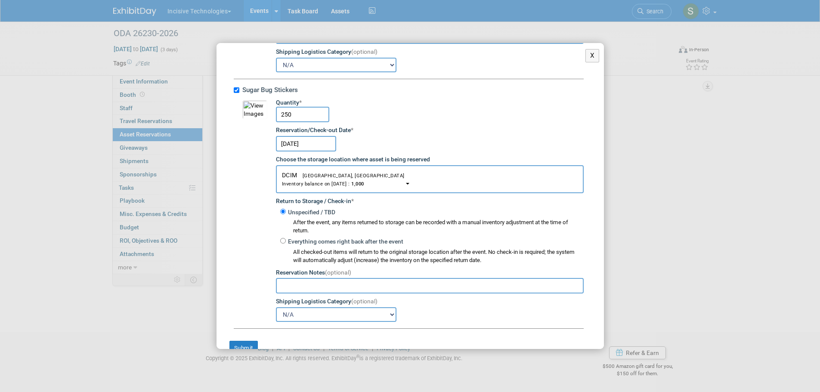
scroll to position [1984, 0]
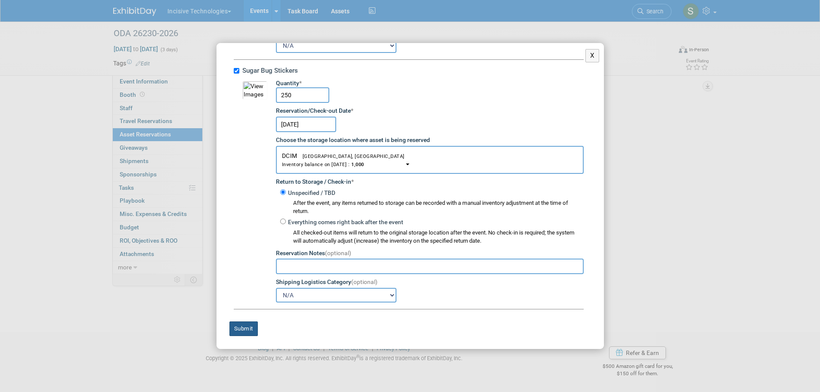
click at [239, 333] on button "Submit" at bounding box center [244, 329] width 28 height 15
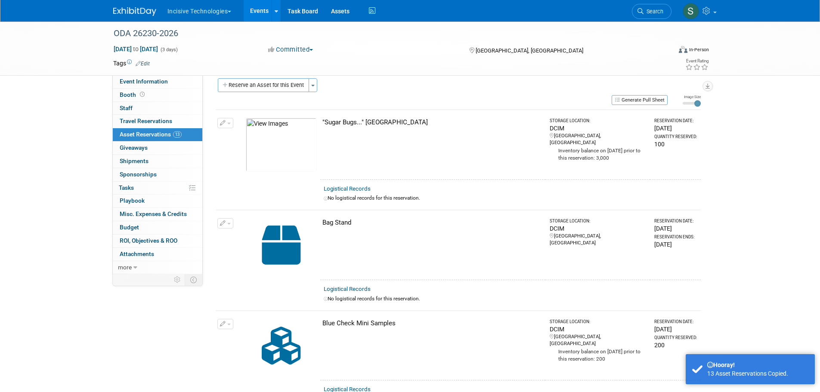
click at [151, 82] on span "Event Information" at bounding box center [144, 81] width 48 height 7
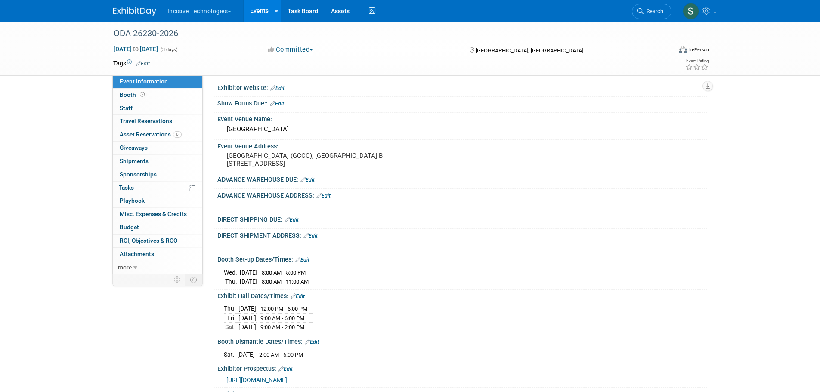
scroll to position [29, 0]
click at [200, 9] on button "Incisive Technologies" at bounding box center [205, 9] width 76 height 19
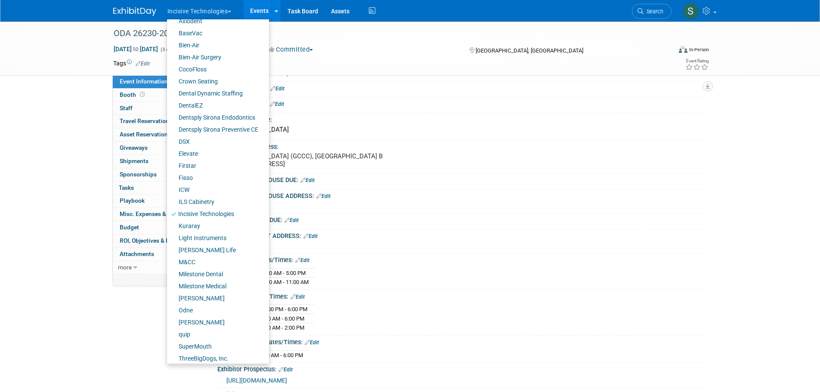
scroll to position [60, 0]
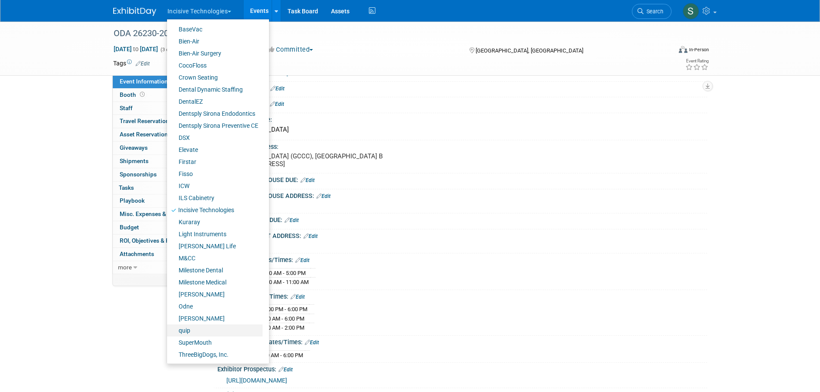
click at [194, 332] on link "quip" at bounding box center [215, 331] width 96 height 12
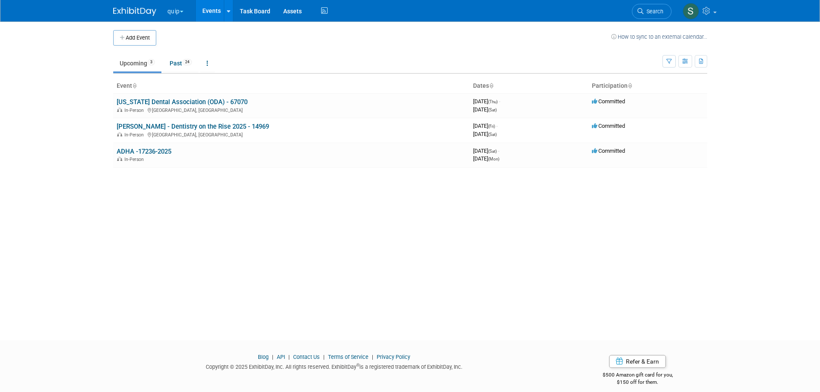
click at [162, 106] on link "Ohio Dental Association (ODA) - 67070" at bounding box center [182, 102] width 131 height 8
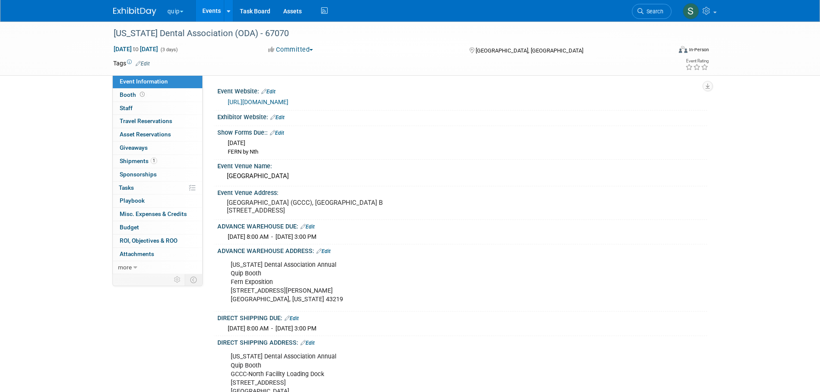
click at [260, 282] on div "Ohio Dental Association Annual Quip Booth Fern Exposition 1500 Old Leonard Ave.…" at bounding box center [419, 283] width 388 height 52
click at [325, 252] on link "Edit" at bounding box center [324, 252] width 14 height 6
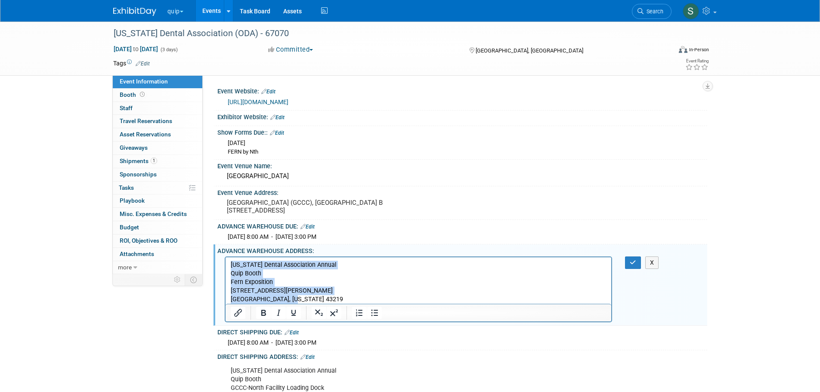
drag, startPoint x: 300, startPoint y: 300, endPoint x: 223, endPoint y: 257, distance: 88.5
click at [225, 257] on html "Ohio Dental Association Annual Quip Booth Fern Exposition 1500 Old Leonard Ave.…" at bounding box center [418, 280] width 386 height 47
copy p "[US_STATE] Dental Association Annual Quip [PERSON_NAME] Exposition [STREET_ADDR…"
click at [178, 12] on button "quip" at bounding box center [181, 9] width 28 height 19
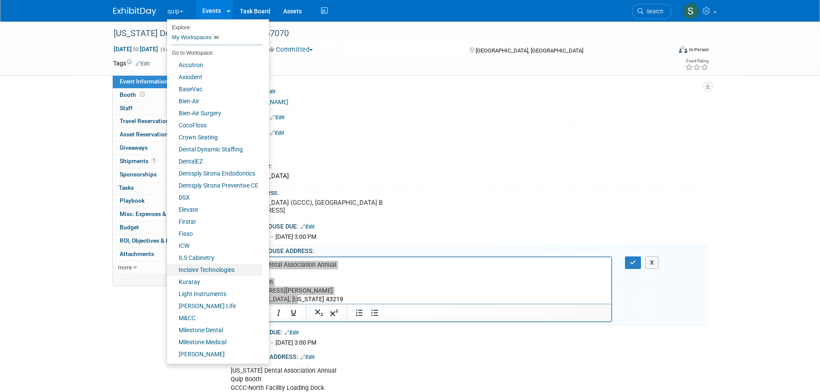
click at [220, 271] on link "Incisive Technologies" at bounding box center [215, 270] width 96 height 12
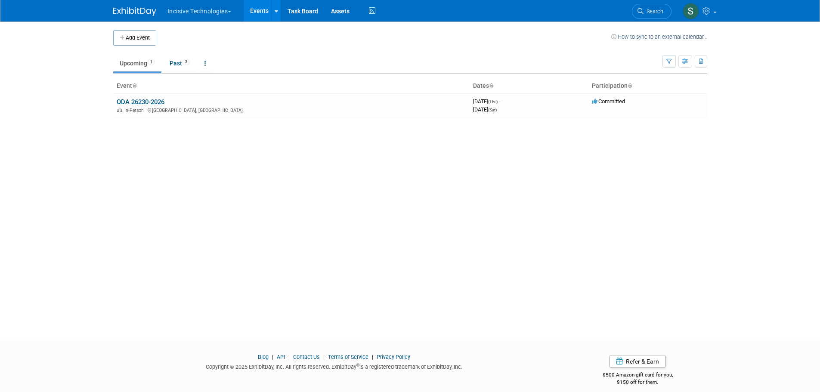
click at [137, 98] on link "ODA 26230-2026" at bounding box center [141, 102] width 48 height 8
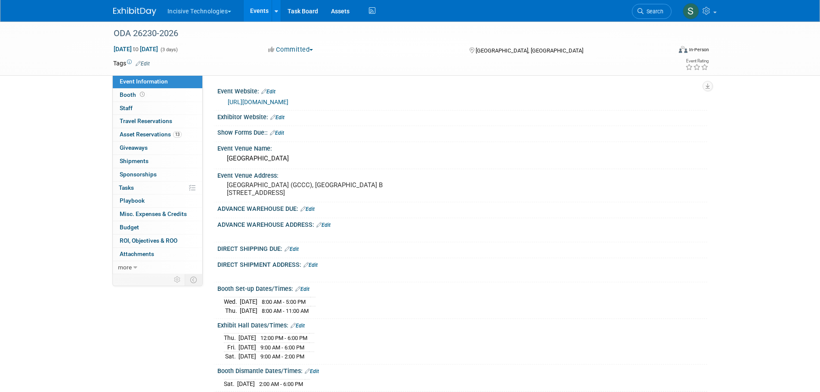
click at [328, 223] on link "Edit" at bounding box center [324, 225] width 14 height 6
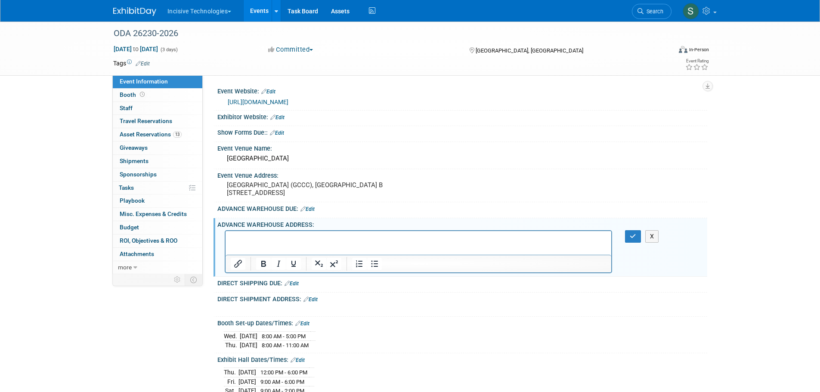
click at [275, 240] on p "Rich Text Area. Press ALT-0 for help." at bounding box center [418, 239] width 376 height 9
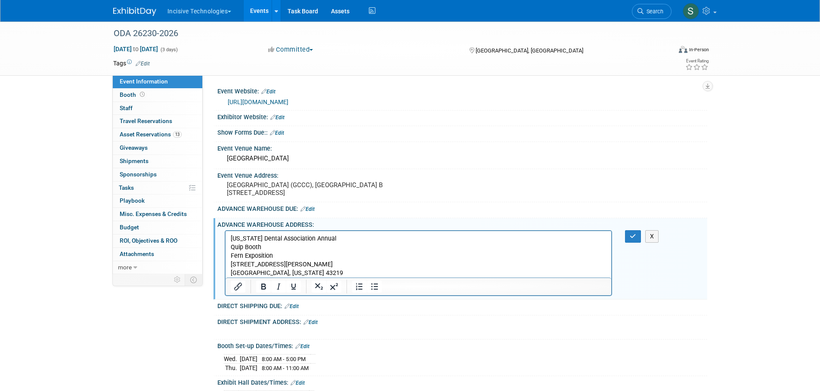
drag, startPoint x: 245, startPoint y: 249, endPoint x: 278, endPoint y: 257, distance: 34.2
click at [245, 249] on p "Ohio Dental Association Annual Quip Booth Fern Exposition 1500 Old Leonard Ave.…" at bounding box center [418, 256] width 376 height 43
click at [628, 235] on button "button" at bounding box center [633, 236] width 16 height 12
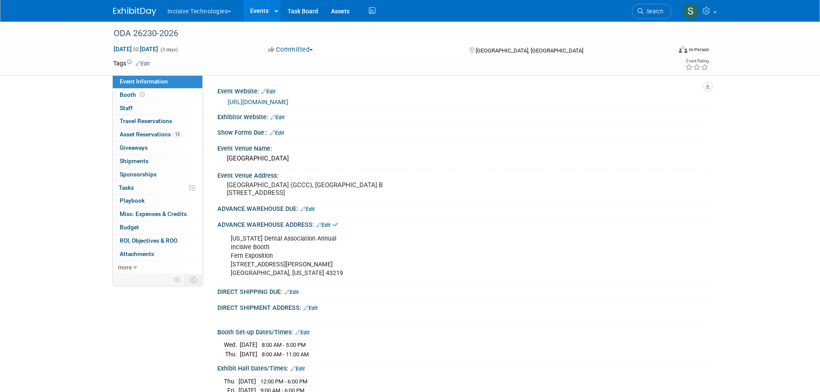
click at [312, 275] on div "Ohio Dental Association Annual Incisive Booth Fern Exposition 1500 Old Leonard …" at bounding box center [419, 256] width 388 height 52
drag, startPoint x: 296, startPoint y: 270, endPoint x: 231, endPoint y: 239, distance: 71.9
click at [231, 239] on div "Ohio Dental Association Annual Incisive Booth Fern Exposition 1500 Old Leonard …" at bounding box center [419, 256] width 388 height 52
copy div "Ohio Dental Association Annual Incisive Booth Fern Exposition 1500 Old Leonard …"
click at [137, 128] on link "13 Asset Reservations 13" at bounding box center [158, 134] width 90 height 13
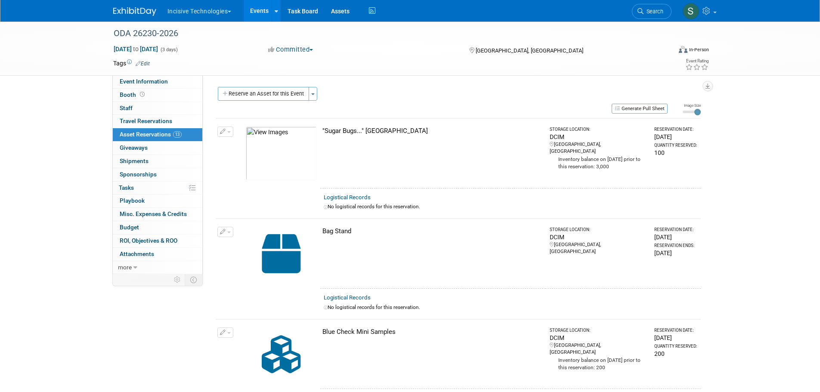
click at [261, 94] on button "Reserve an Asset for this Event" at bounding box center [263, 94] width 91 height 14
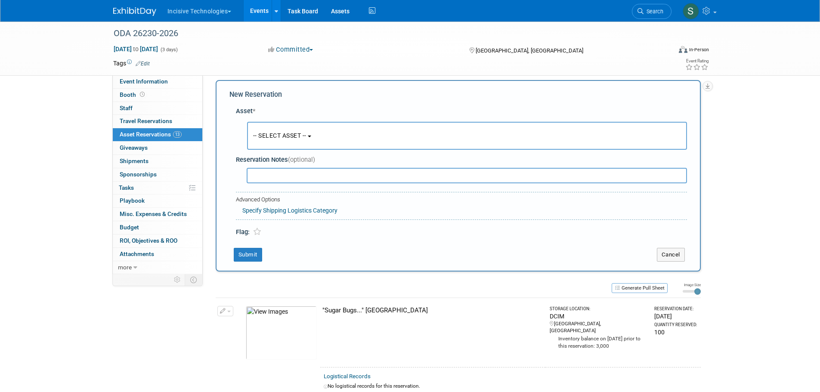
scroll to position [8, 0]
click at [680, 251] on button "Cancel" at bounding box center [671, 254] width 28 height 14
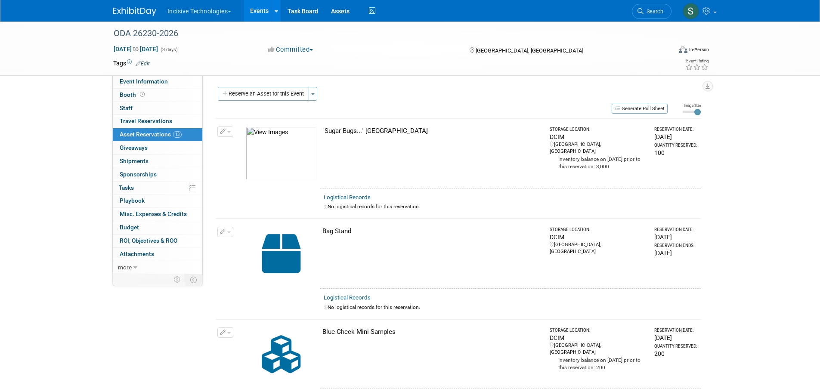
click at [638, 109] on button "Generate Pull Sheet" at bounding box center [640, 109] width 56 height 10
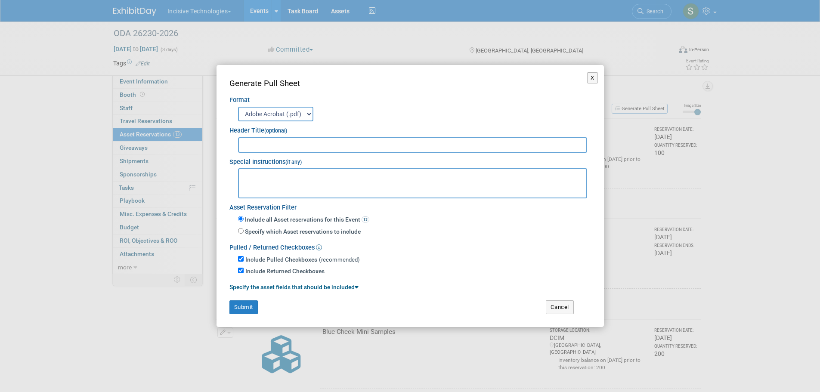
click at [315, 144] on input "text" at bounding box center [413, 145] width 350 height 16
type input "Incisive Technologies - ODA 26230"
click at [274, 177] on textarea at bounding box center [413, 183] width 350 height 30
paste textarea "Ohio Dental Association Annual Incisive Booth Fern Exposition 1500 Old Leonard …"
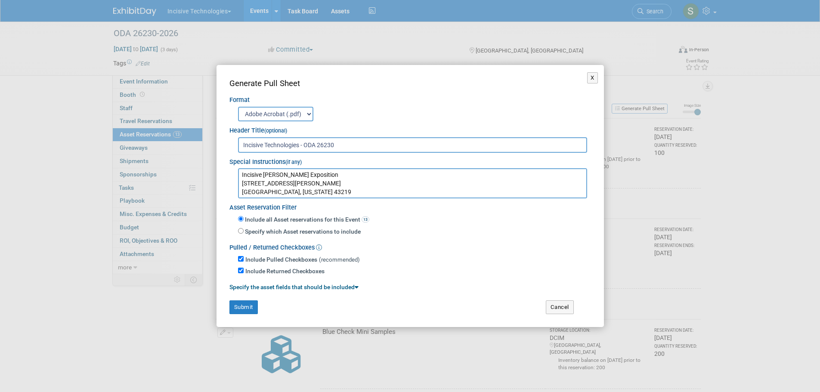
type textarea "Ohio Dental Association Annual Incisive Booth Fern Exposition 1500 Old Leonard …"
drag, startPoint x: 244, startPoint y: 307, endPoint x: 258, endPoint y: 305, distance: 13.4
click at [244, 307] on button "Submit" at bounding box center [244, 308] width 28 height 14
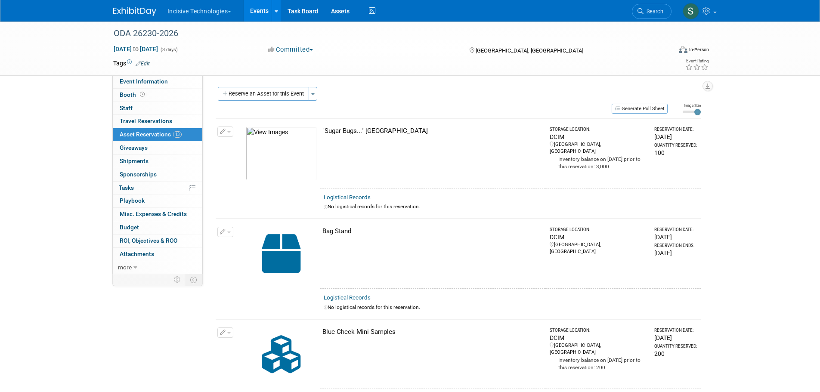
click at [214, 7] on button "Incisive Technologies" at bounding box center [205, 9] width 76 height 19
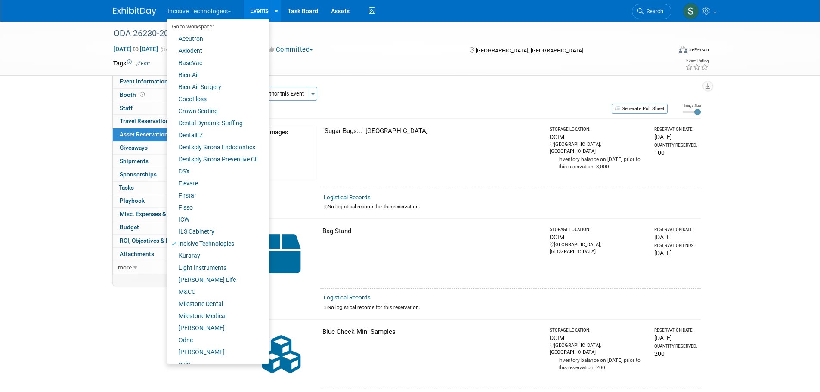
scroll to position [60, 0]
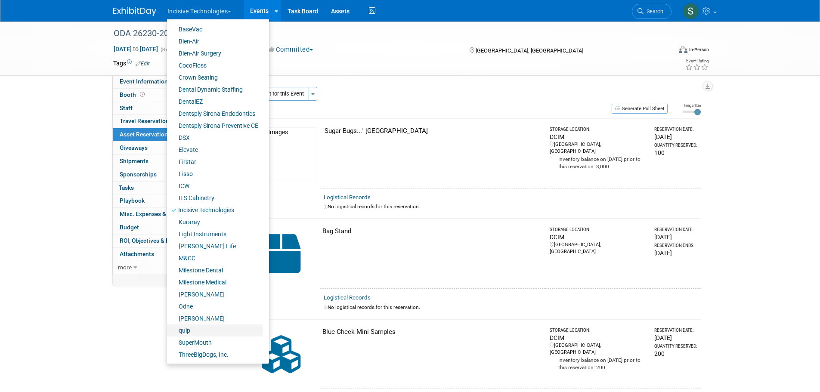
click at [189, 333] on link "quip" at bounding box center [215, 331] width 96 height 12
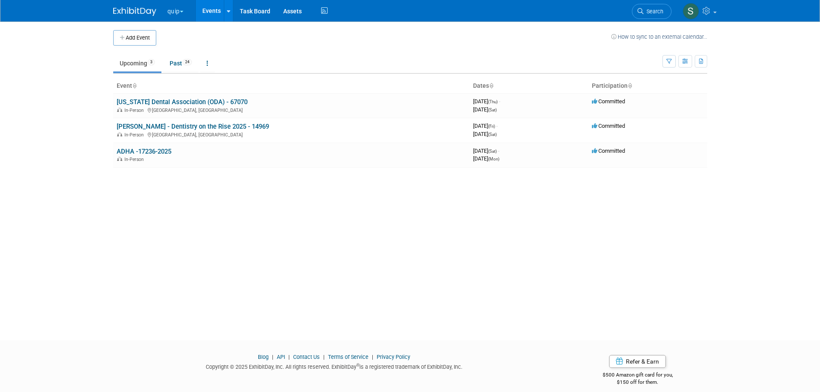
click at [177, 124] on link "[PERSON_NAME] - Dentistry on the Rise 2025 - 14969" at bounding box center [193, 127] width 152 height 8
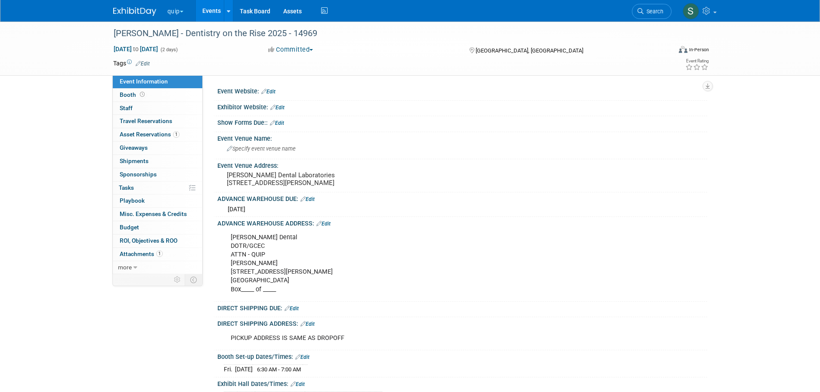
click at [330, 227] on link "Edit" at bounding box center [324, 224] width 14 height 6
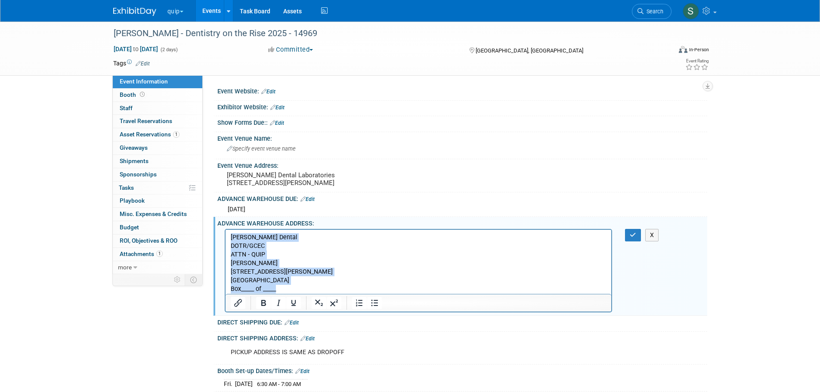
drag, startPoint x: 289, startPoint y: 289, endPoint x: 228, endPoint y: 236, distance: 80.3
click at [228, 236] on html "[PERSON_NAME] Dental DOTR/GCEC ATTN - QUIP [PERSON_NAME] [STREET_ADDRESS][PERSO…" at bounding box center [418, 262] width 386 height 64
copy p "[PERSON_NAME] Dental DOTR/GCEC ATTN - QUIP [PERSON_NAME] [STREET_ADDRESS][PERSO…"
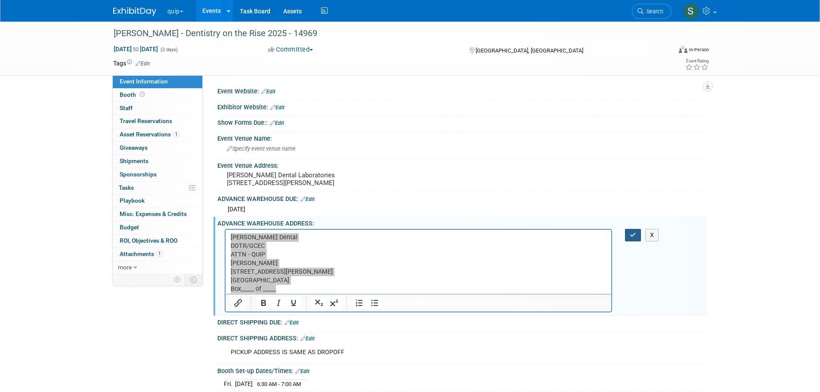
click at [629, 239] on button "button" at bounding box center [633, 235] width 16 height 12
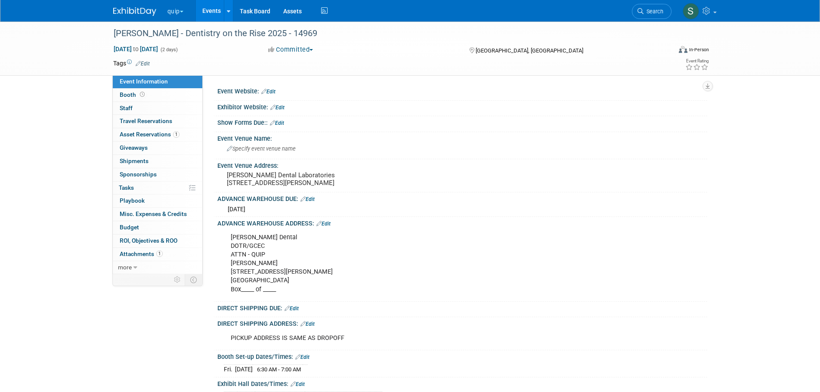
click at [152, 134] on span "Asset Reservations 1" at bounding box center [150, 134] width 60 height 7
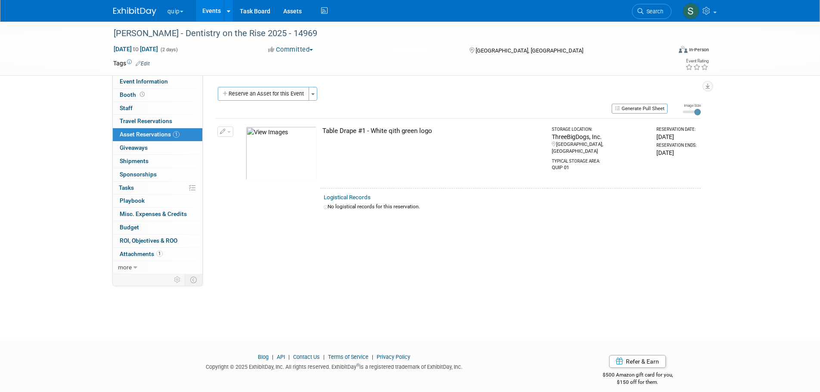
click at [297, 94] on button "Reserve an Asset for this Event" at bounding box center [263, 94] width 91 height 14
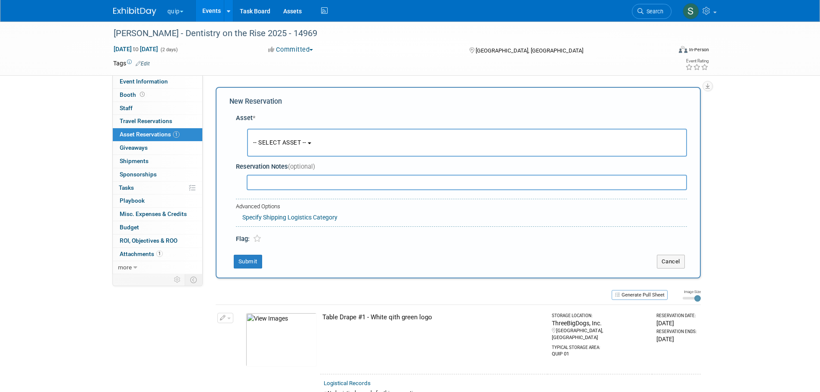
scroll to position [8, 0]
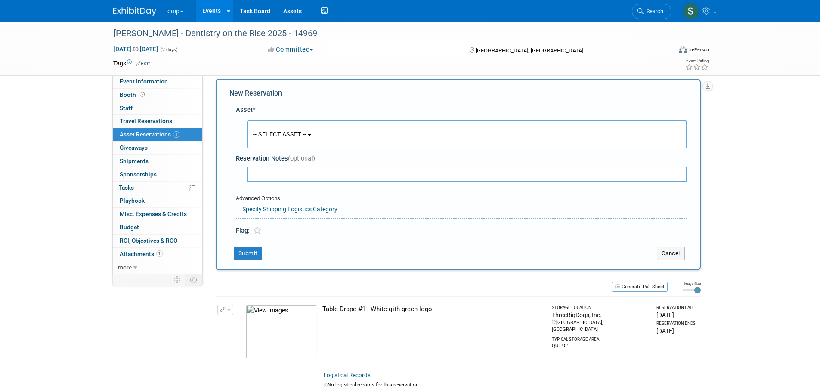
click at [307, 130] on button "-- SELECT ASSET --" at bounding box center [467, 135] width 440 height 28
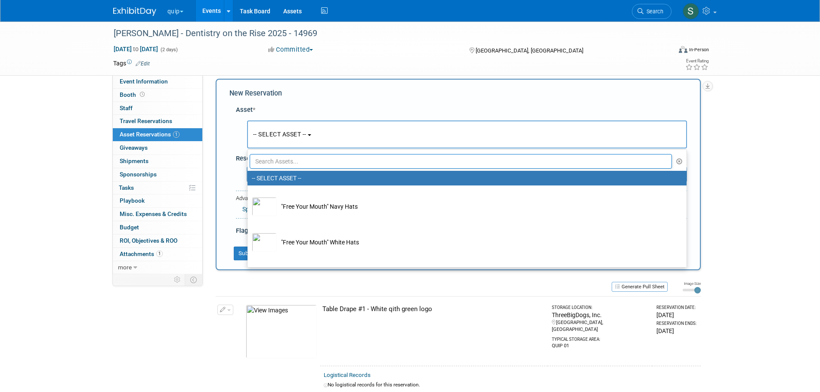
click at [313, 158] on input "text" at bounding box center [461, 161] width 423 height 15
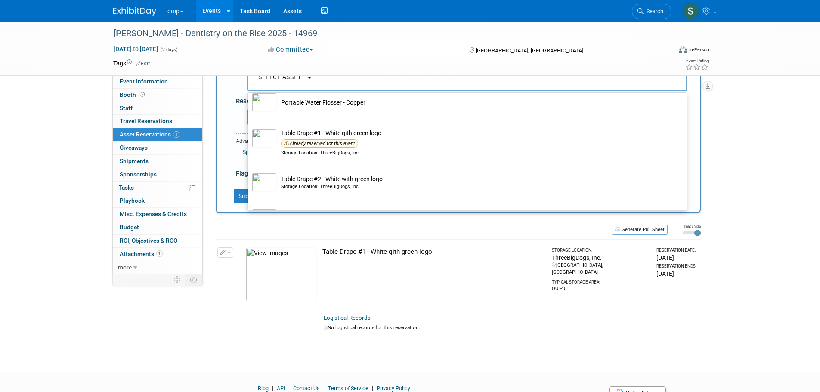
scroll to position [172, 0]
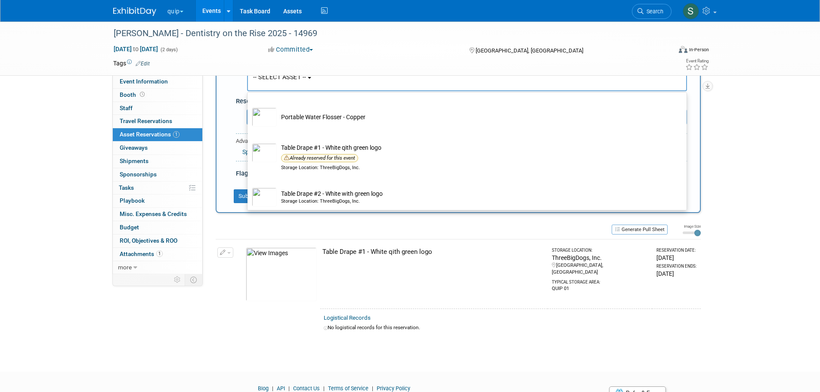
type input "table"
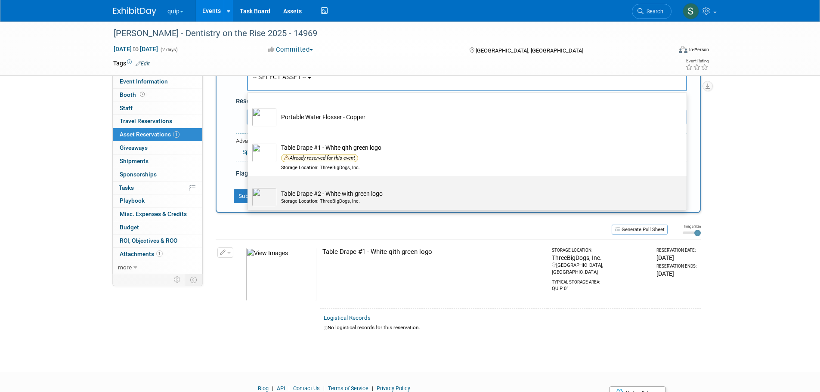
click at [438, 198] on td "Table Drape #2 - White with green logo Storage Location: ThreeBigDogs, Inc." at bounding box center [473, 197] width 393 height 19
click at [249, 186] on input "Table Drape #2 - White with green logo Storage Location: ThreeBigDogs, Inc." at bounding box center [246, 184] width 6 height 6
select select "10714250"
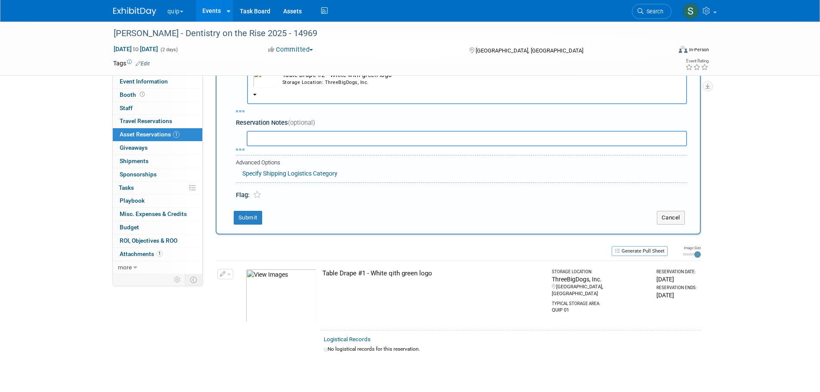
select select "8"
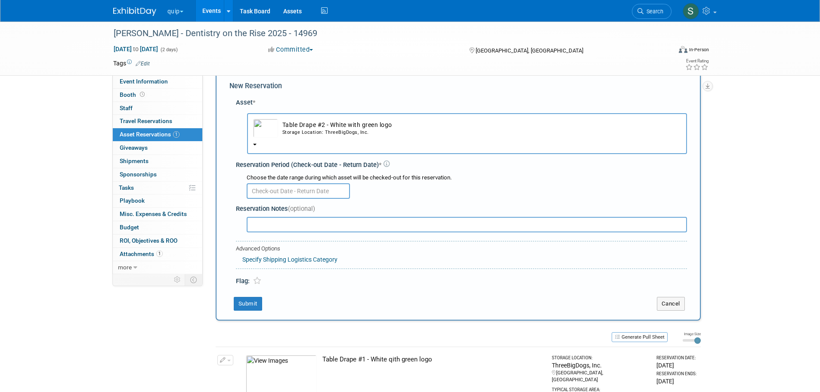
scroll to position [8, 0]
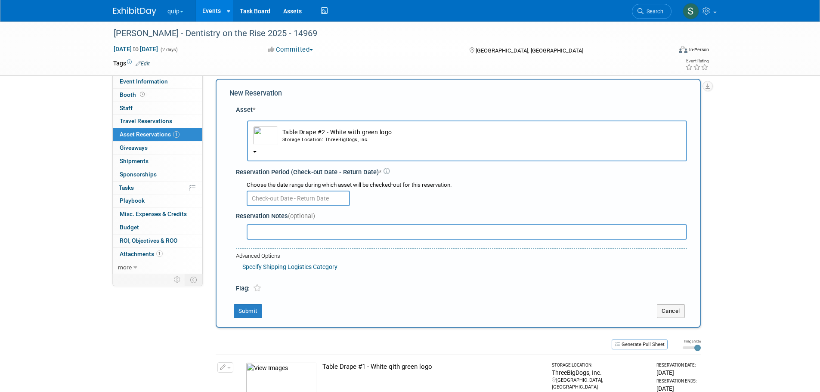
click at [317, 199] on input "text" at bounding box center [298, 199] width 103 height 16
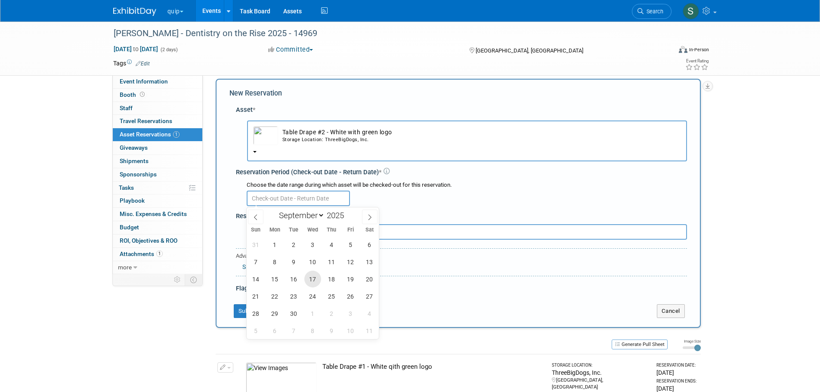
click at [314, 280] on span "17" at bounding box center [312, 279] width 17 height 17
type input "[DATE]"
click at [314, 280] on span "17" at bounding box center [312, 279] width 17 height 17
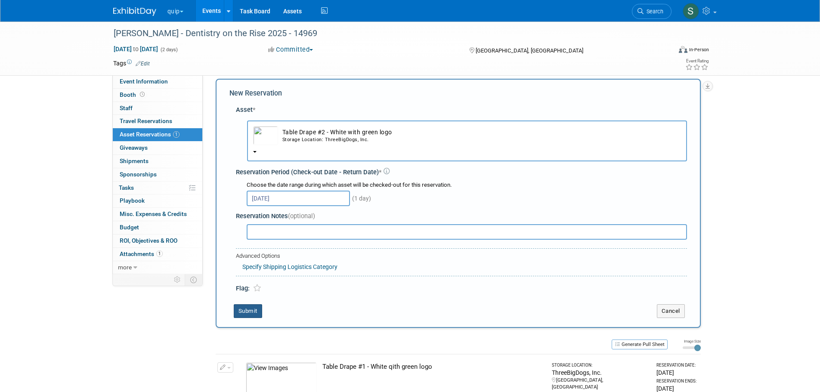
click at [239, 311] on button "Submit" at bounding box center [248, 311] width 28 height 14
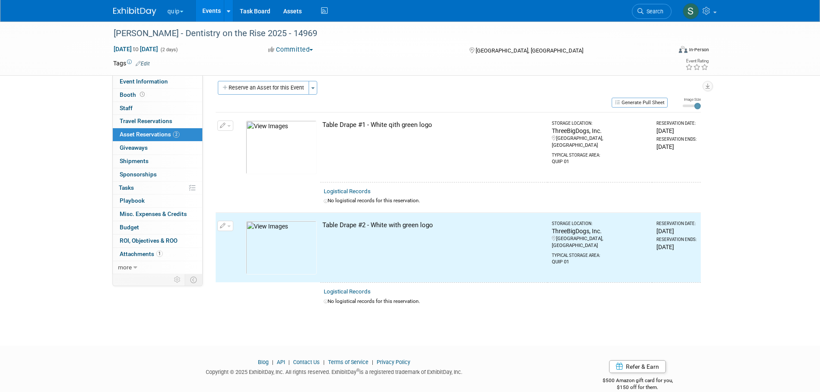
scroll to position [0, 0]
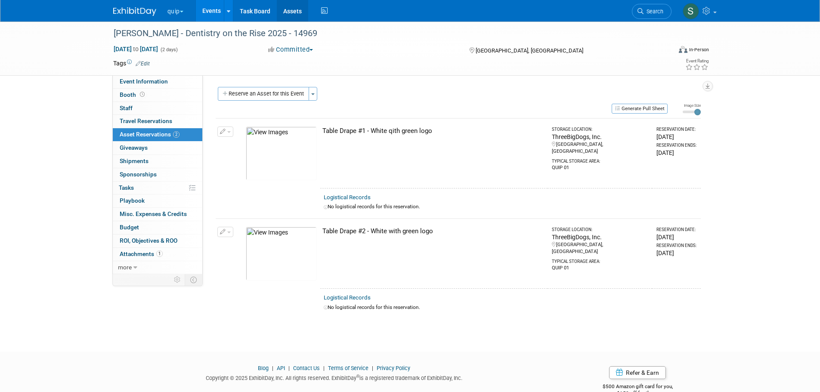
click at [295, 10] on link "Assets" at bounding box center [292, 11] width 31 height 22
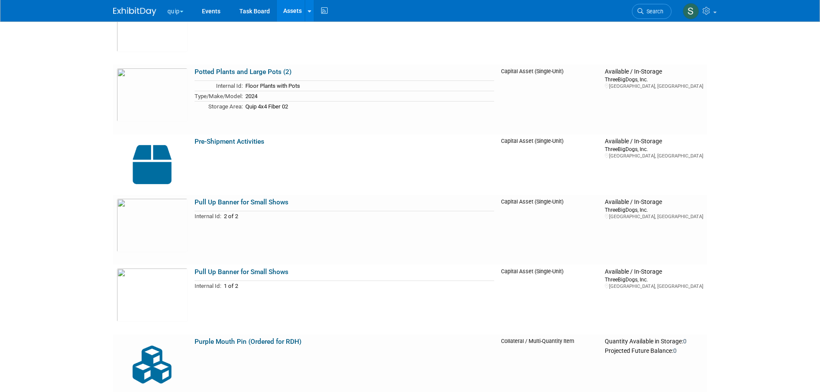
scroll to position [5585, 0]
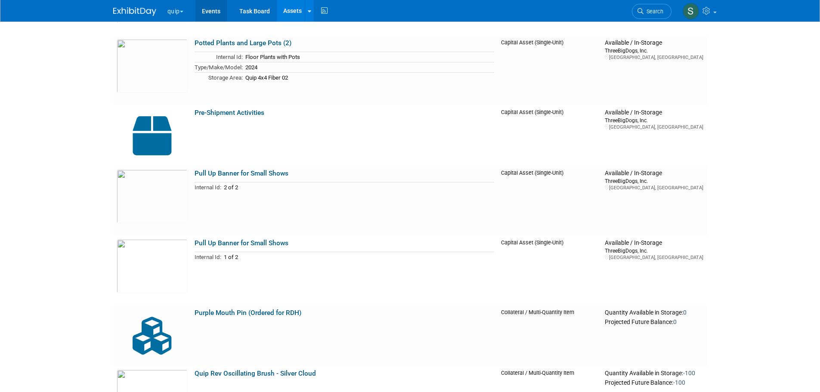
click at [216, 12] on link "Events" at bounding box center [211, 11] width 31 height 22
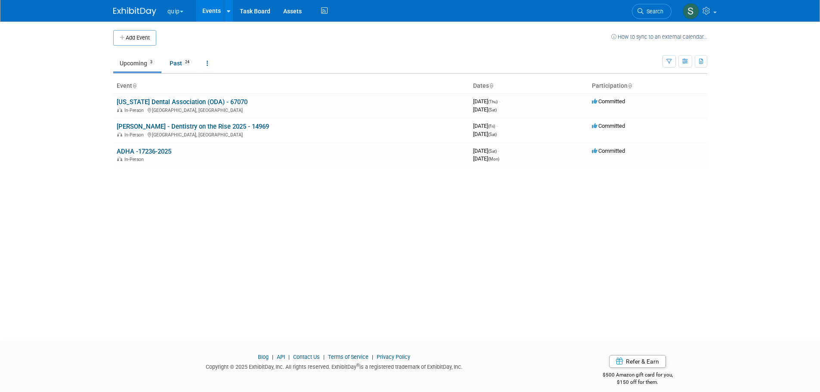
click at [166, 103] on link "[US_STATE] Dental Association (ODA) - 67070" at bounding box center [182, 102] width 131 height 8
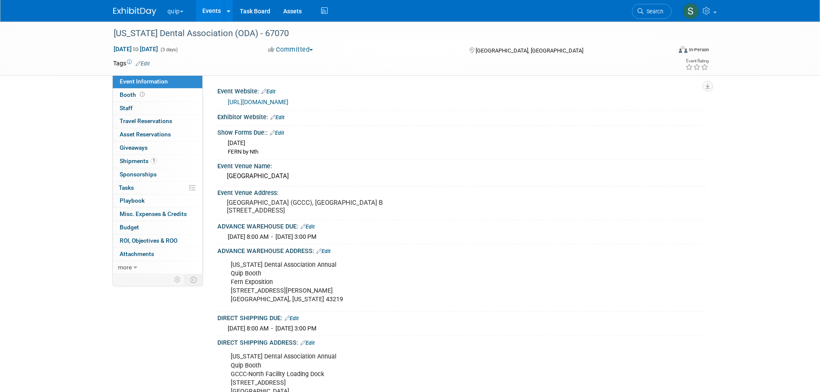
click at [147, 134] on span "Asset Reservations 0" at bounding box center [145, 134] width 51 height 7
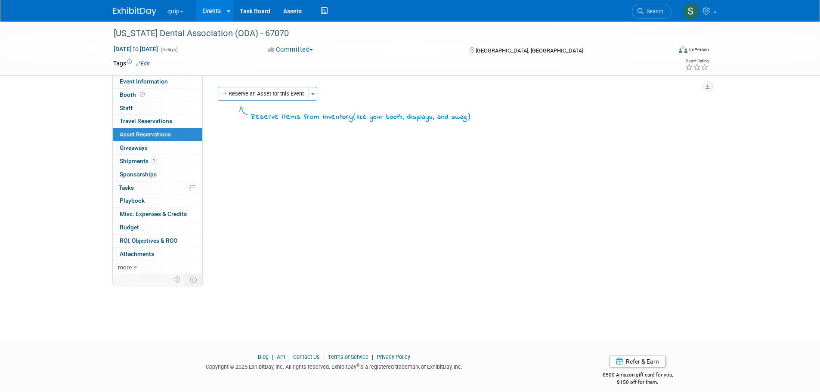
click at [267, 97] on button "Reserve an Asset for this Event" at bounding box center [263, 94] width 91 height 14
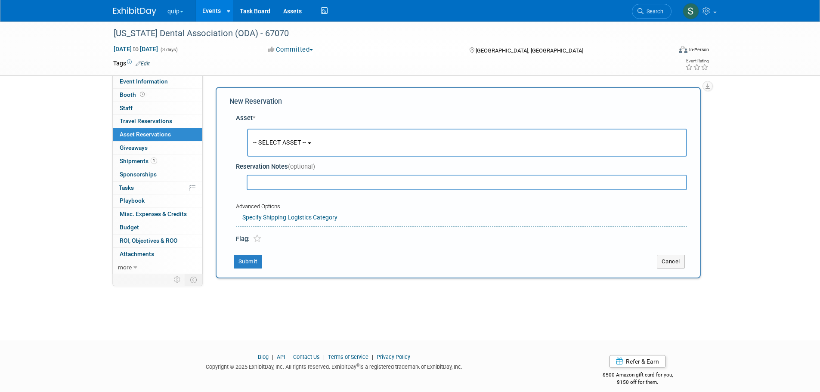
scroll to position [8, 0]
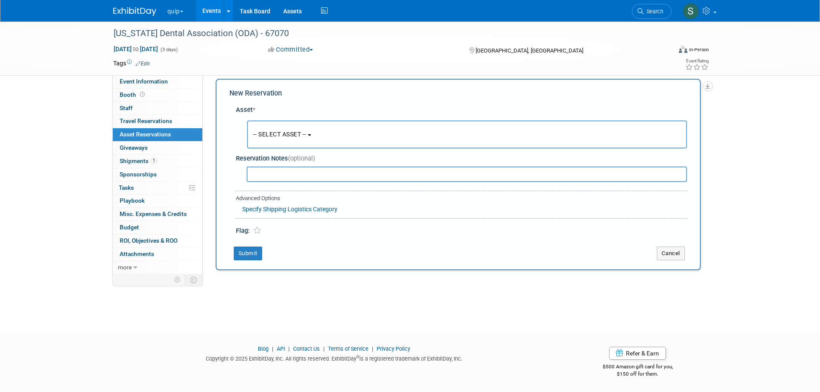
click at [274, 139] on button "-- SELECT ASSET --" at bounding box center [467, 135] width 440 height 28
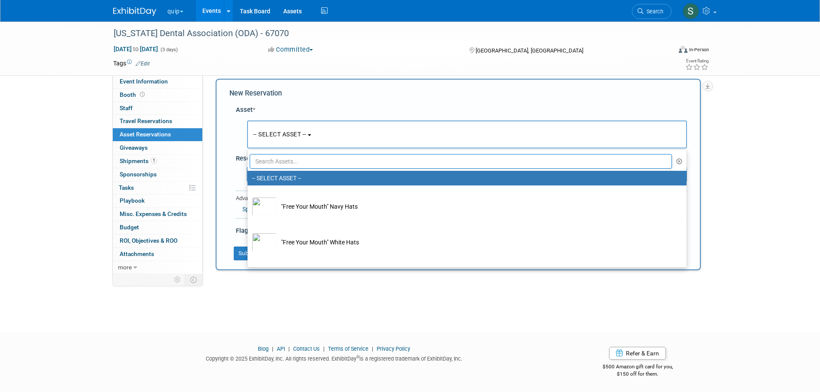
click at [293, 157] on input "text" at bounding box center [461, 161] width 423 height 15
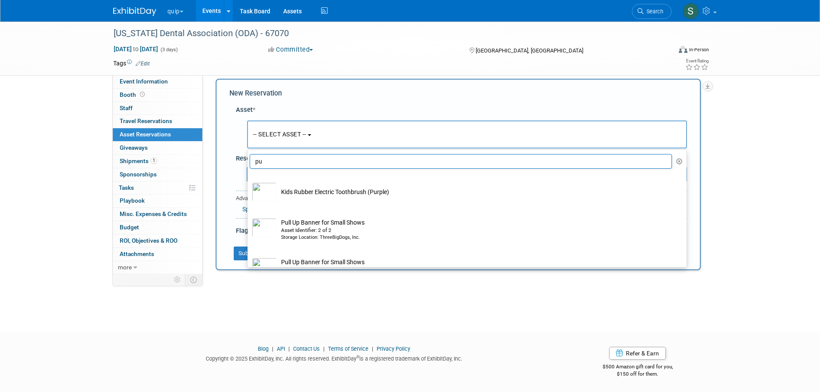
type input "pu"
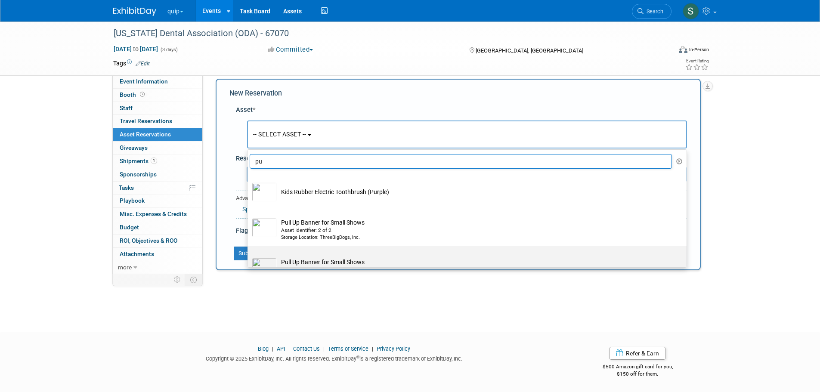
click at [339, 257] on label "Pull Up Banner for Small Shows Asset Identifier: 1 of 2 Storage Location: Three…" at bounding box center [465, 266] width 426 height 36
click at [249, 257] on input "Pull Up Banner for Small Shows Asset Identifier: 1 of 2 Storage Location: Three…" at bounding box center [246, 254] width 6 height 6
select select "10728732"
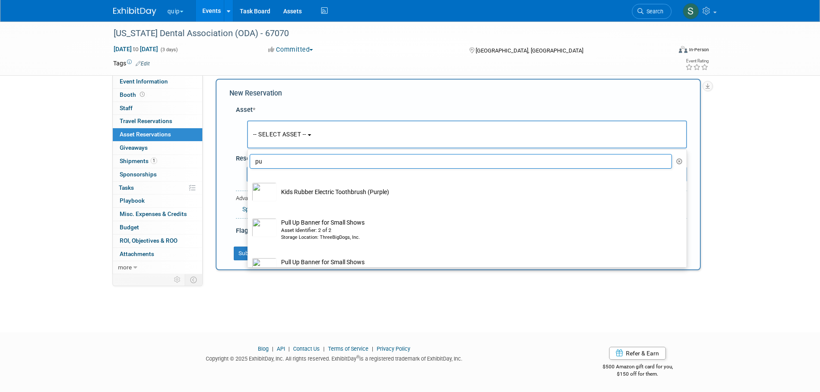
select select "8"
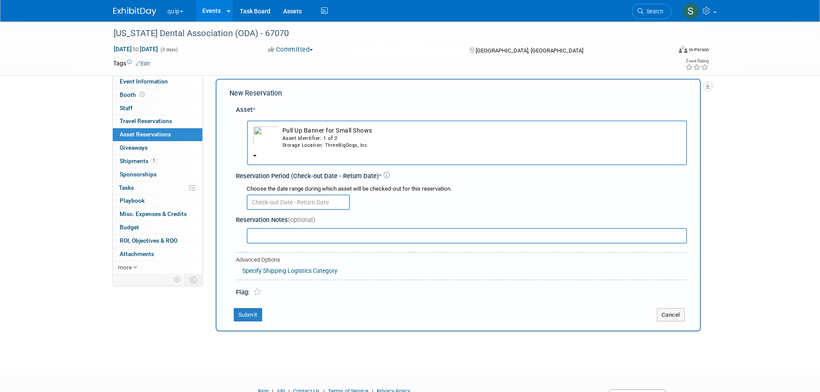
click at [313, 205] on input "text" at bounding box center [298, 203] width 103 height 16
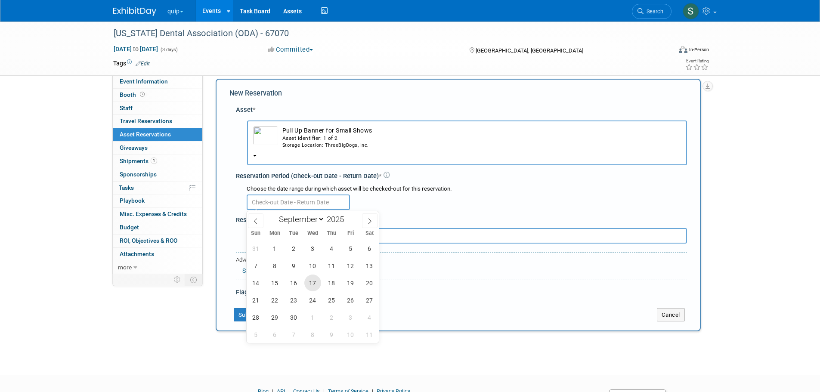
click at [315, 285] on span "17" at bounding box center [312, 283] width 17 height 17
type input "Sep 17, 2025"
click at [315, 285] on span "17" at bounding box center [312, 283] width 17 height 17
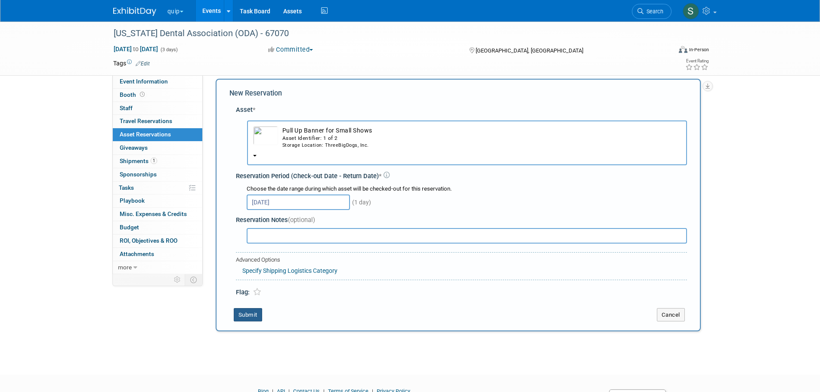
click at [259, 315] on button "Submit" at bounding box center [248, 315] width 28 height 14
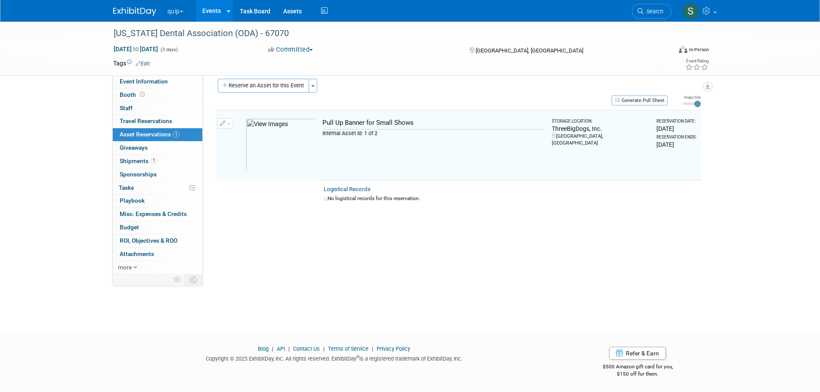
scroll to position [9, 0]
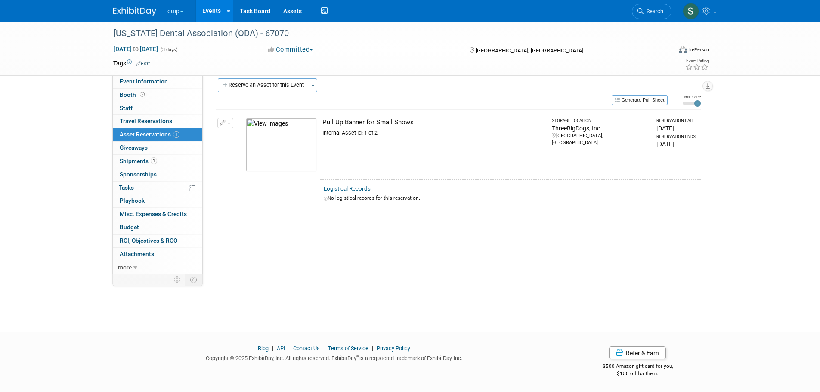
click at [221, 14] on link "Events" at bounding box center [211, 11] width 31 height 22
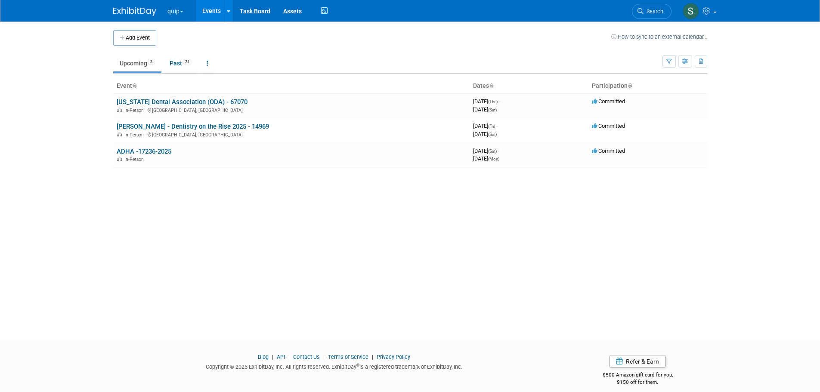
click at [186, 103] on link "[US_STATE] Dental Association (ODA) - 67070" at bounding box center [182, 102] width 131 height 8
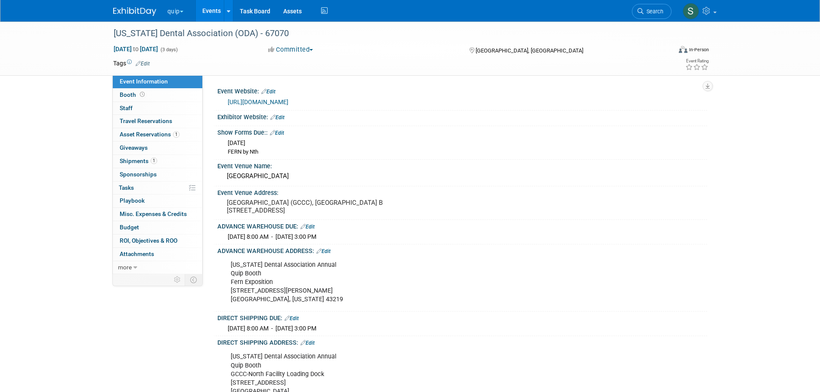
click at [153, 135] on span "Asset Reservations 1" at bounding box center [150, 134] width 60 height 7
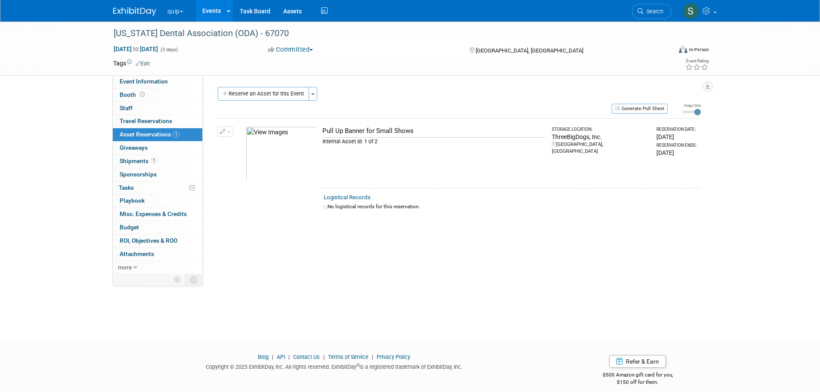
click at [153, 135] on span "Asset Reservations 1" at bounding box center [150, 134] width 60 height 7
click at [240, 94] on button "Reserve an Asset for this Event" at bounding box center [263, 94] width 91 height 14
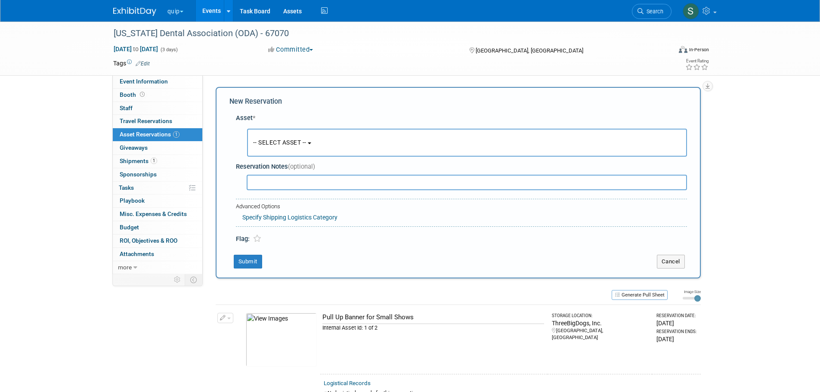
scroll to position [8, 0]
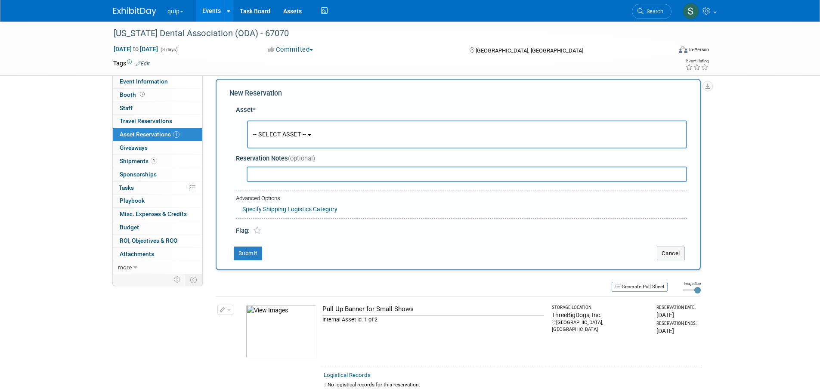
click at [275, 132] on span "-- SELECT ASSET --" at bounding box center [279, 134] width 53 height 7
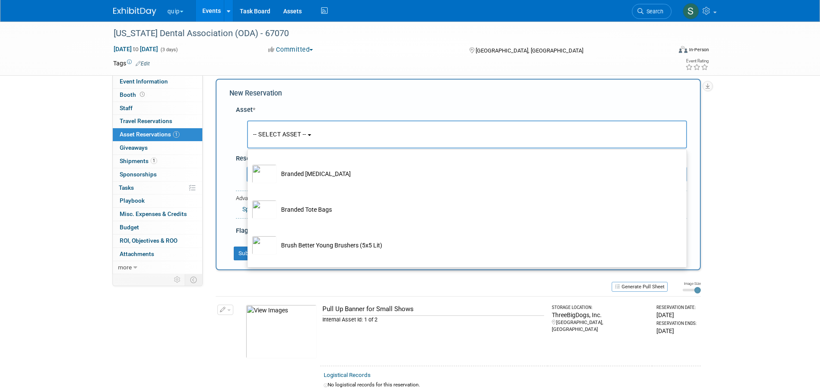
scroll to position [991, 0]
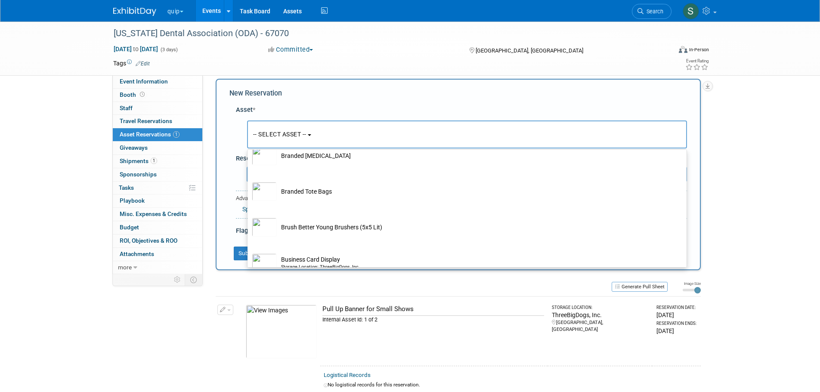
click at [727, 243] on div "[US_STATE] Dental Association (ODA) - 67070 [DATE] to [DATE] (3 days) [DATE] to…" at bounding box center [410, 213] width 820 height 401
